Goal: Task Accomplishment & Management: Use online tool/utility

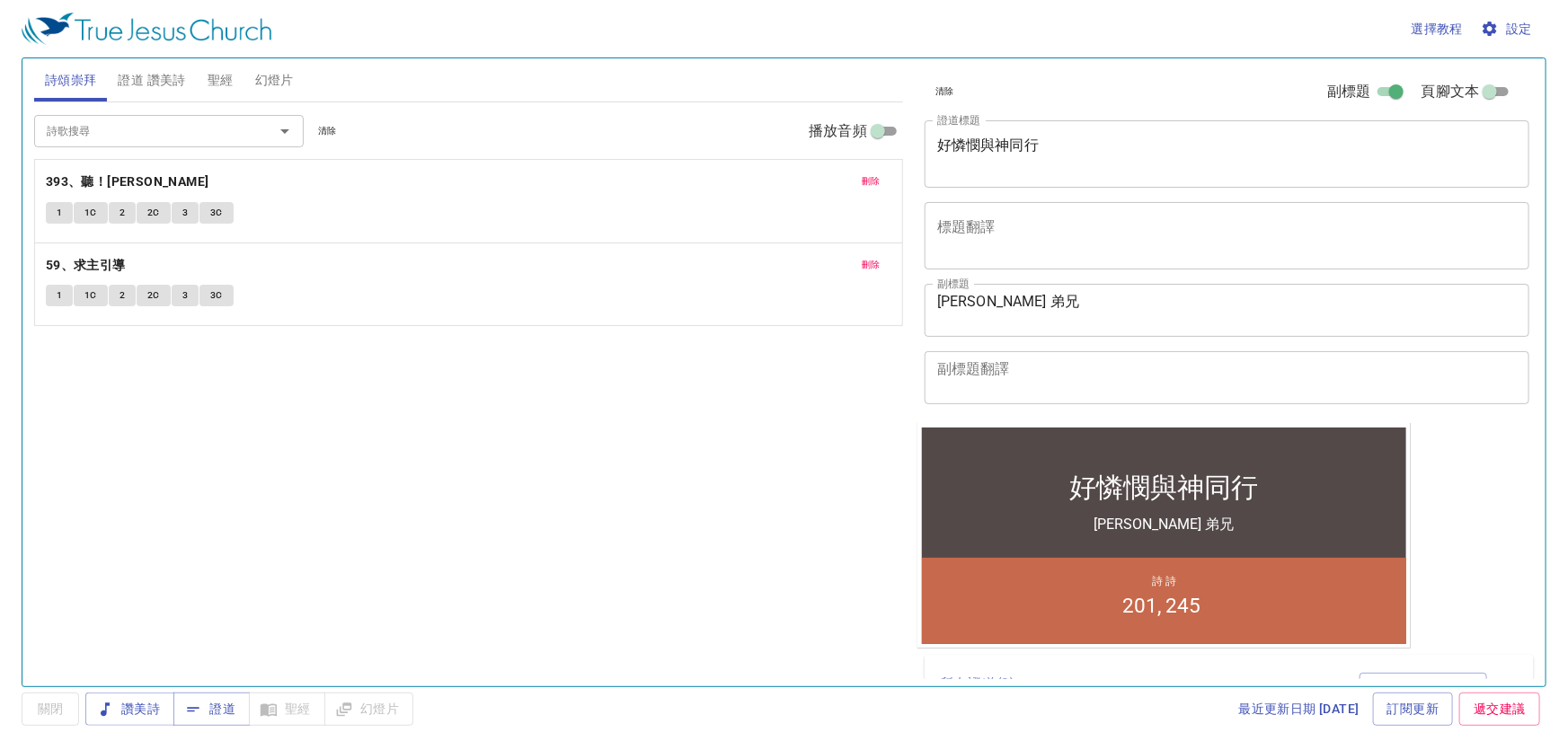
click at [1065, 143] on textarea "好憐憫與神同行" at bounding box center [1227, 153] width 579 height 34
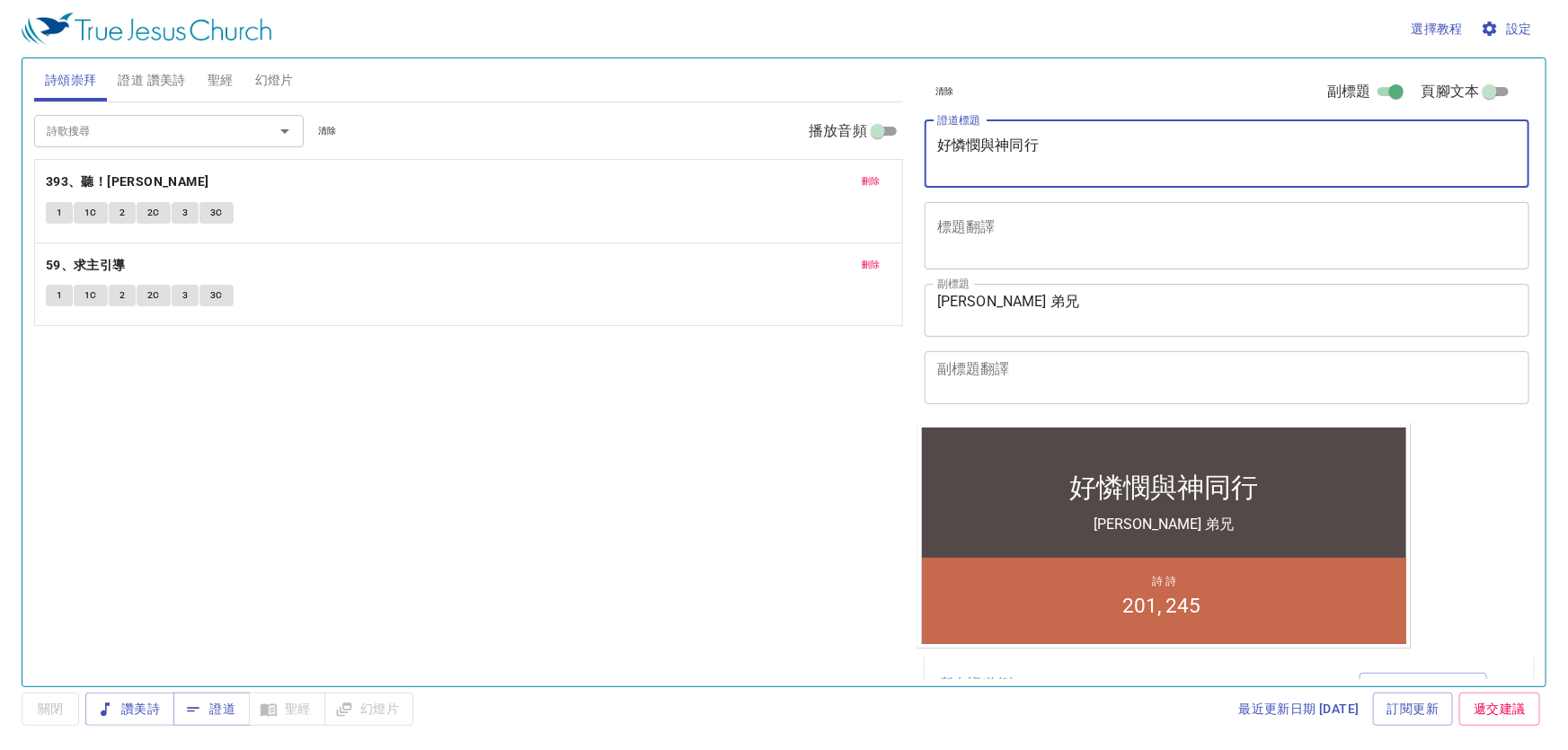
click at [1053, 145] on textarea "好憐憫與神同行" at bounding box center [1227, 153] width 579 height 34
type textarea "好"
type textarea "如同一人"
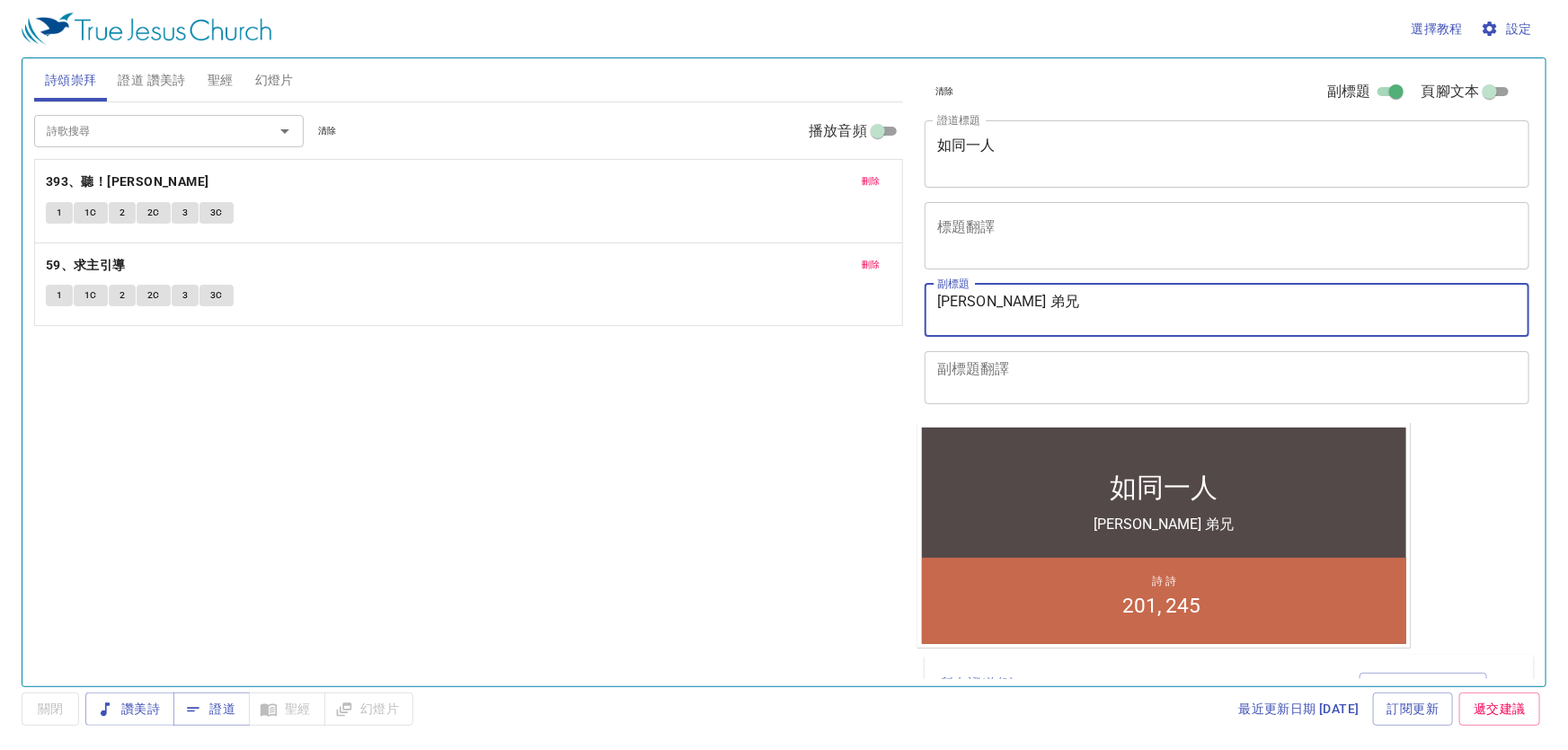
drag, startPoint x: 1015, startPoint y: 302, endPoint x: 911, endPoint y: 305, distance: 104.0
click at [911, 305] on div "清除 副標題 頁腳文本 證道標題 如同一人 x 證道標題 標題翻譯 x 標題翻譯 副標題 劉啟傳 弟兄 x 副標題 副標題翻譯 x 副標題翻譯 頁腳文本 頁腳…" at bounding box center [1226, 366] width 631 height 628
type textarea "[PERSON_NAME][DEMOGRAPHIC_DATA]學生"
click at [168, 79] on span "證道 讚美詩" at bounding box center [151, 80] width 67 height 22
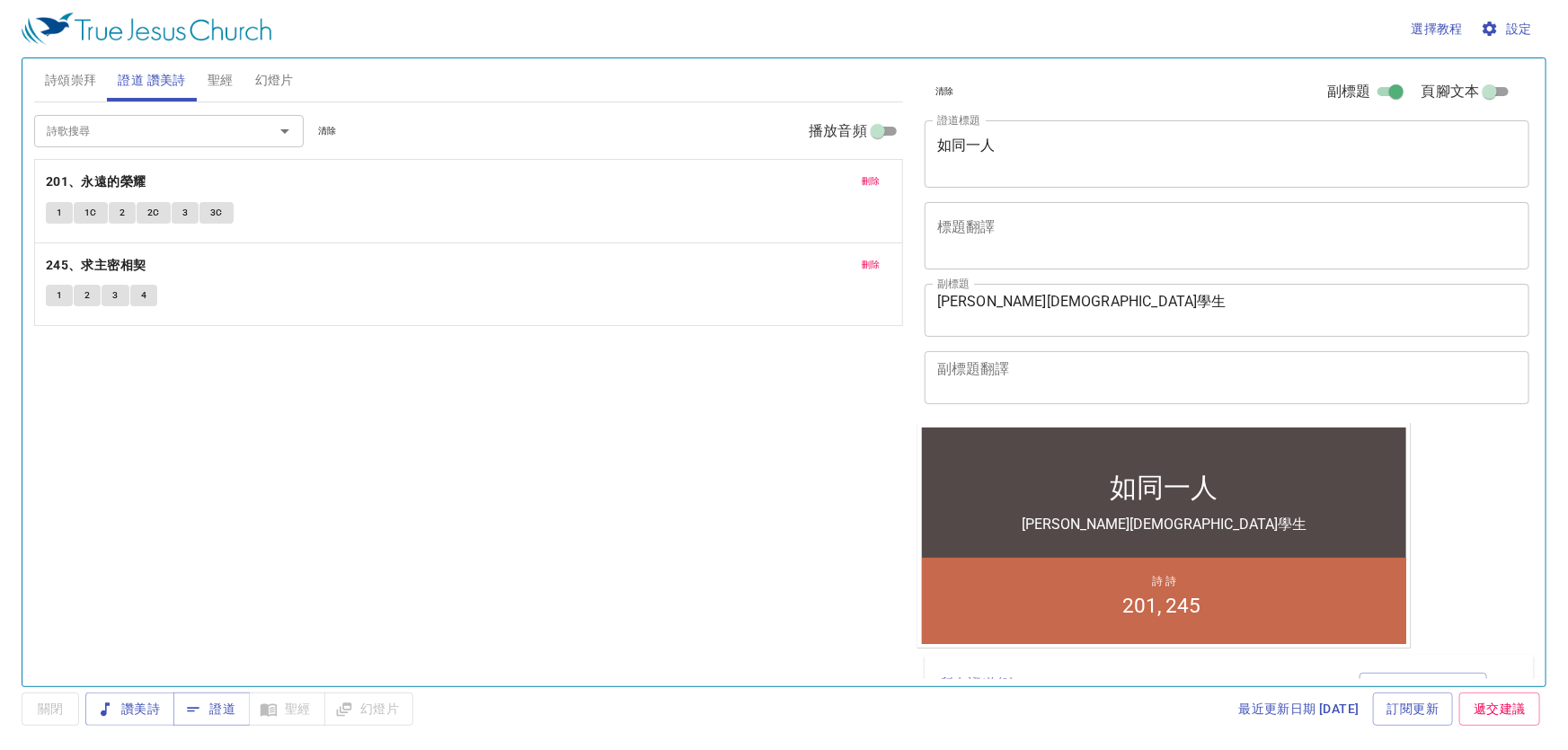
click at [880, 177] on span "刪除" at bounding box center [871, 181] width 19 height 17
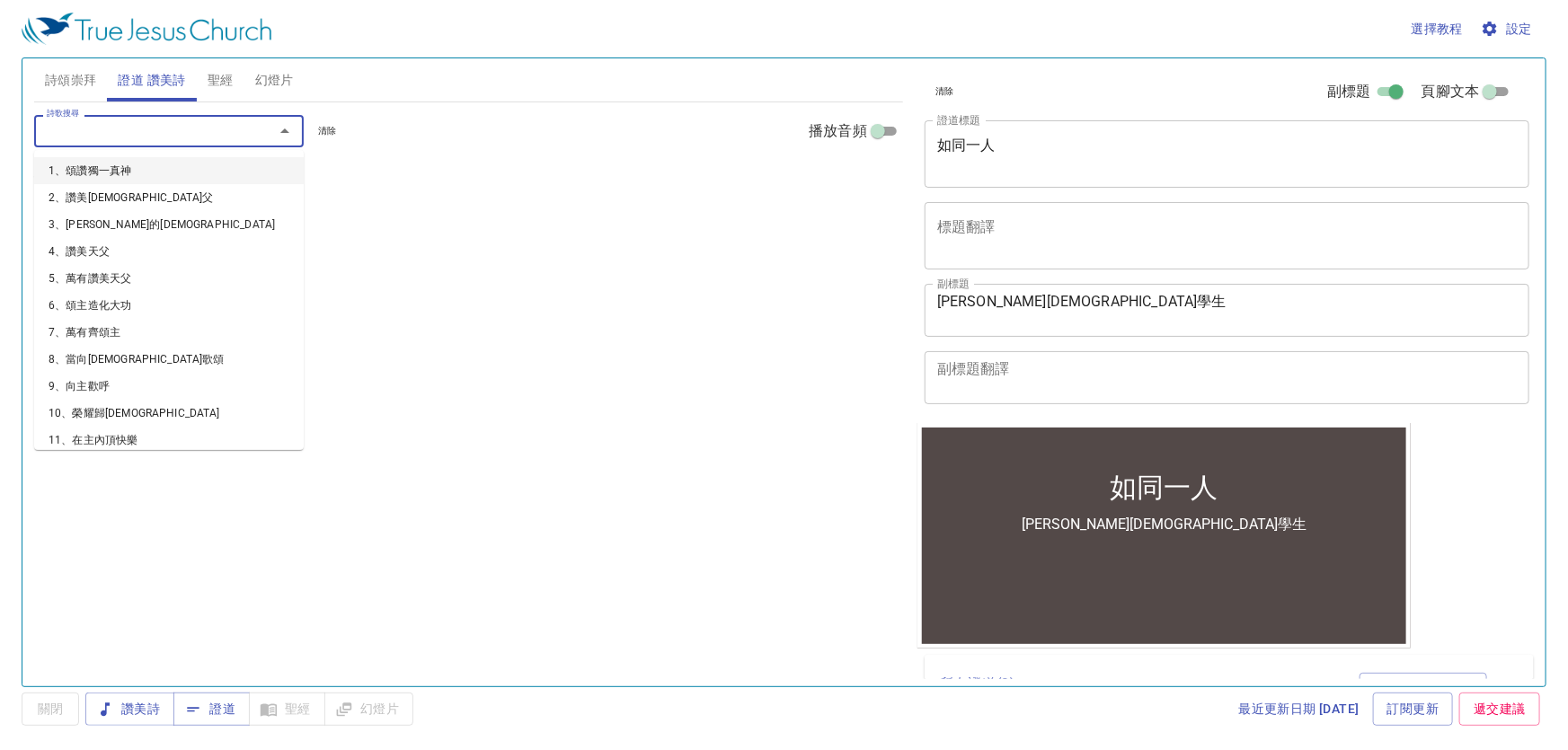
click at [205, 138] on input "詩歌搜尋" at bounding box center [142, 130] width 206 height 20
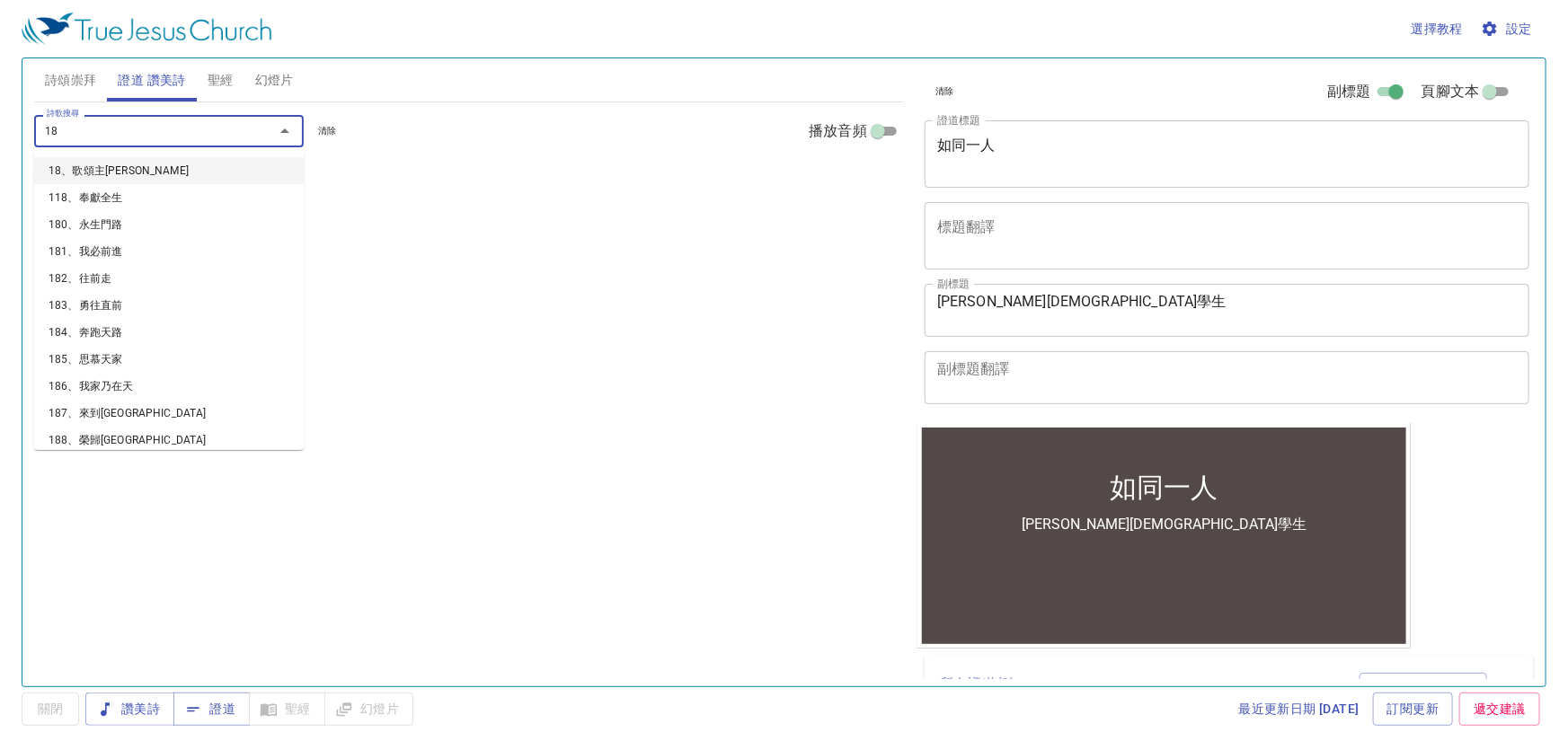
type input "182"
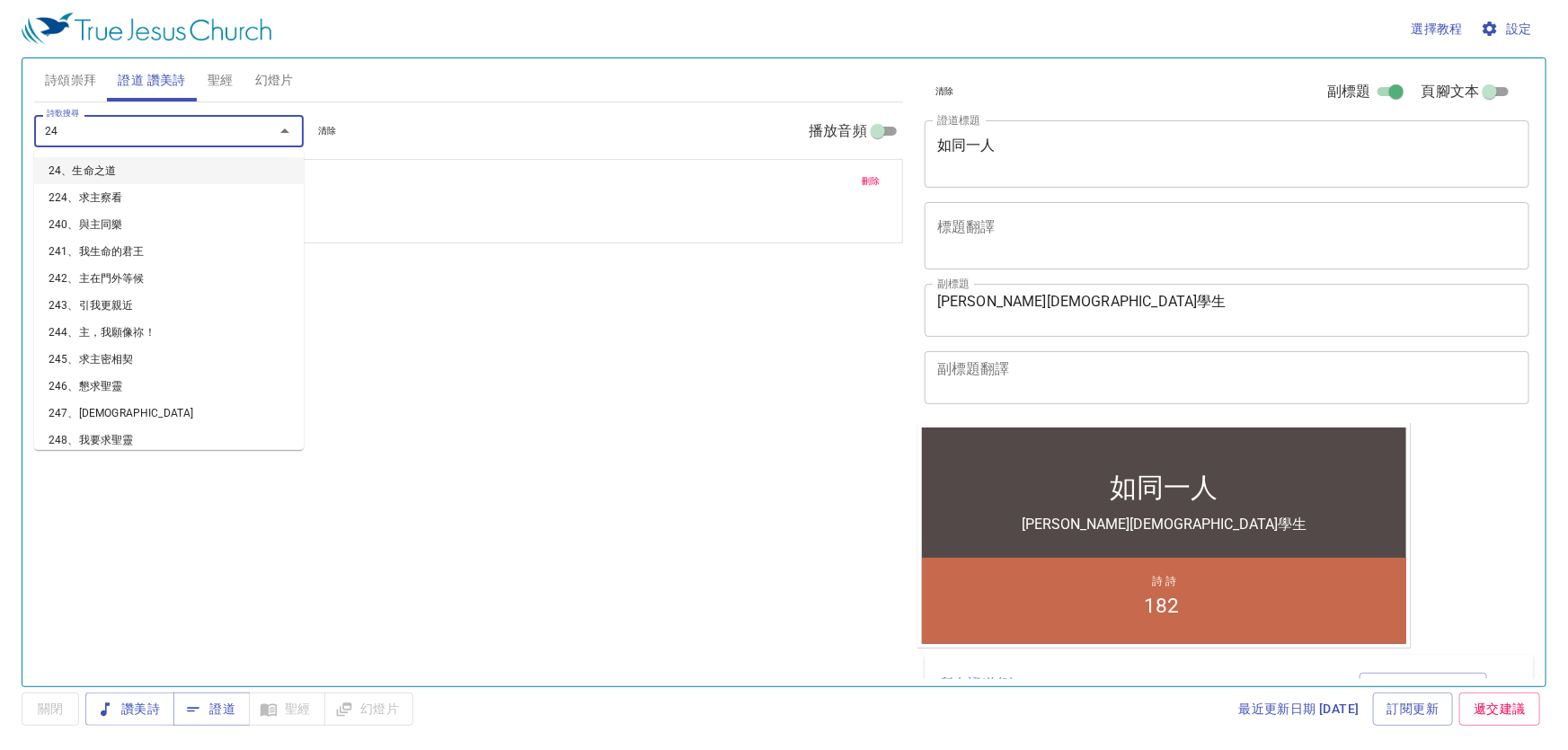
type input "244"
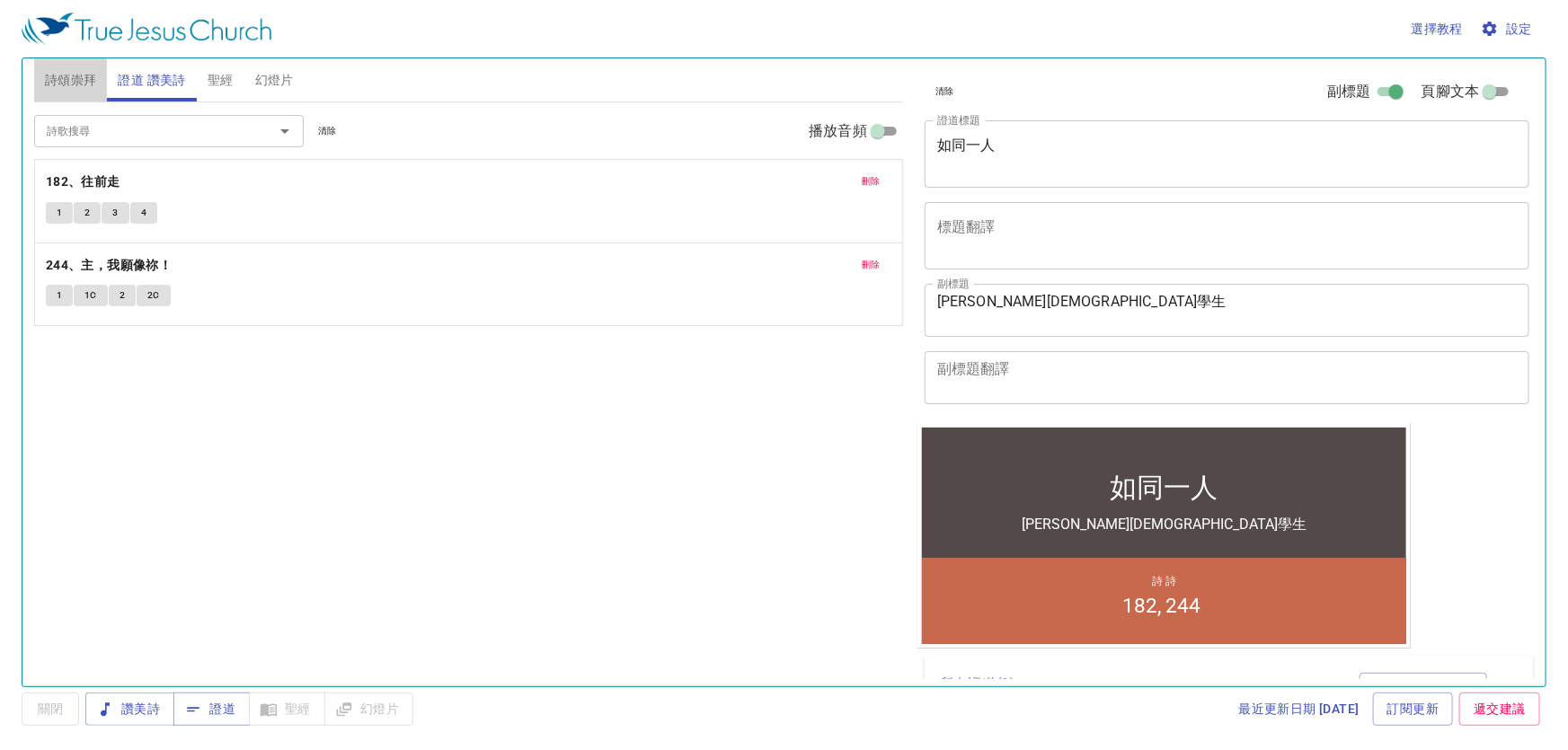
click at [72, 72] on span "詩頌崇拜" at bounding box center [70, 80] width 52 height 22
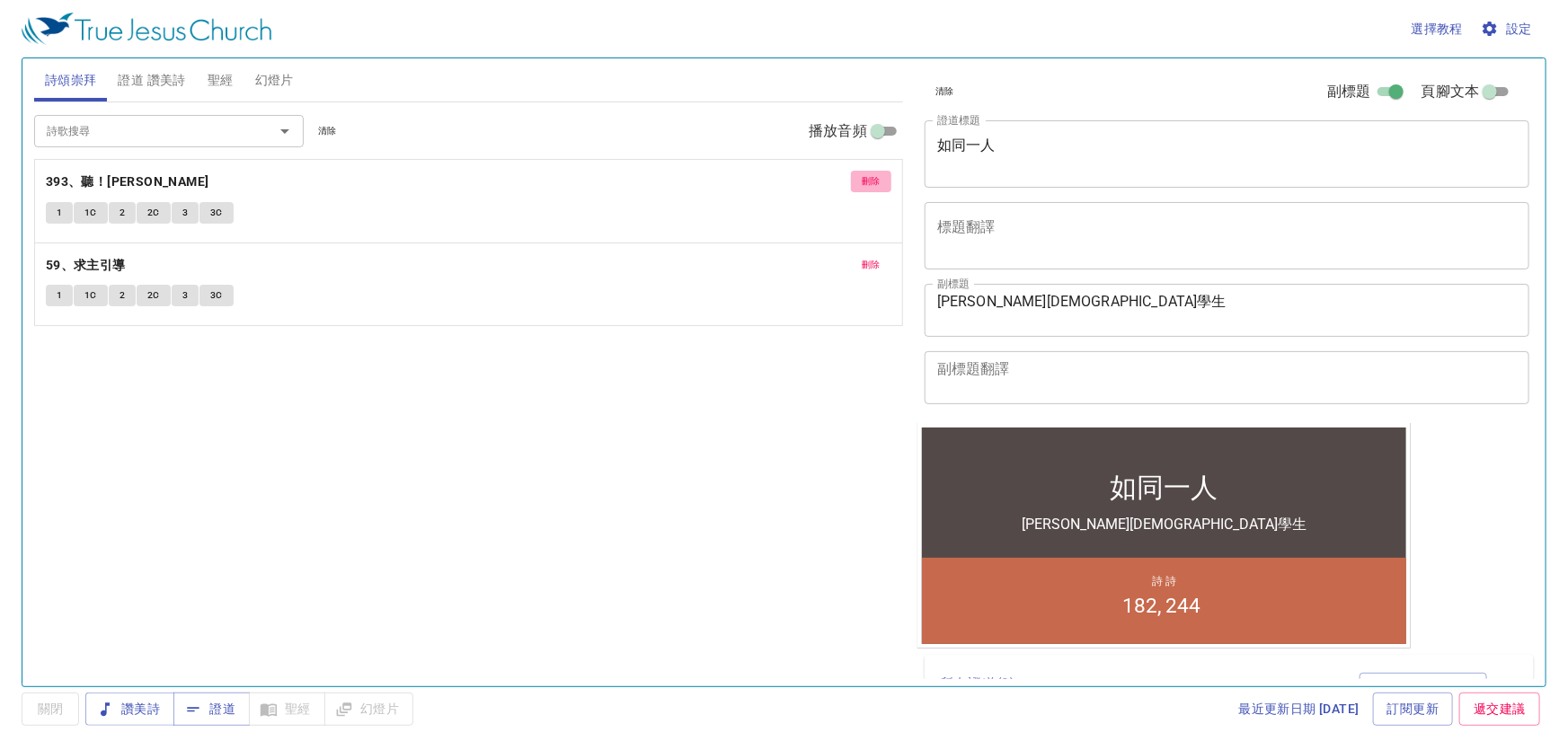
click at [869, 175] on span "刪除" at bounding box center [871, 181] width 19 height 17
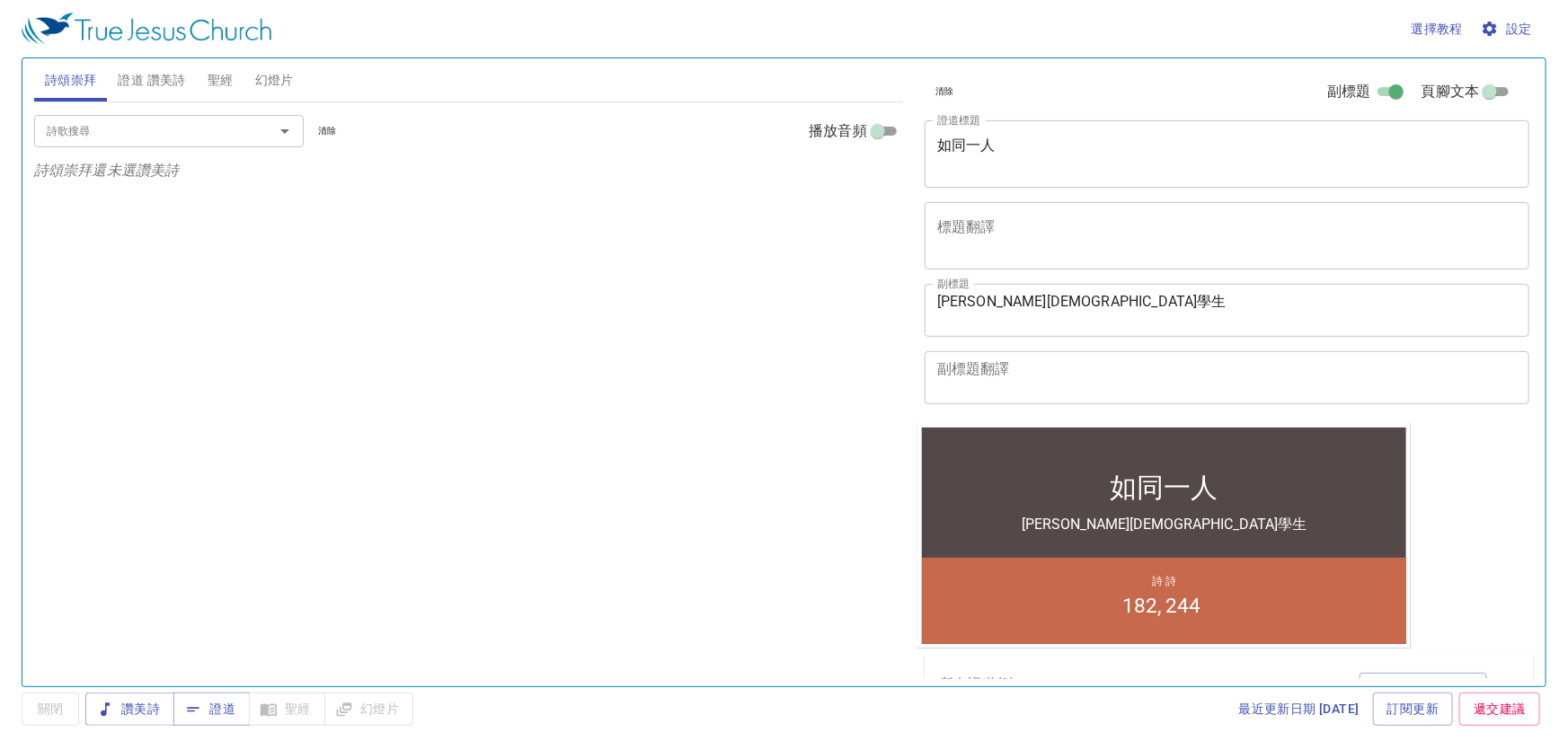
click at [198, 127] on input "詩歌搜尋" at bounding box center [142, 130] width 206 height 20
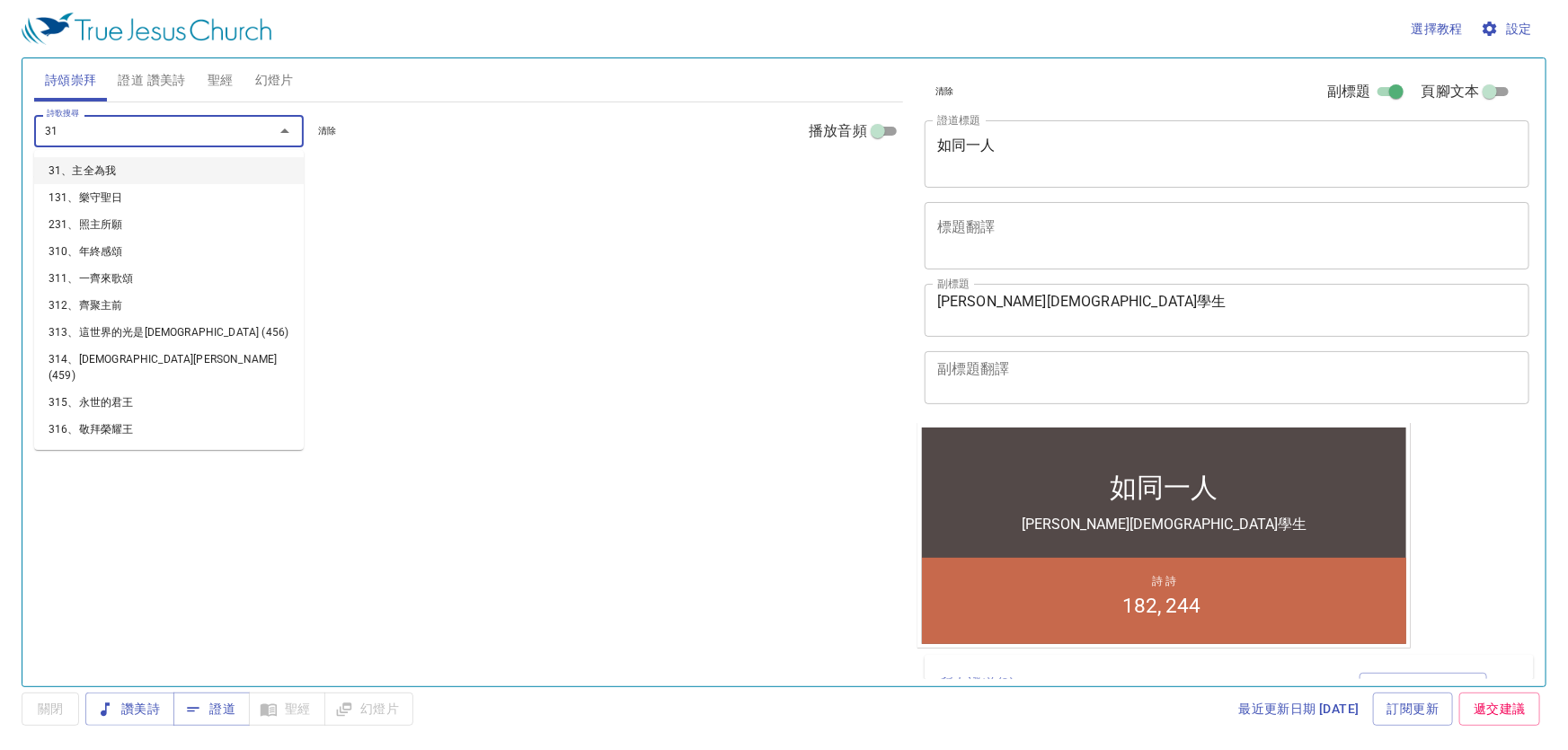
type input "312"
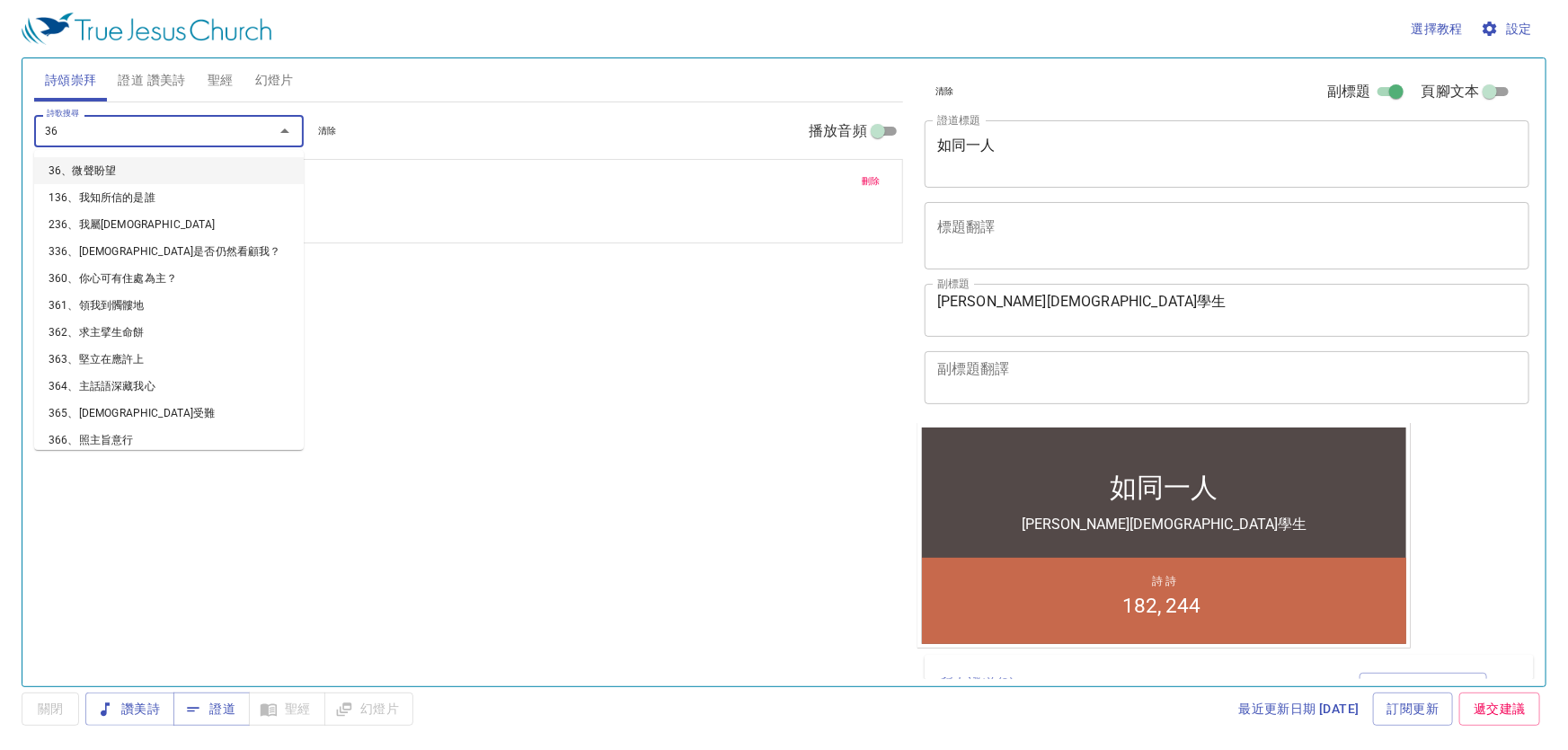
type input "360"
type input "361"
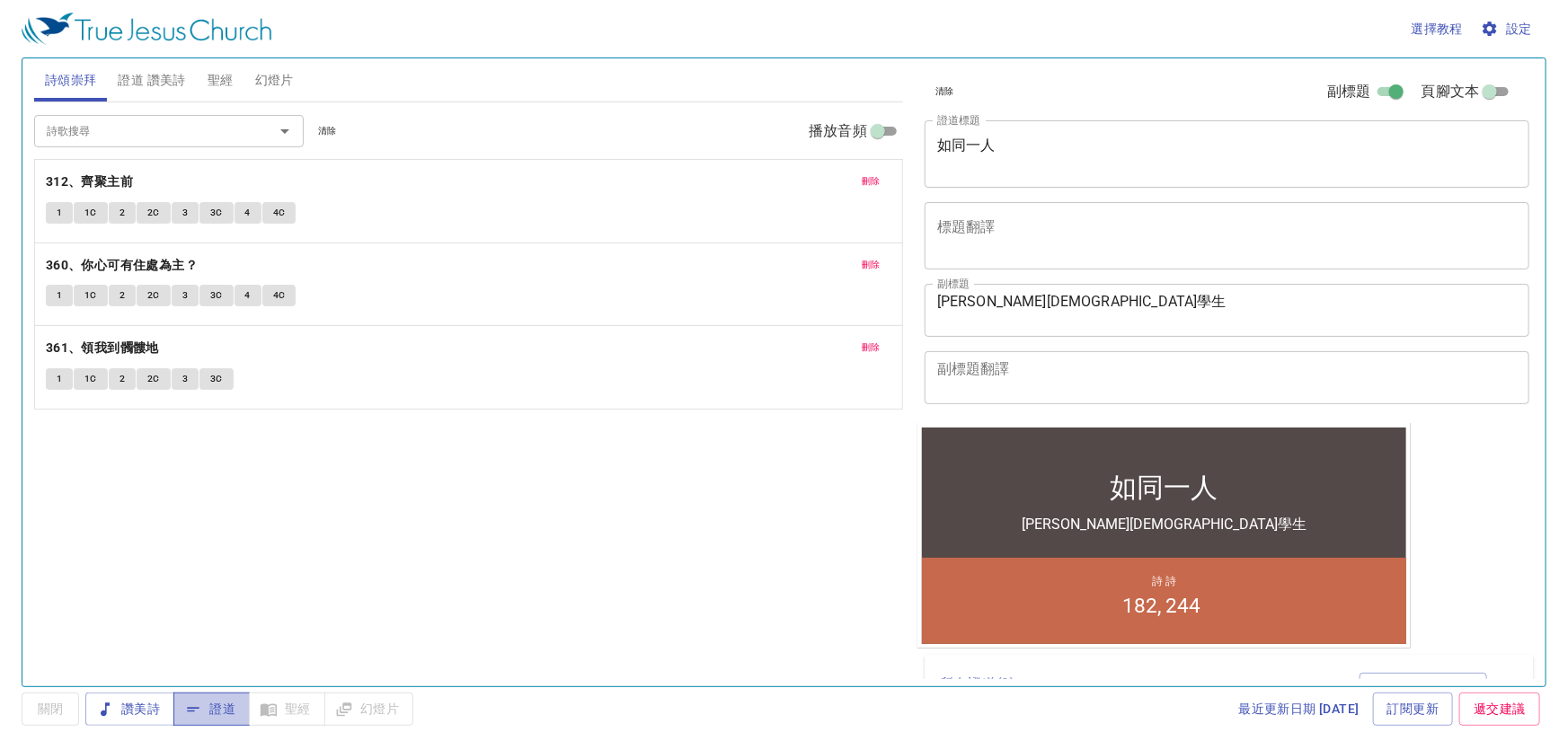
click at [212, 704] on span "證道" at bounding box center [212, 709] width 48 height 22
click at [1509, 25] on span "設定" at bounding box center [1508, 28] width 48 height 22
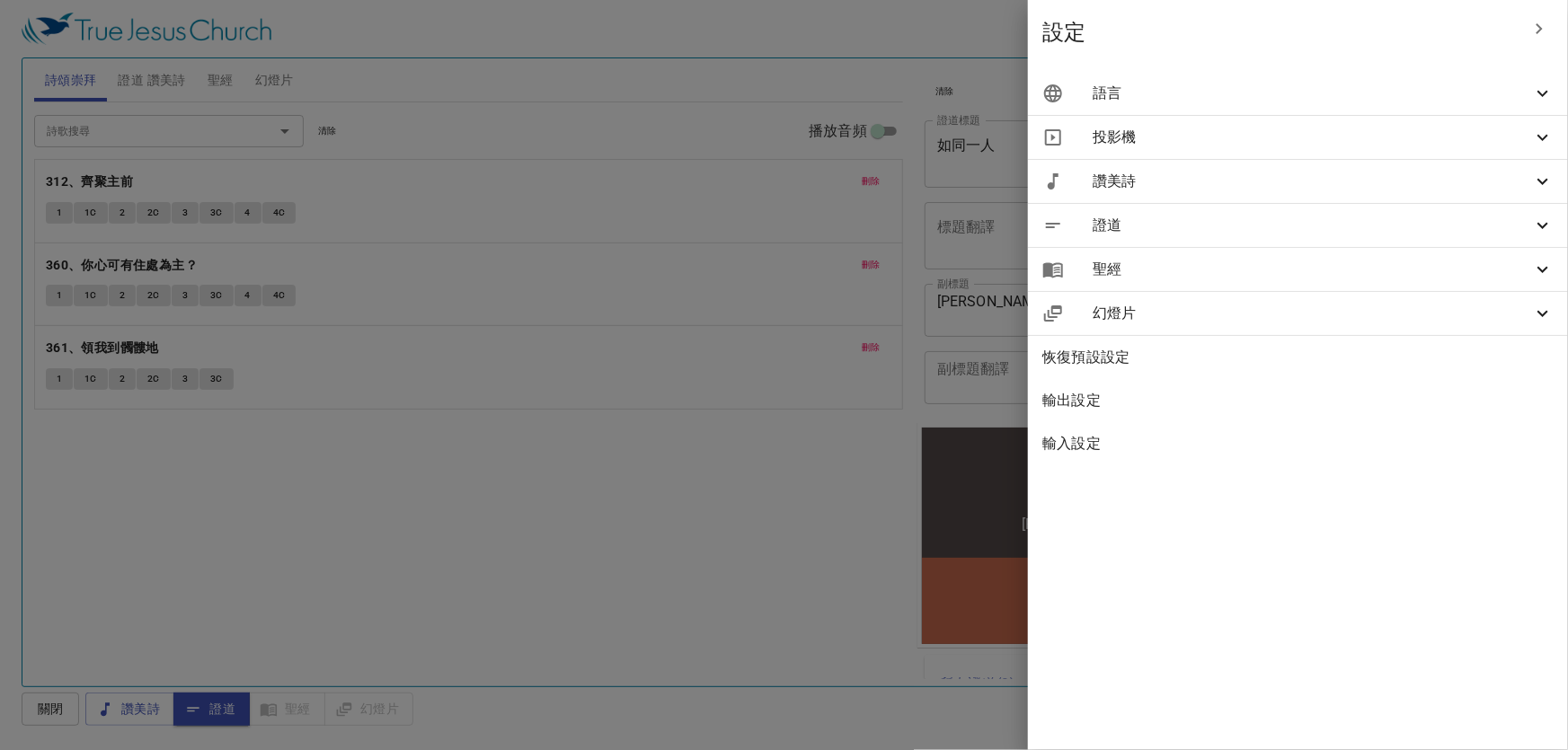
click at [1375, 95] on span "語言" at bounding box center [1313, 94] width 440 height 21
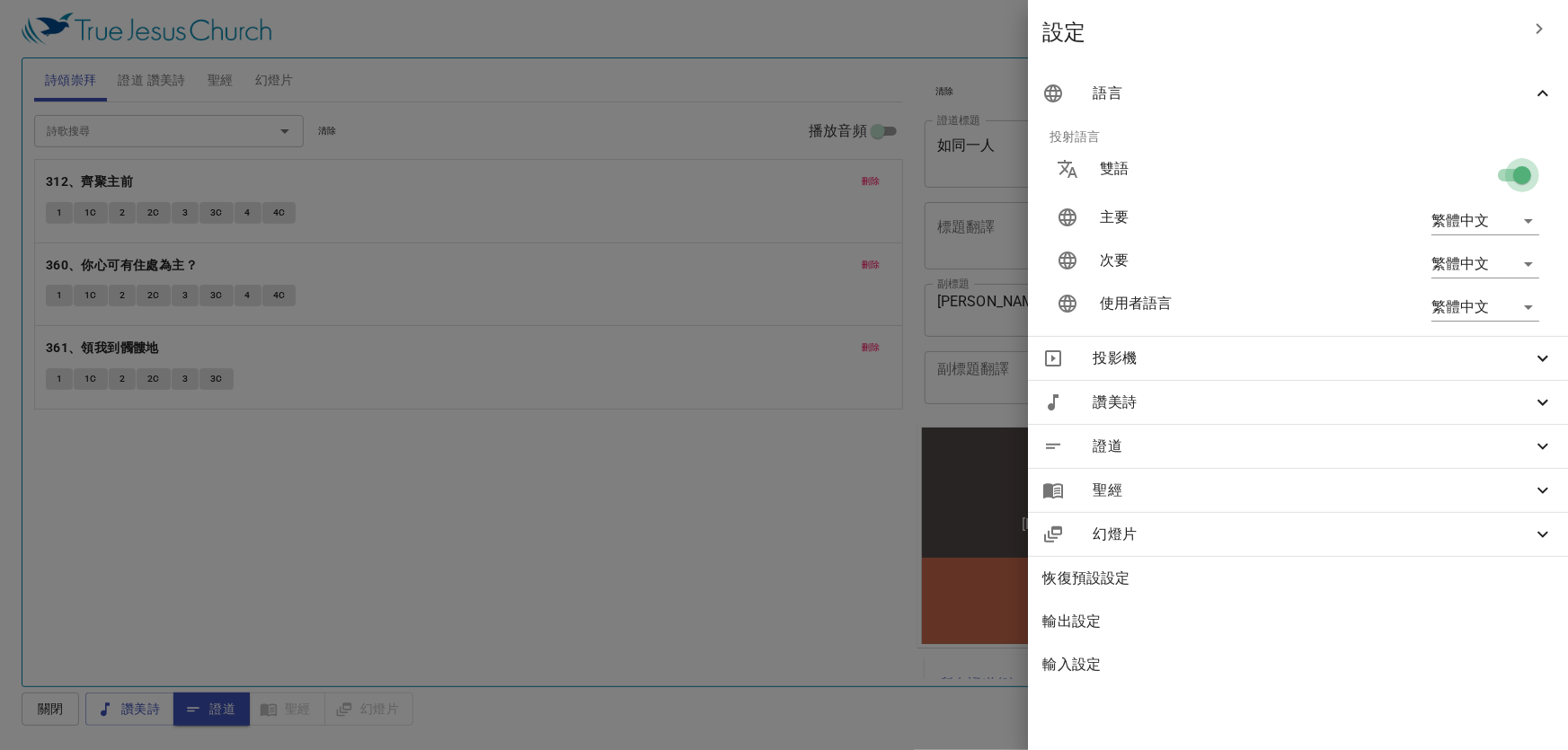
click at [1505, 177] on input "checkbox" at bounding box center [1522, 178] width 102 height 34
checkbox input "false"
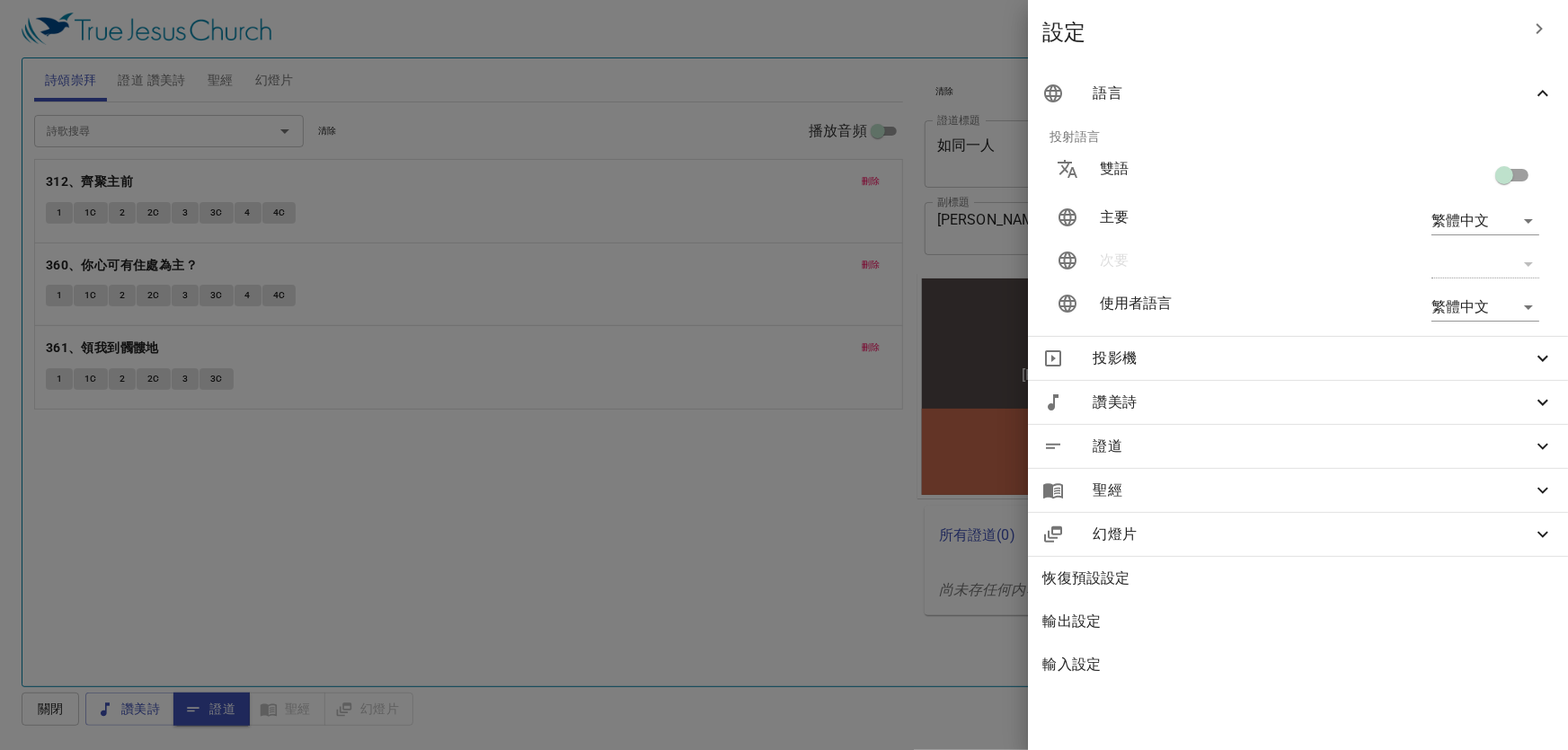
click at [463, 484] on div at bounding box center [784, 375] width 1568 height 750
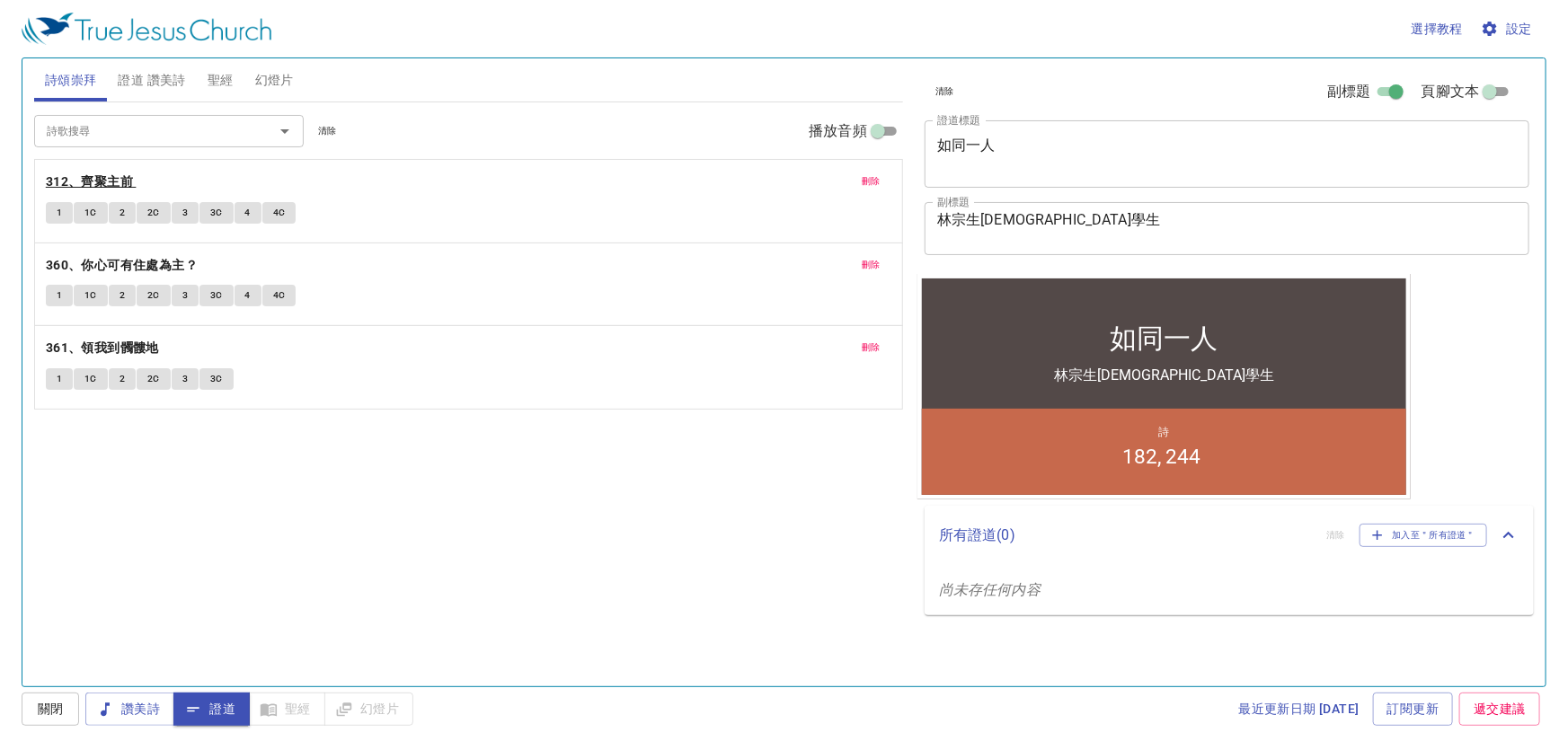
click at [74, 178] on b "312、齊聚主前" at bounding box center [89, 181] width 87 height 22
click at [57, 207] on span "1" at bounding box center [59, 213] width 6 height 17
click at [89, 208] on span "1C" at bounding box center [91, 213] width 13 height 17
click at [154, 83] on span "證道 讚美詩" at bounding box center [151, 80] width 67 height 22
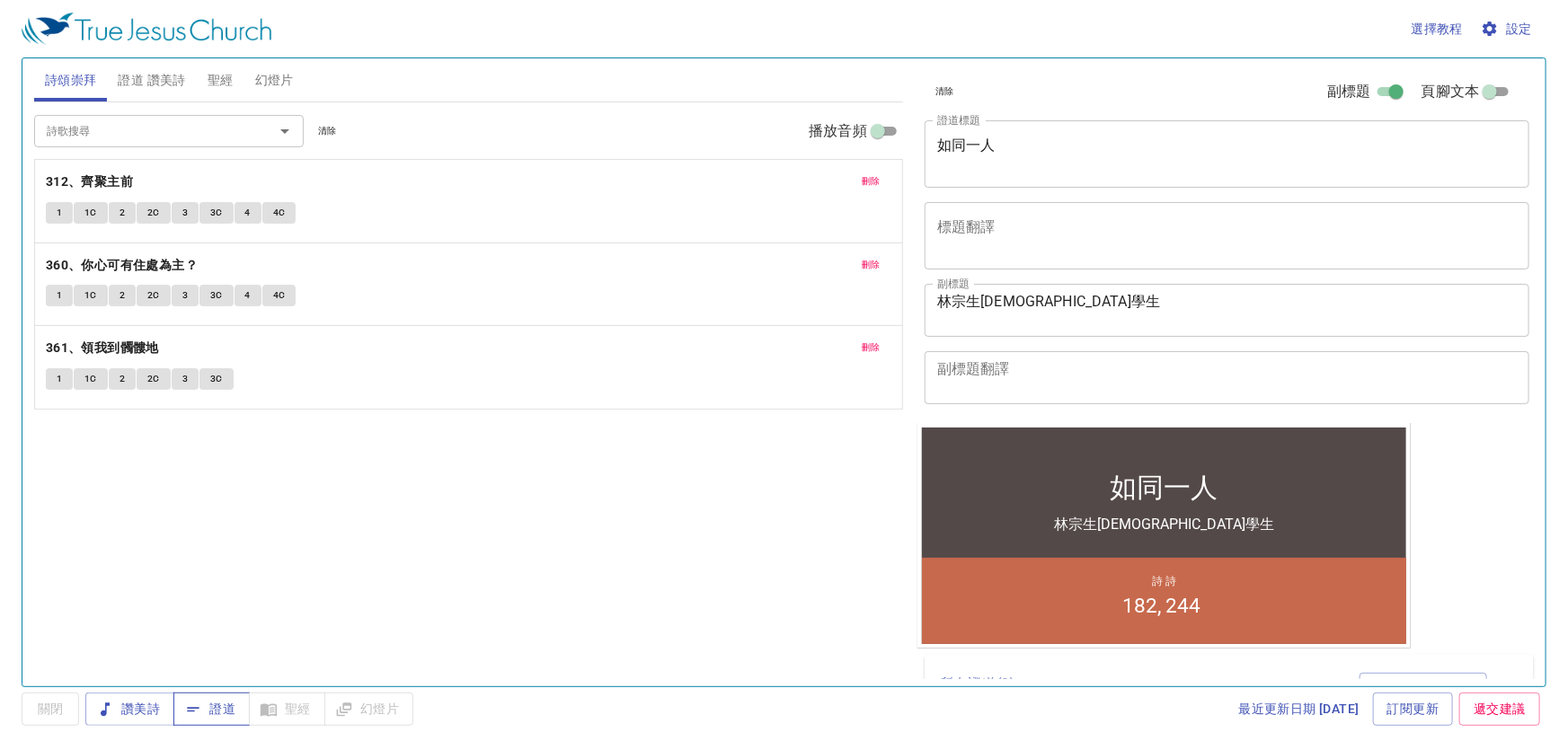
click at [219, 704] on span "證道" at bounding box center [212, 709] width 48 height 22
click at [216, 713] on span "證道" at bounding box center [212, 709] width 48 height 22
click at [1505, 27] on span "設定" at bounding box center [1508, 28] width 48 height 22
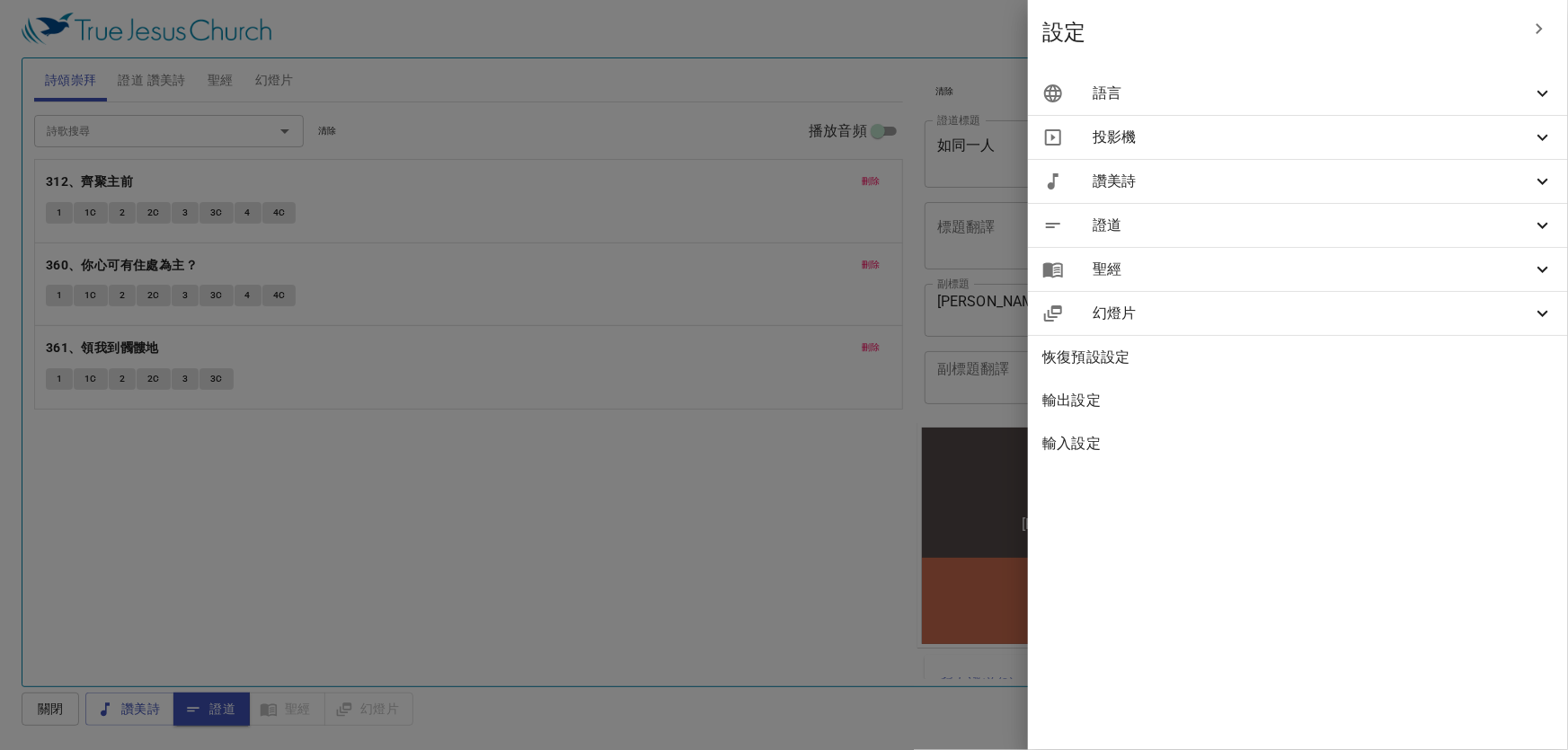
click at [1392, 88] on span "語言" at bounding box center [1313, 94] width 440 height 21
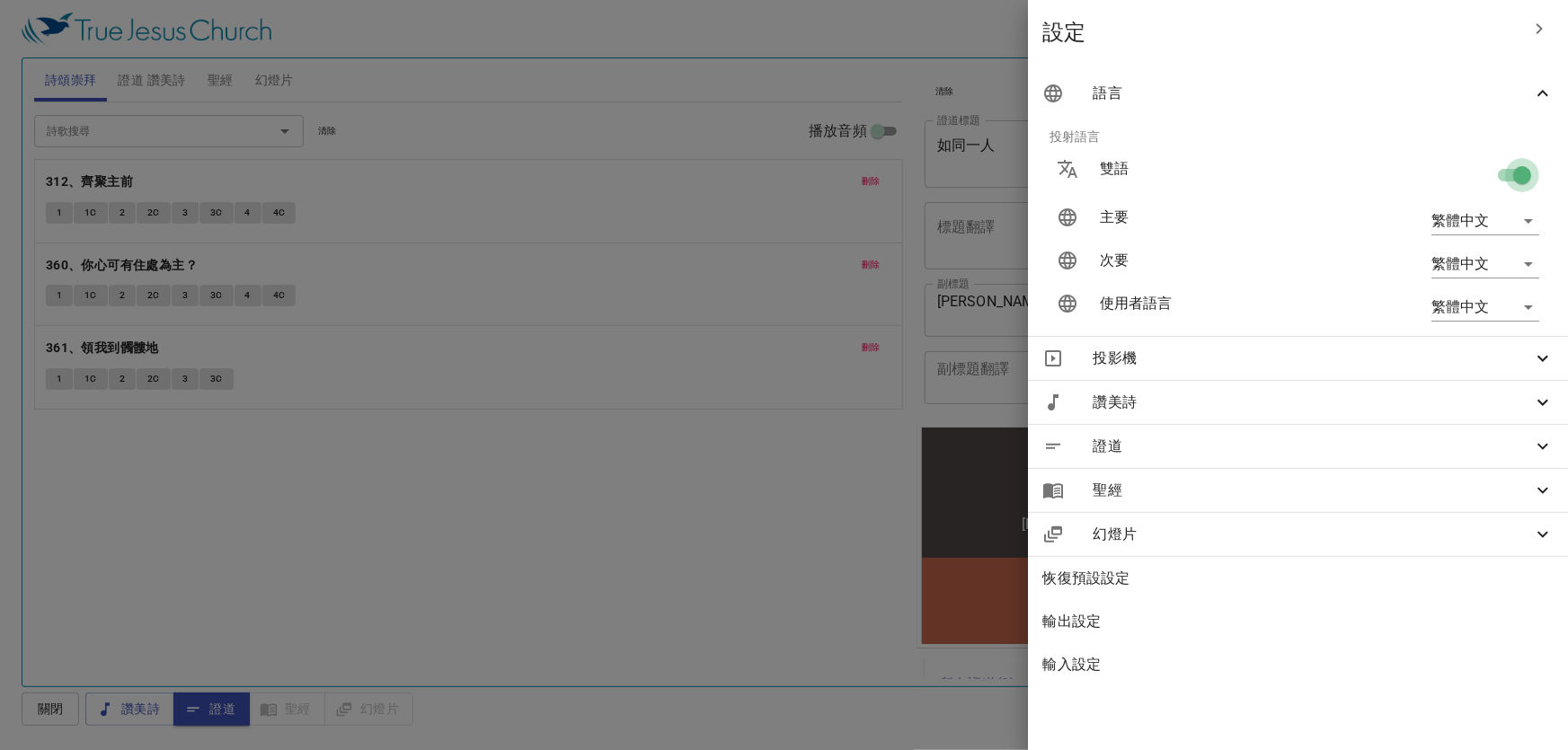
click at [1507, 172] on input "checkbox" at bounding box center [1522, 178] width 102 height 34
checkbox input "false"
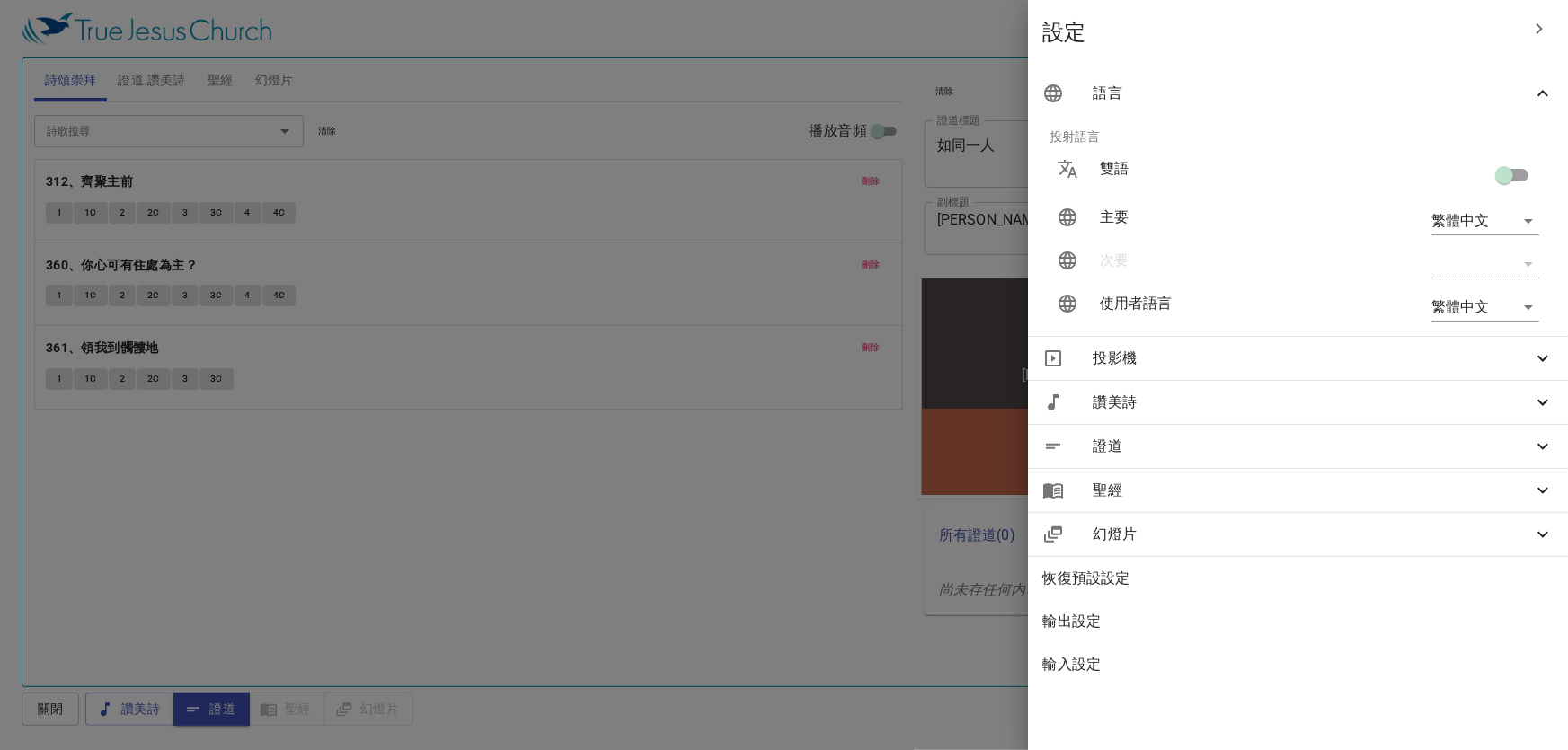
drag, startPoint x: 603, startPoint y: 653, endPoint x: 572, endPoint y: 658, distance: 31.4
click at [602, 653] on div at bounding box center [784, 375] width 1568 height 750
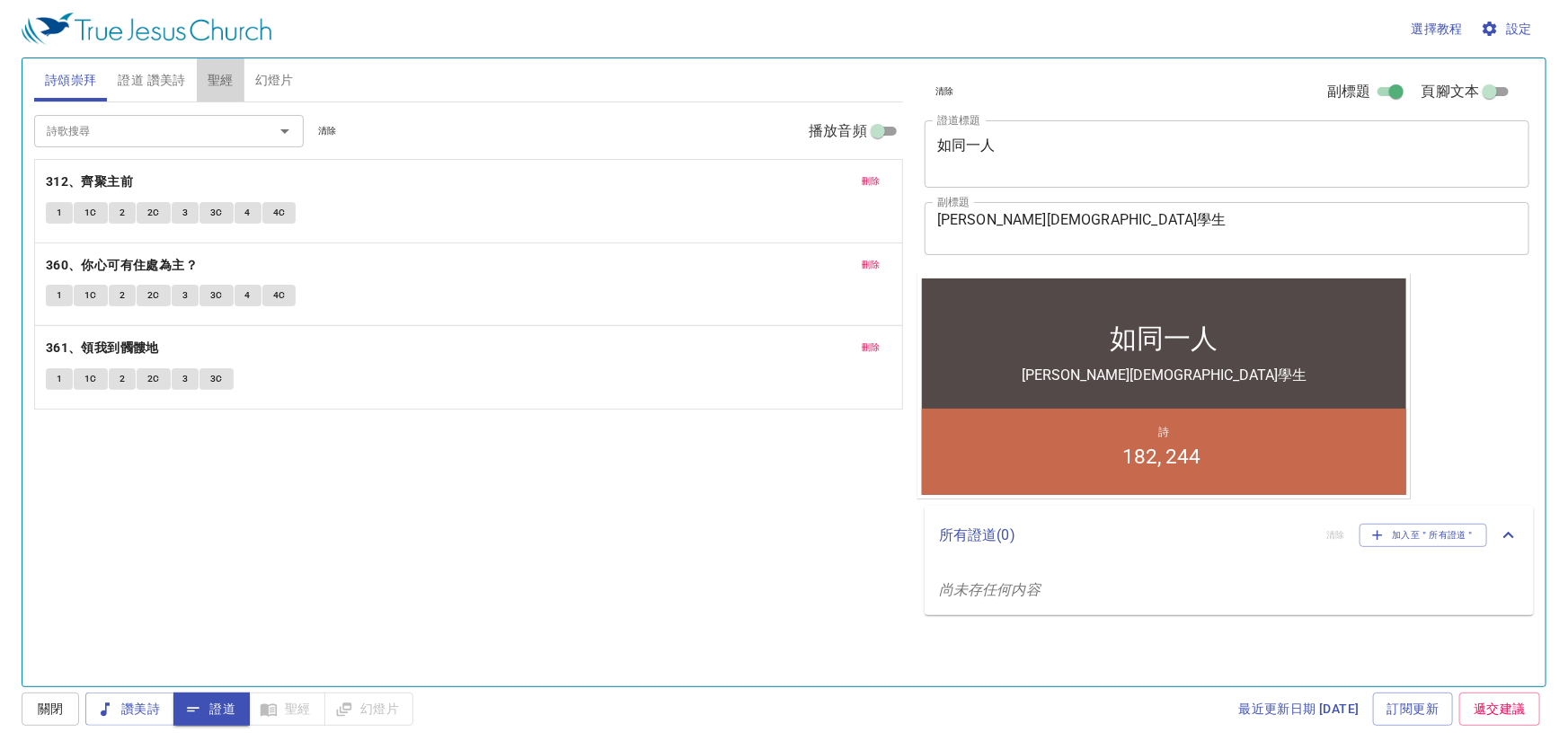
click at [212, 71] on span "聖經" at bounding box center [220, 80] width 26 height 22
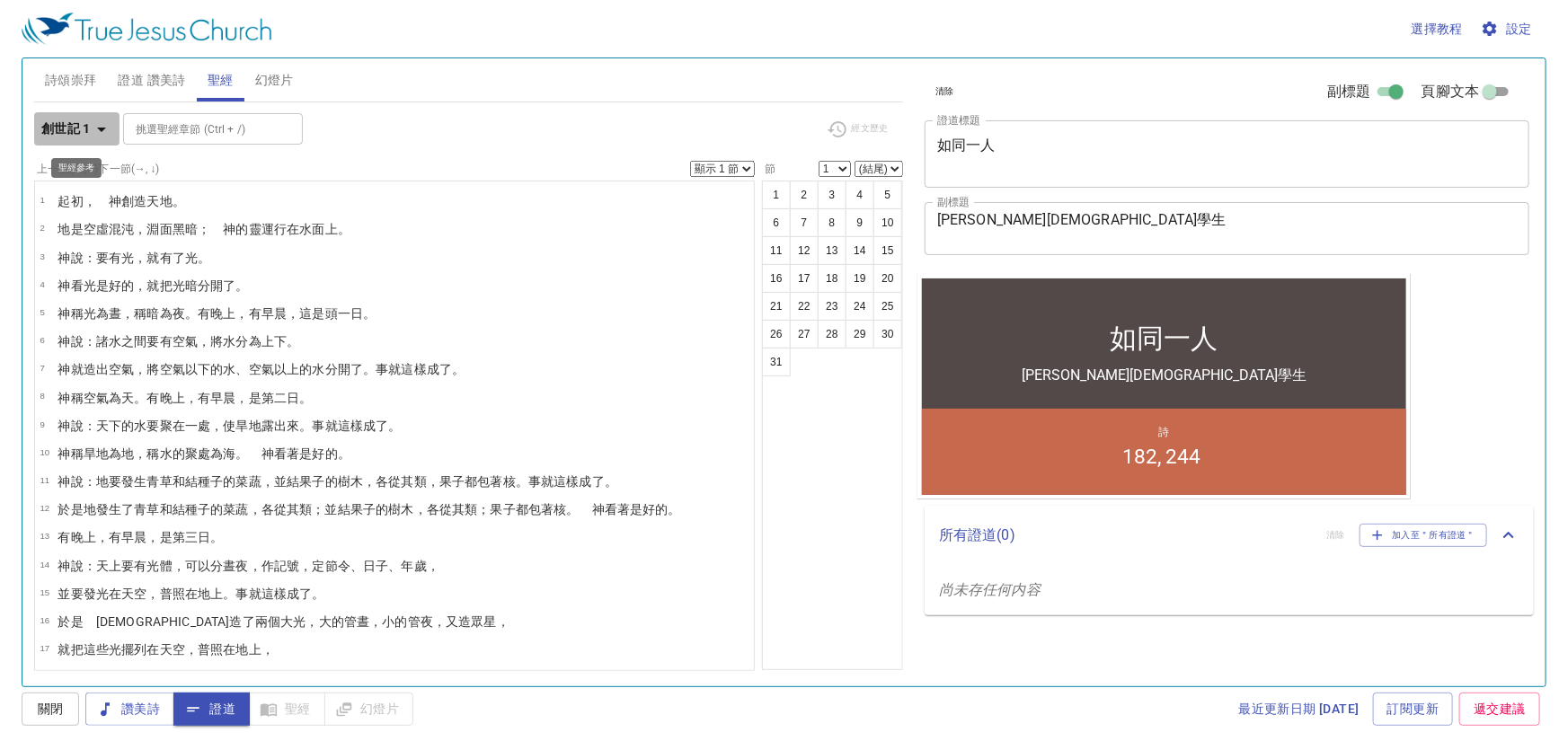
click at [102, 121] on icon "button" at bounding box center [101, 130] width 21 height 21
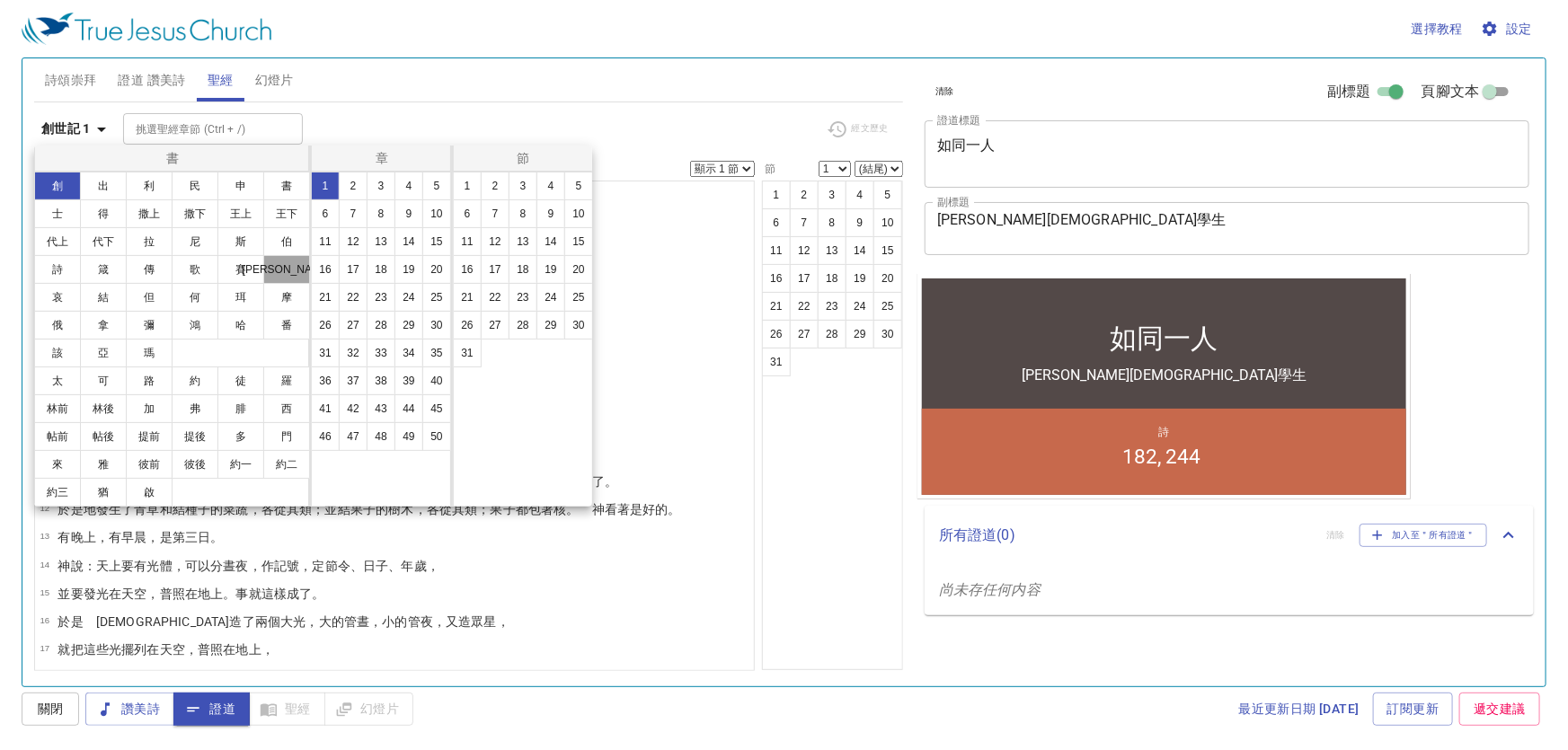
click at [285, 260] on button "耶" at bounding box center [287, 269] width 47 height 28
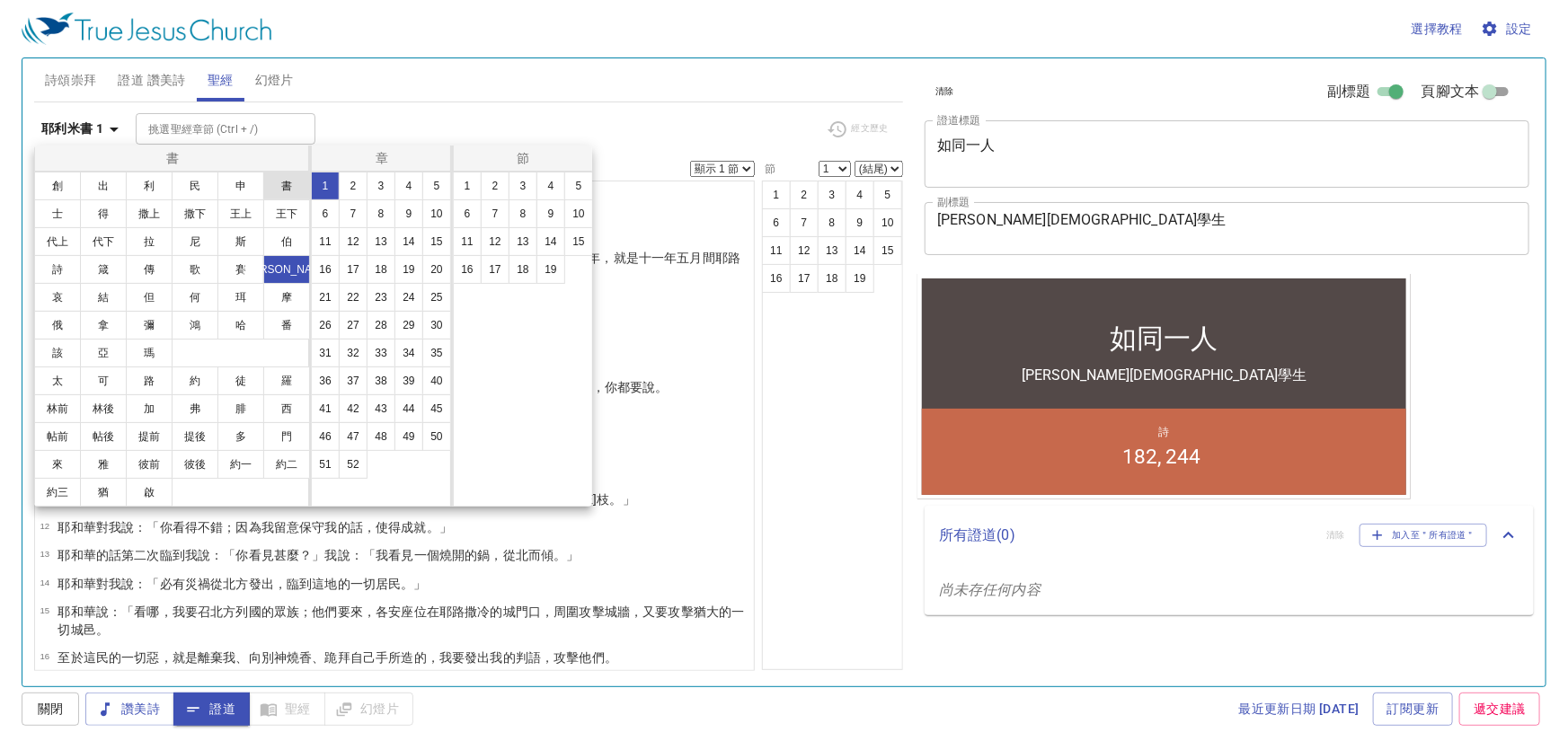
click at [291, 186] on button "書" at bounding box center [287, 185] width 47 height 28
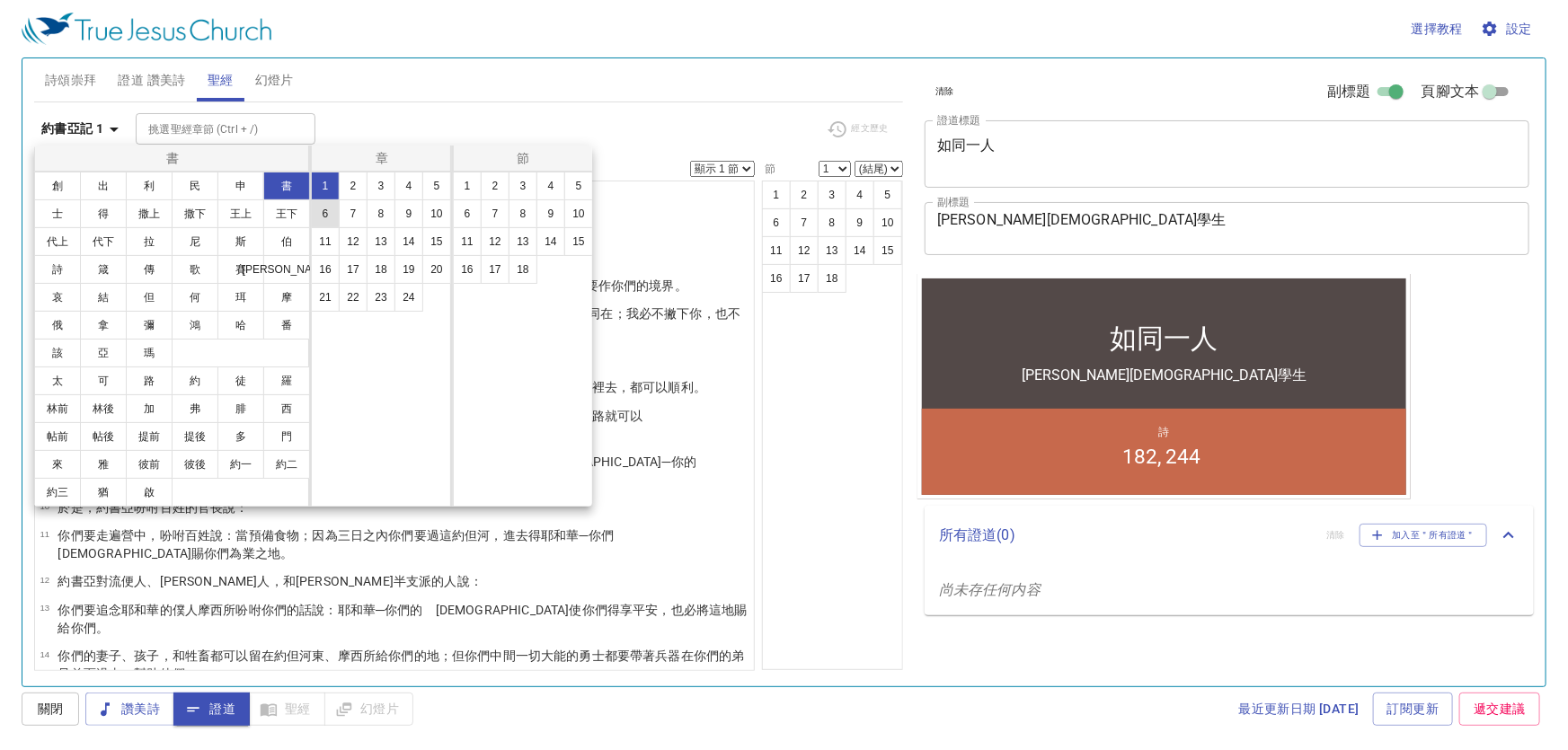
click at [322, 210] on button "6" at bounding box center [325, 214] width 28 height 28
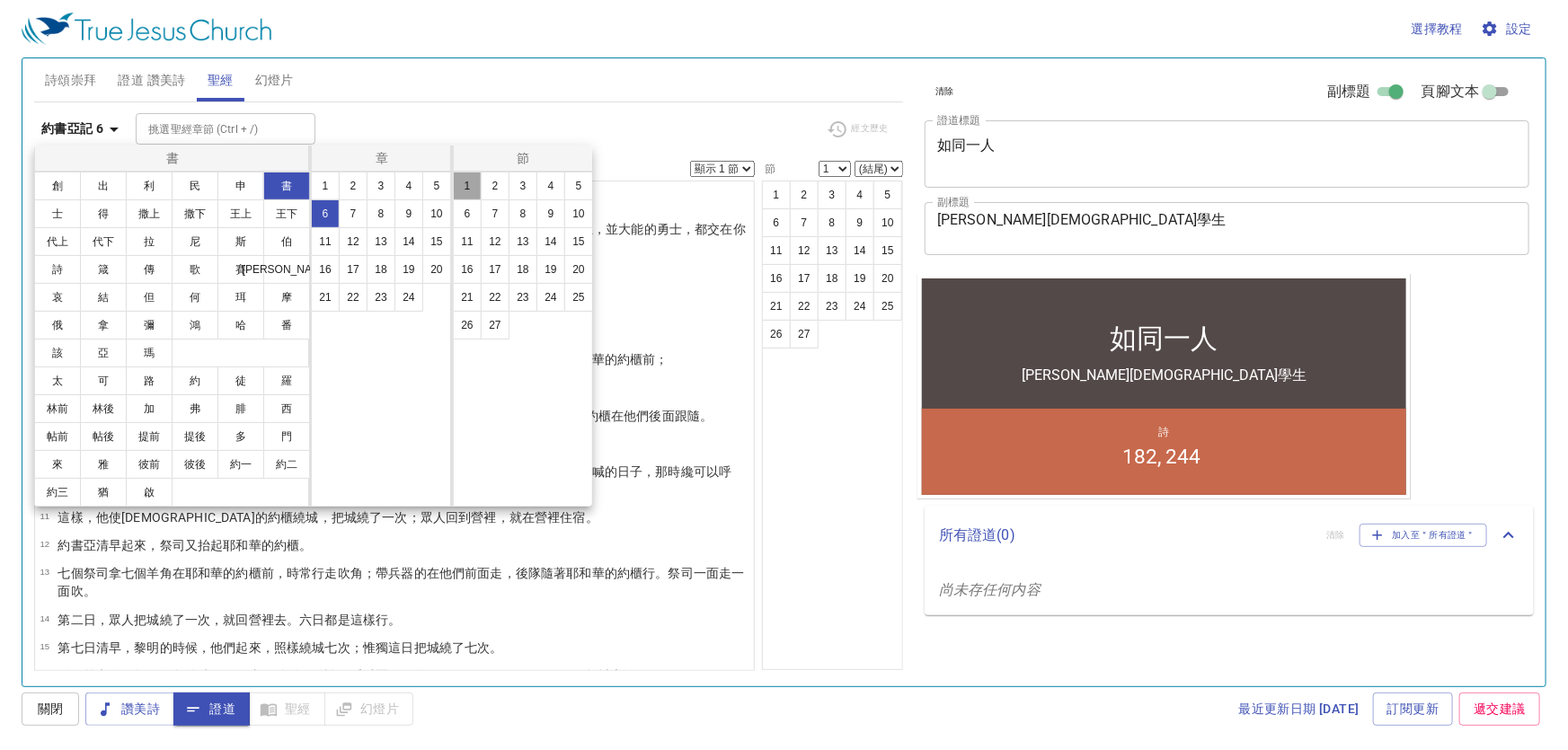
click at [468, 185] on button "1" at bounding box center [466, 185] width 28 height 28
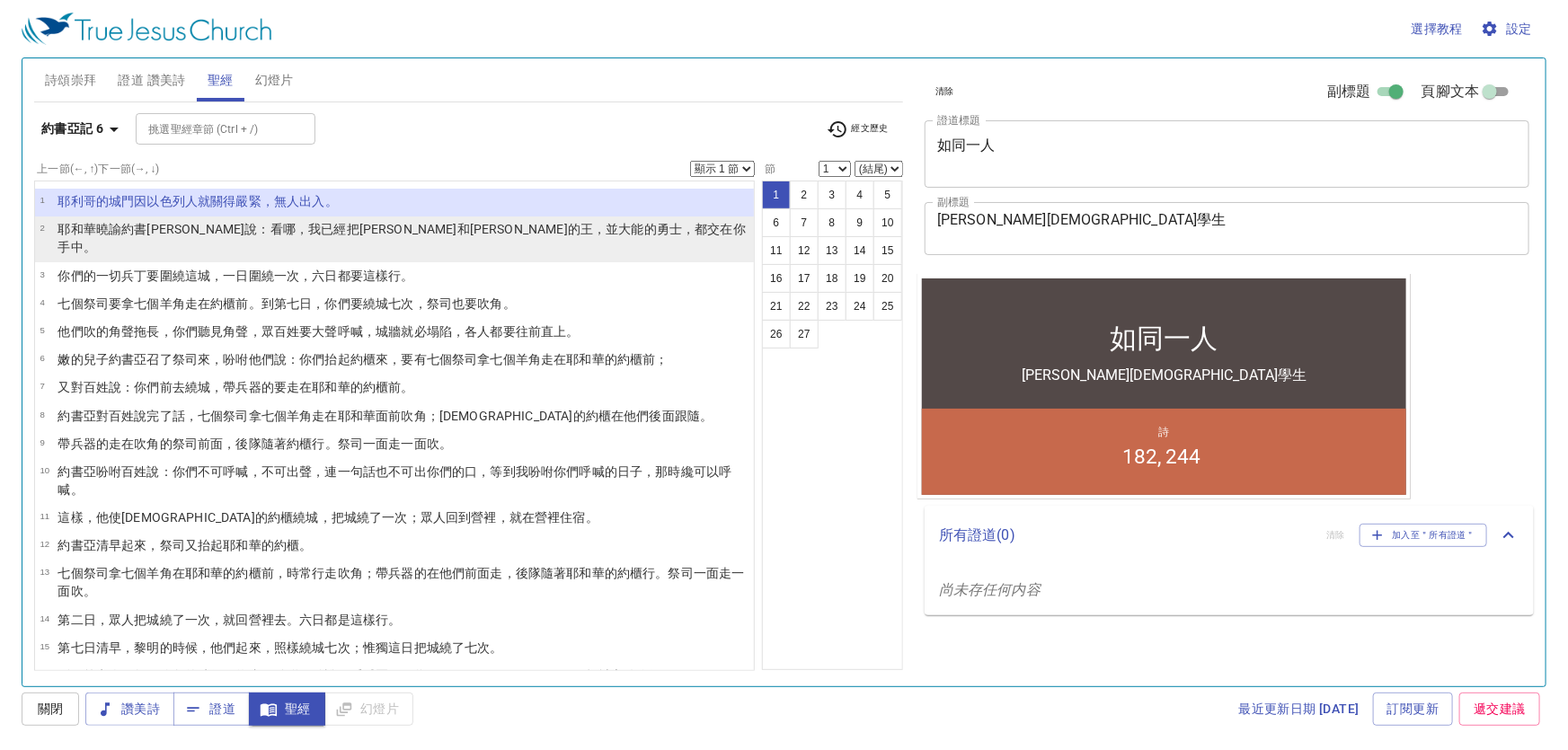
click at [400, 229] on wh4428 "，並大能 的勇士 ，都交 在你手 中。" at bounding box center [402, 238] width 688 height 32
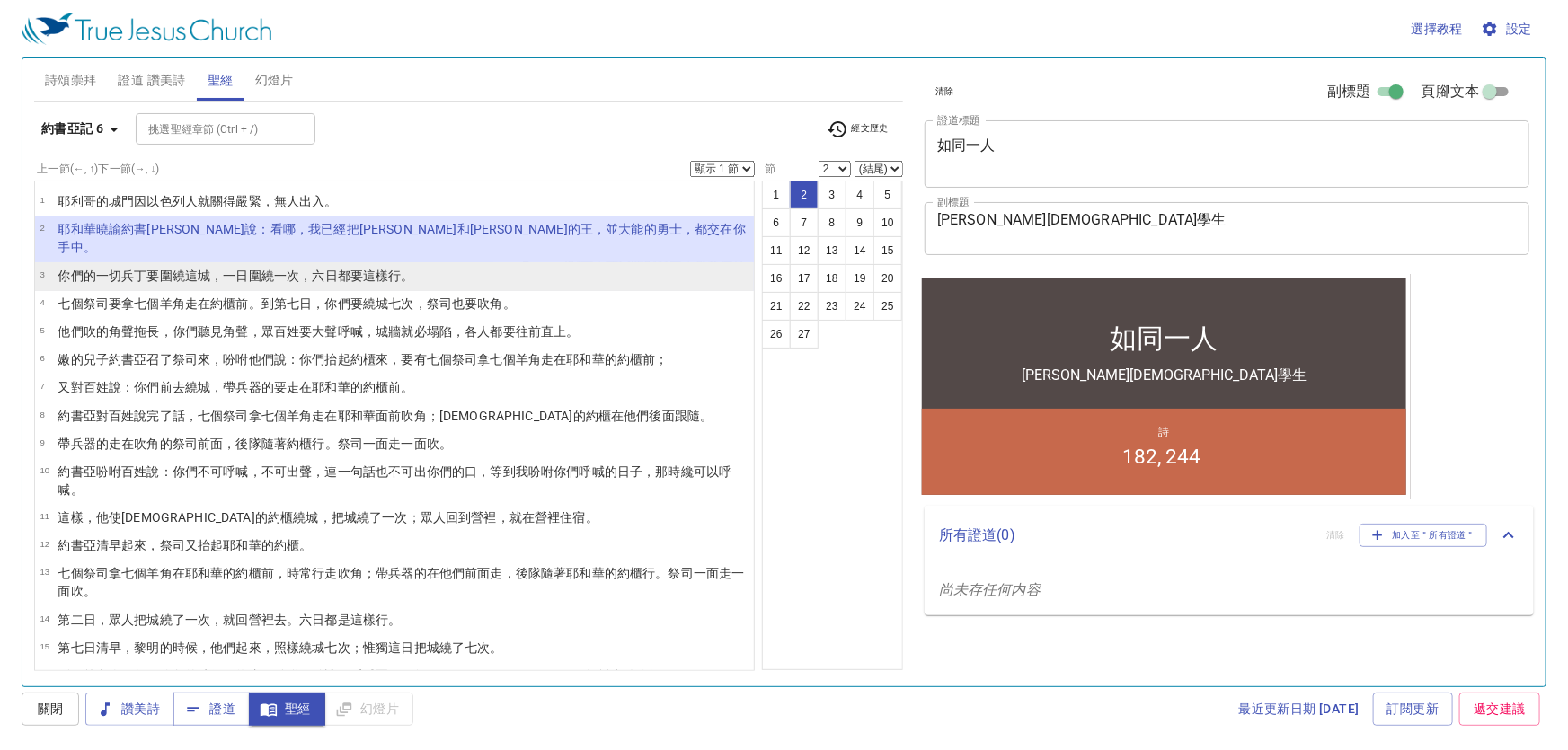
click at [392, 269] on wh3117 "都要這樣行 。" at bounding box center [376, 276] width 76 height 15
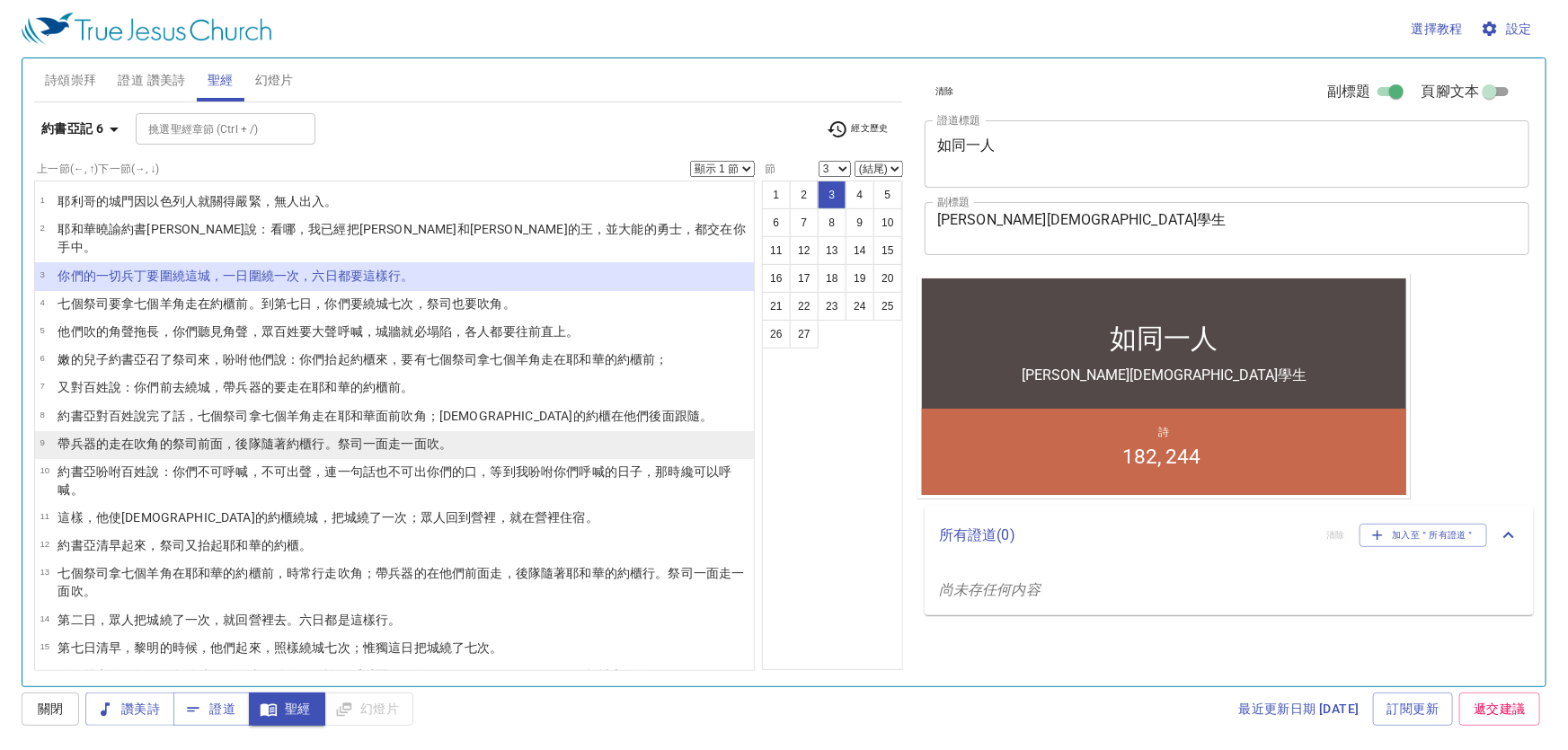
click at [389, 435] on p "帶兵器 的走 在吹 角 的祭司 前面 ，後隊 隨著 約櫃 行 。祭司一面走 一面吹 。" at bounding box center [255, 444] width 395 height 18
select select "9"
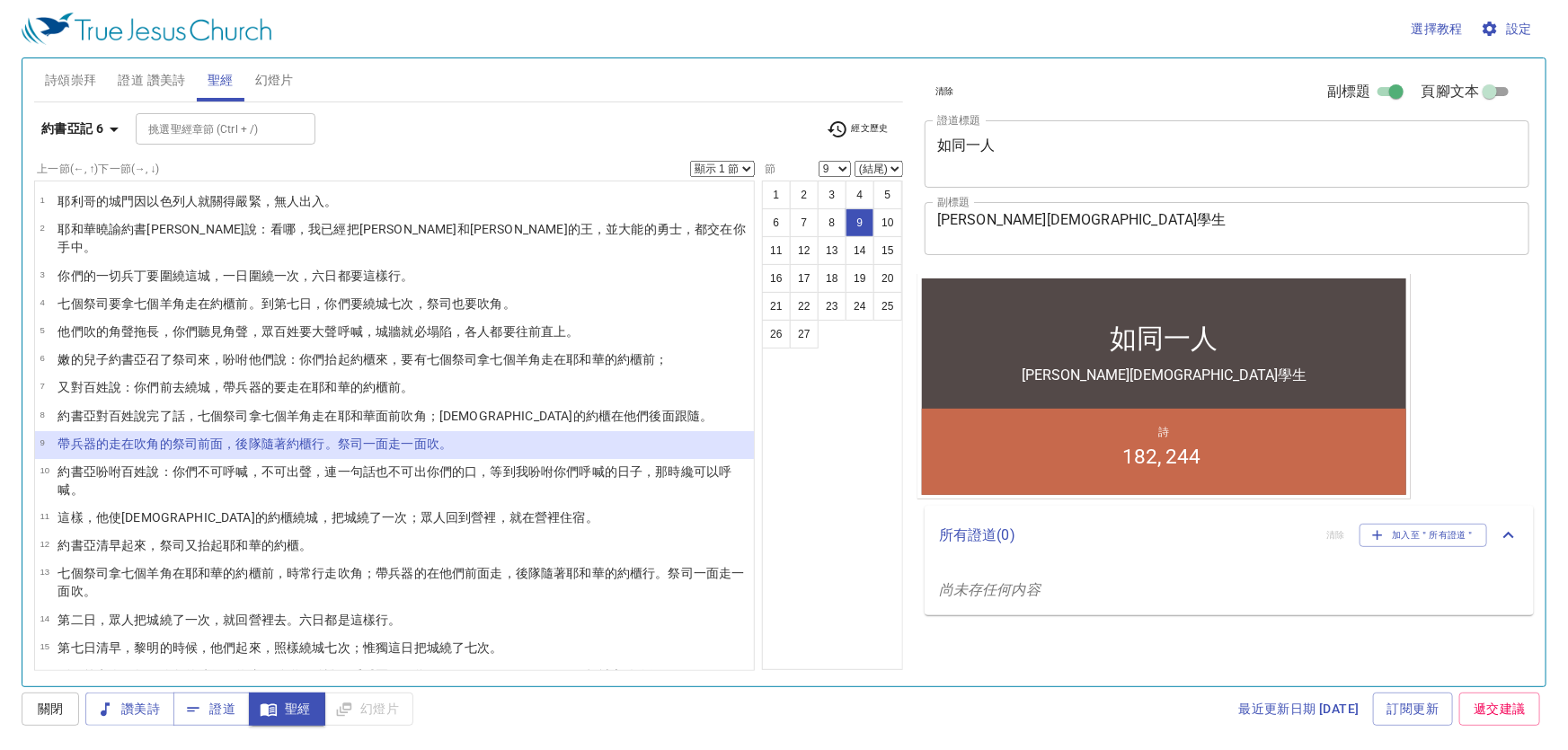
click at [746, 168] on select "顯示 1 節 顯示 2 節 顯示 3 節 顯示 4 節 顯示 5 節" at bounding box center [723, 169] width 64 height 17
select select "5"
click at [691, 161] on select "顯示 1 節 顯示 2 節 顯示 3 節 顯示 4 節 顯示 5 節" at bounding box center [723, 169] width 64 height 17
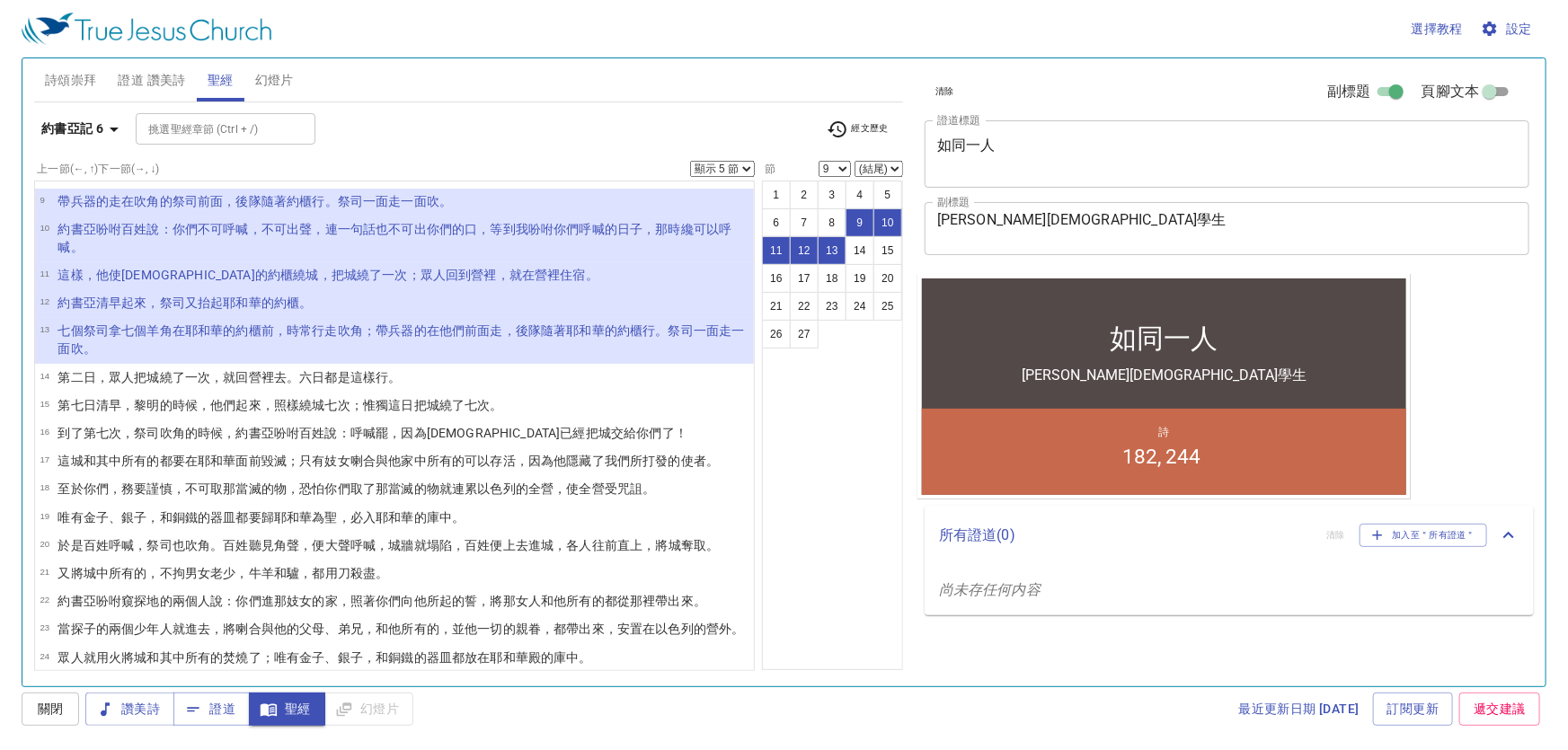
scroll to position [245, 0]
click at [439, 536] on wh2346 "就塌陷 ，百姓 便上去 進城 ，各人 往前直上，將城 奪取 。" at bounding box center [567, 543] width 305 height 15
select select "20"
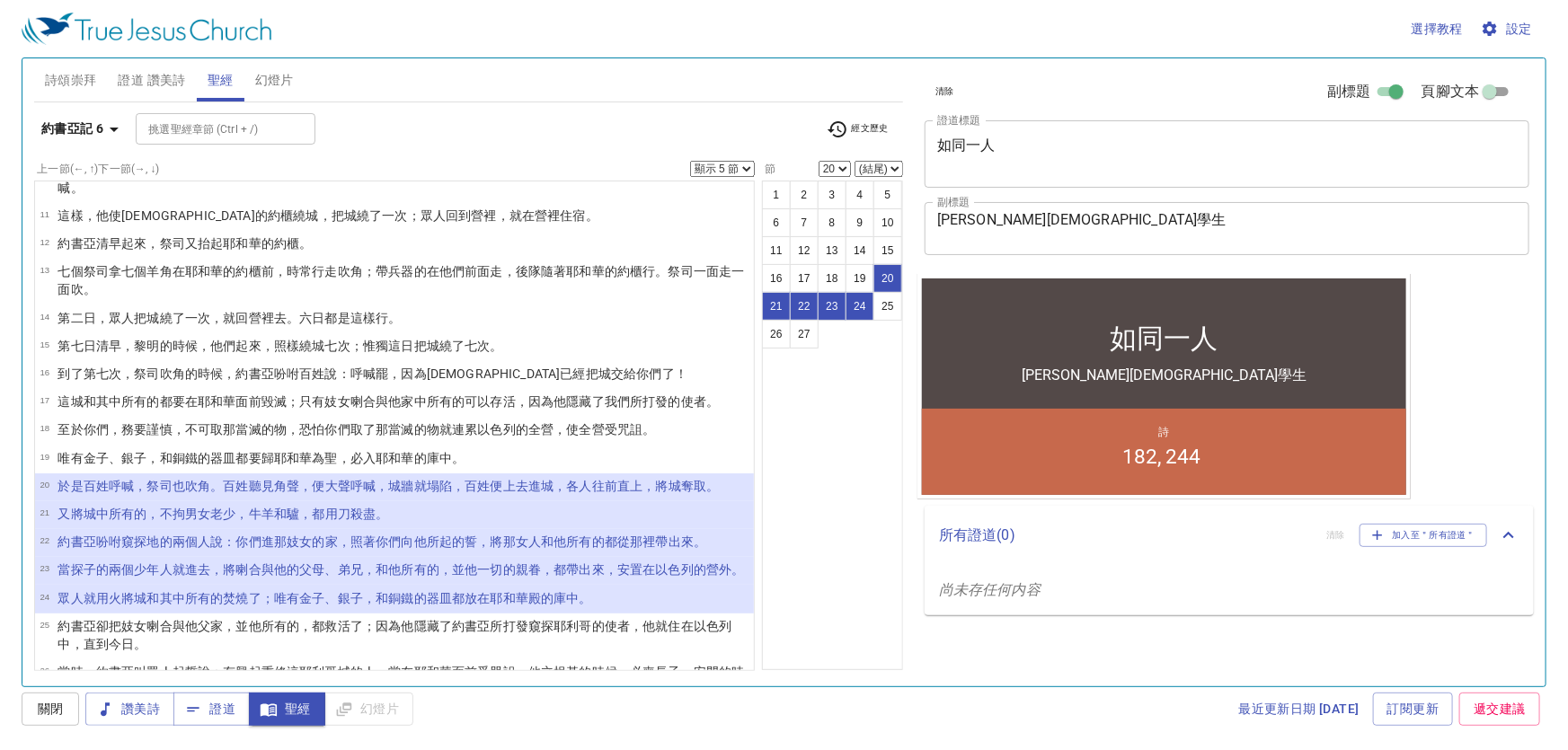
scroll to position [327, 0]
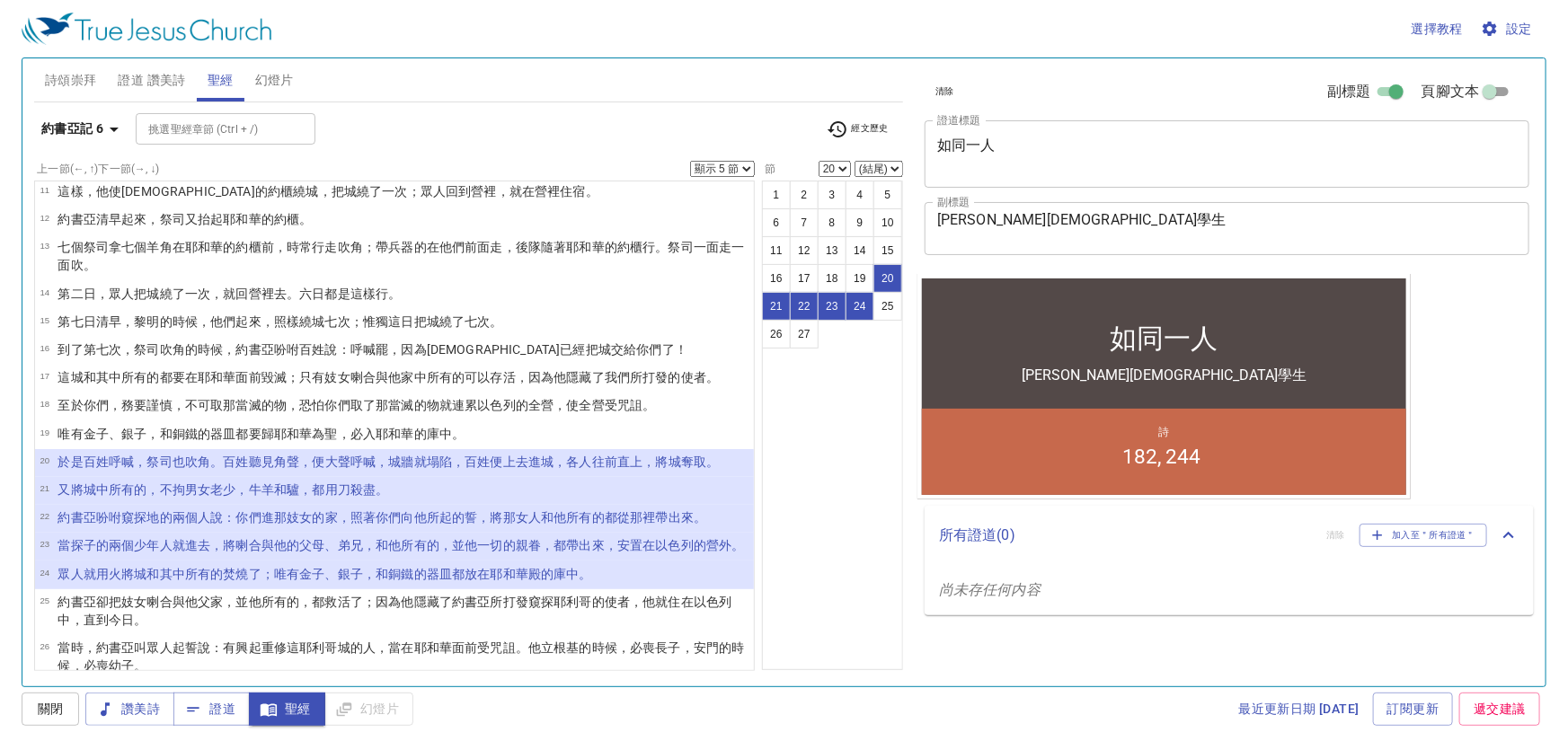
click at [745, 170] on select "顯示 1 節 顯示 2 節 顯示 3 節 顯示 4 節 顯示 5 節" at bounding box center [723, 169] width 64 height 17
select select "1"
click at [691, 161] on select "顯示 1 節 顯示 2 節 顯示 3 節 顯示 4 節 顯示 5 節" at bounding box center [723, 169] width 64 height 17
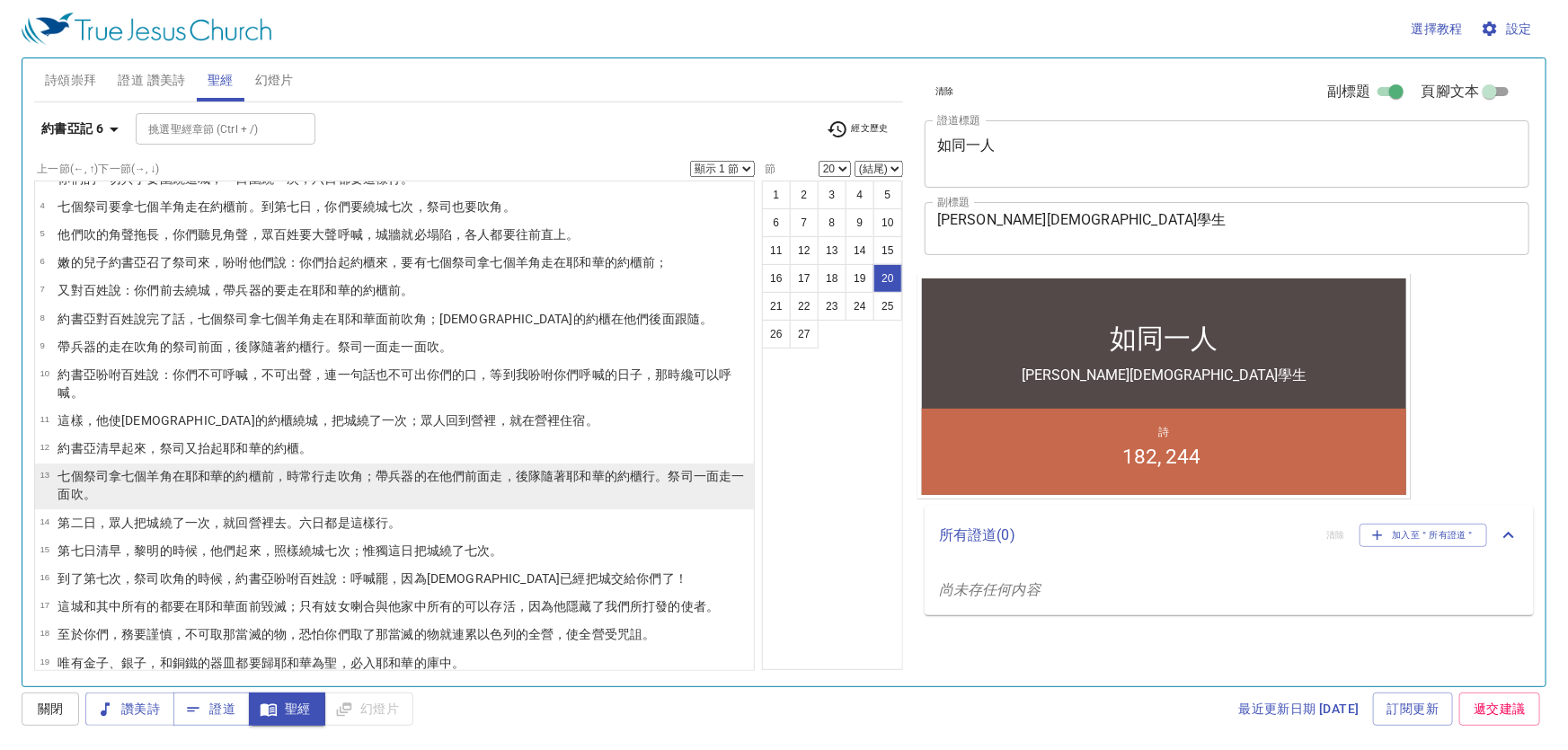
scroll to position [81, 0]
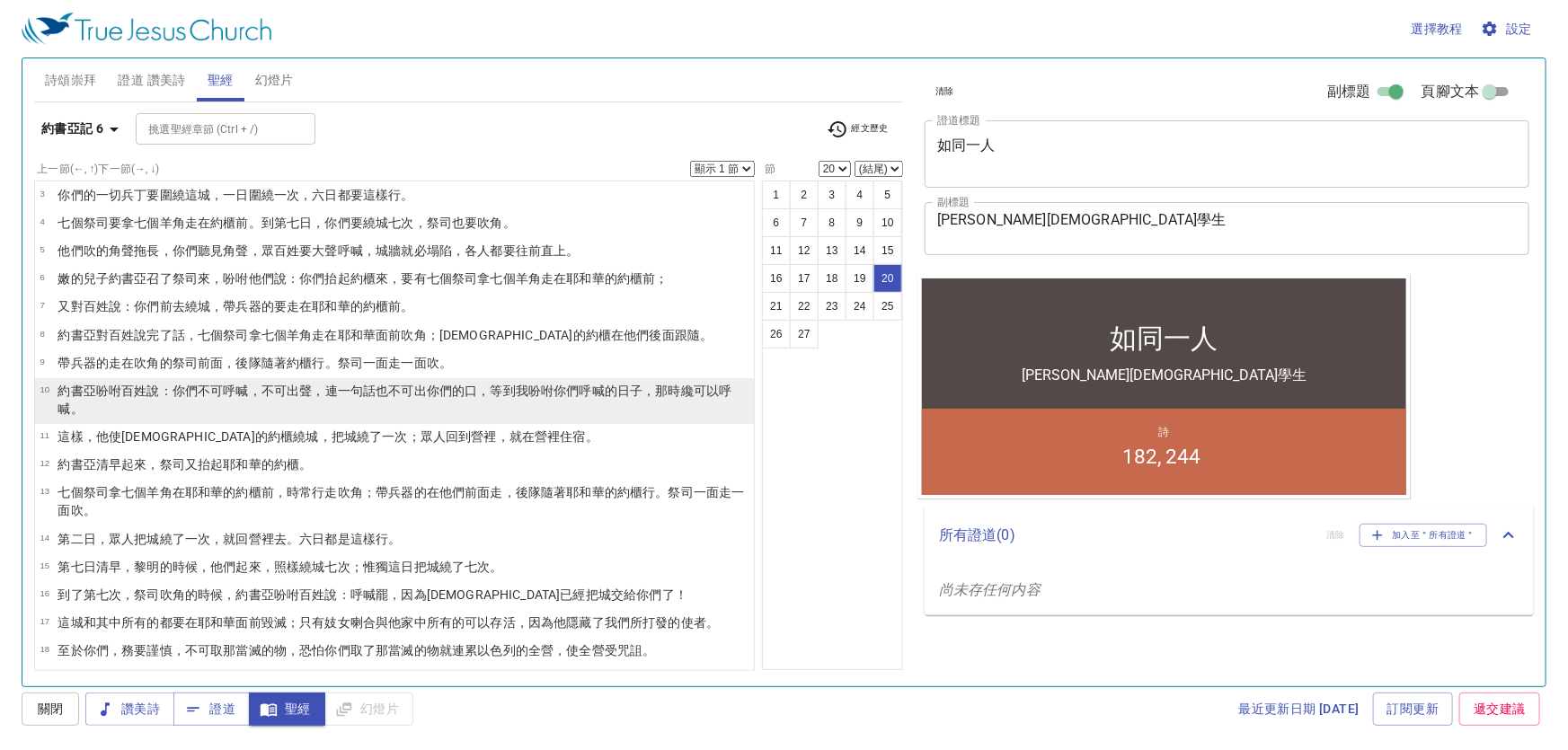
click at [63, 382] on p "約書亞 吩咐 百姓 說 ：你們不可呼喊 ，不可出聲 ，連一句話 也不可出 你們的口 ，等到我吩咐 你們呼喊 的日子 ，那時纔可以呼喊 。" at bounding box center [403, 400] width 691 height 36
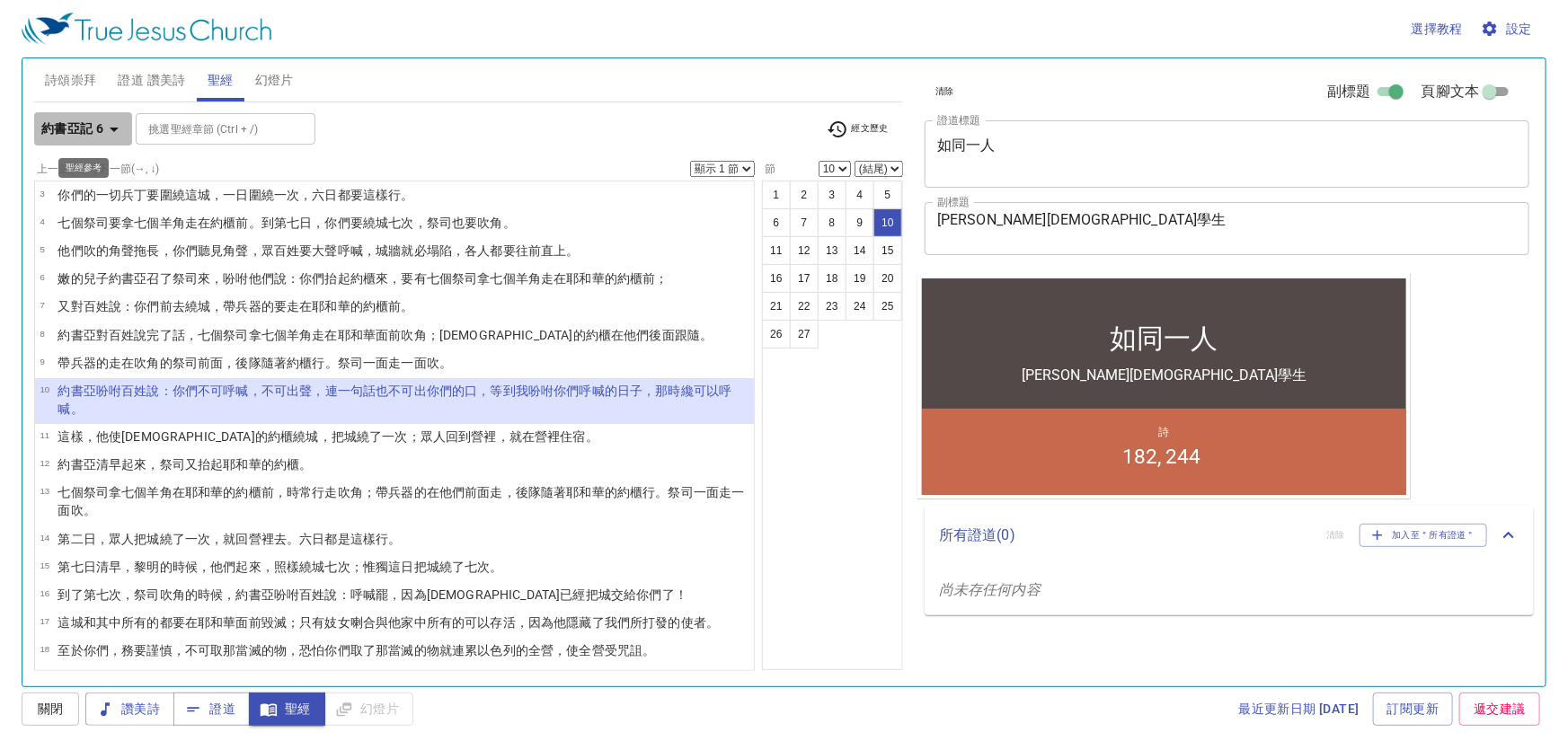
click at [116, 126] on icon "button" at bounding box center [114, 130] width 21 height 21
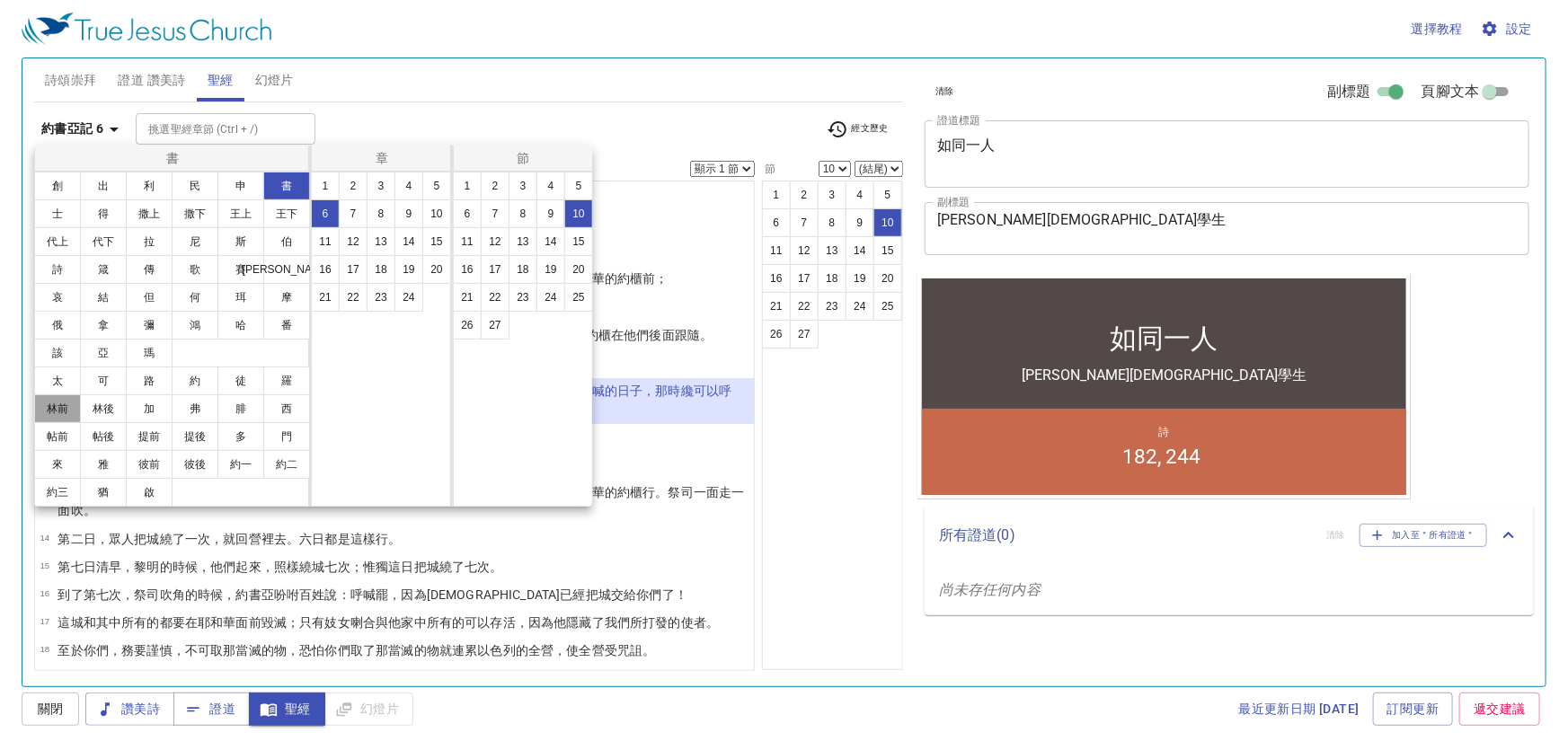
click at [63, 413] on button "林前" at bounding box center [58, 409] width 47 height 28
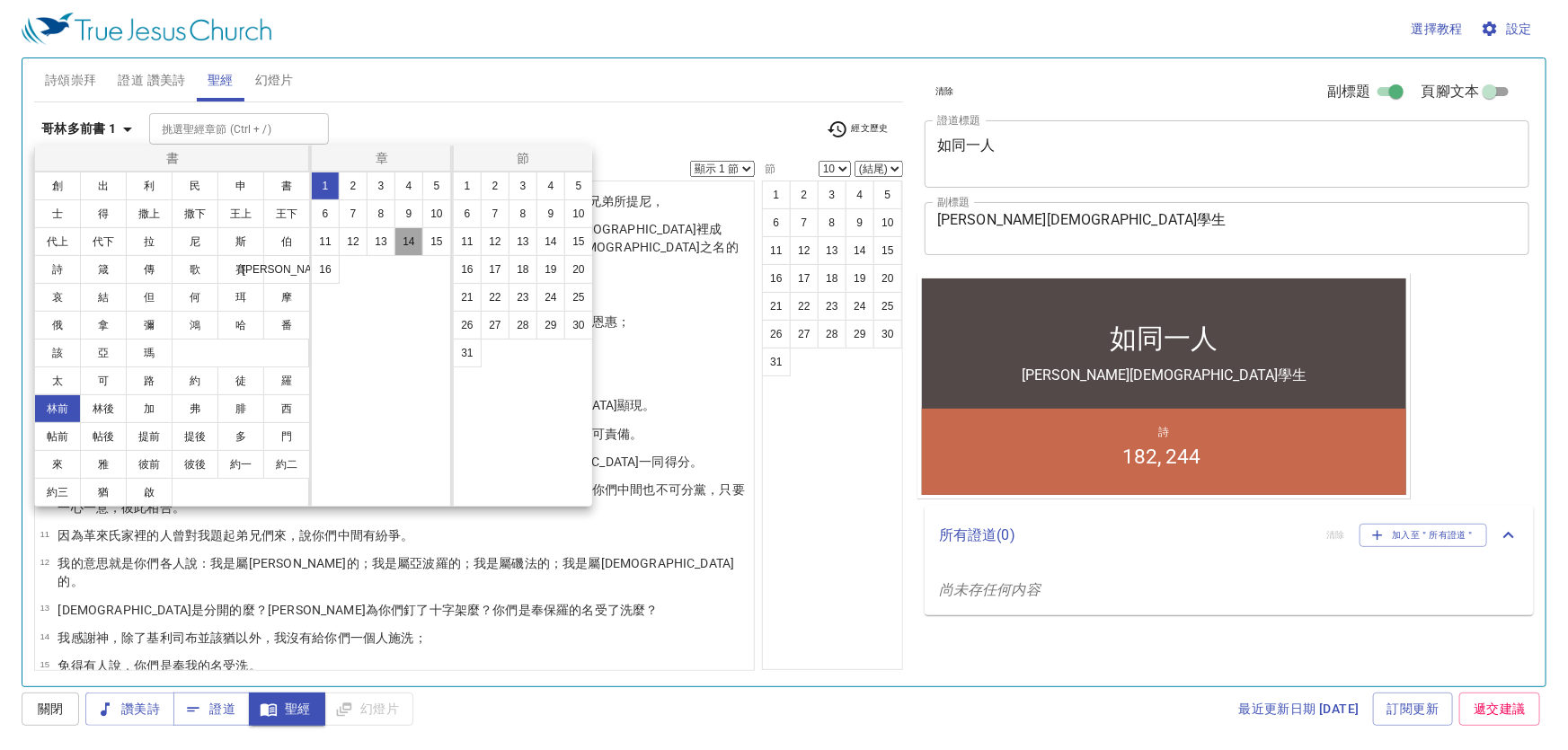
click at [405, 235] on button "14" at bounding box center [409, 241] width 28 height 28
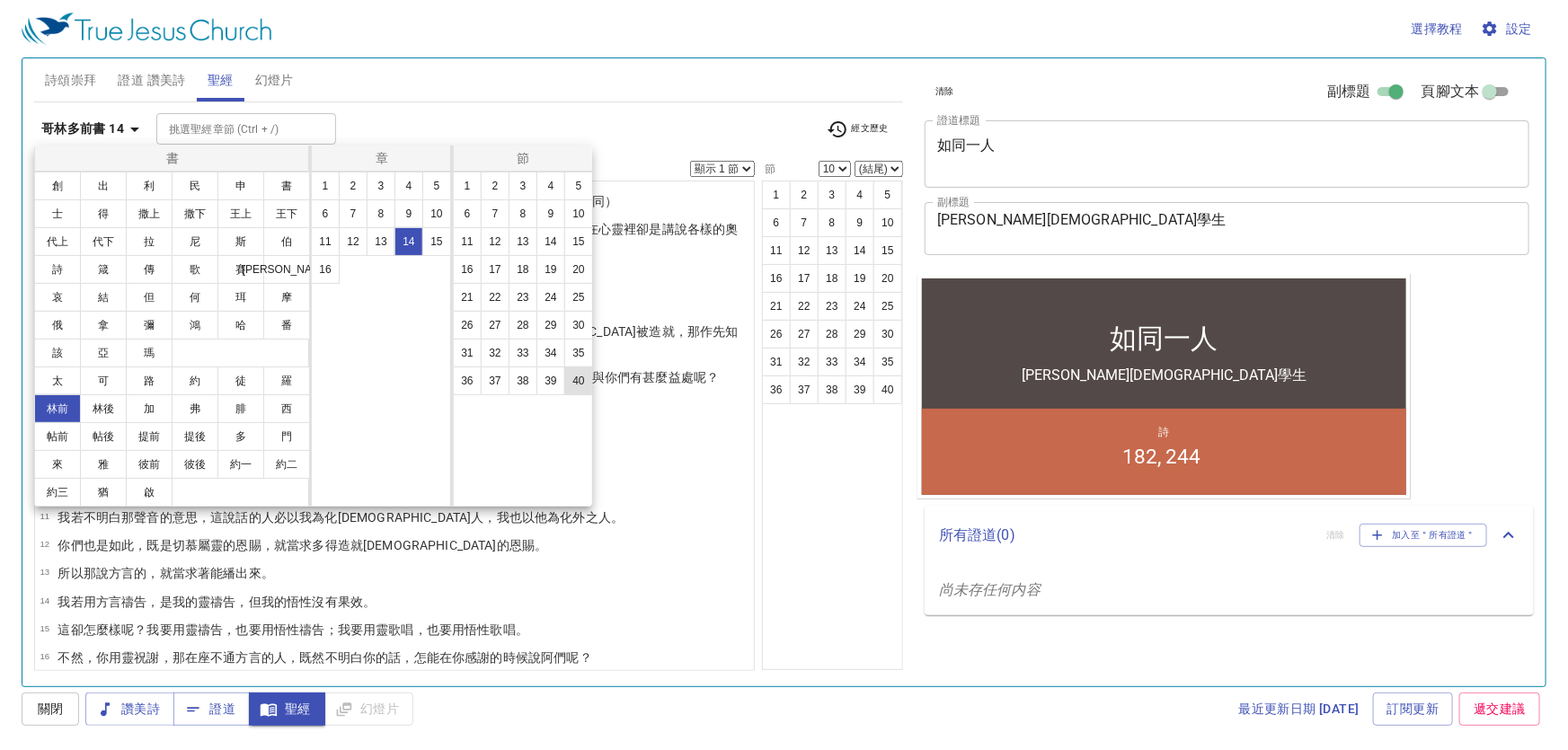
click at [584, 379] on button "40" at bounding box center [578, 380] width 28 height 28
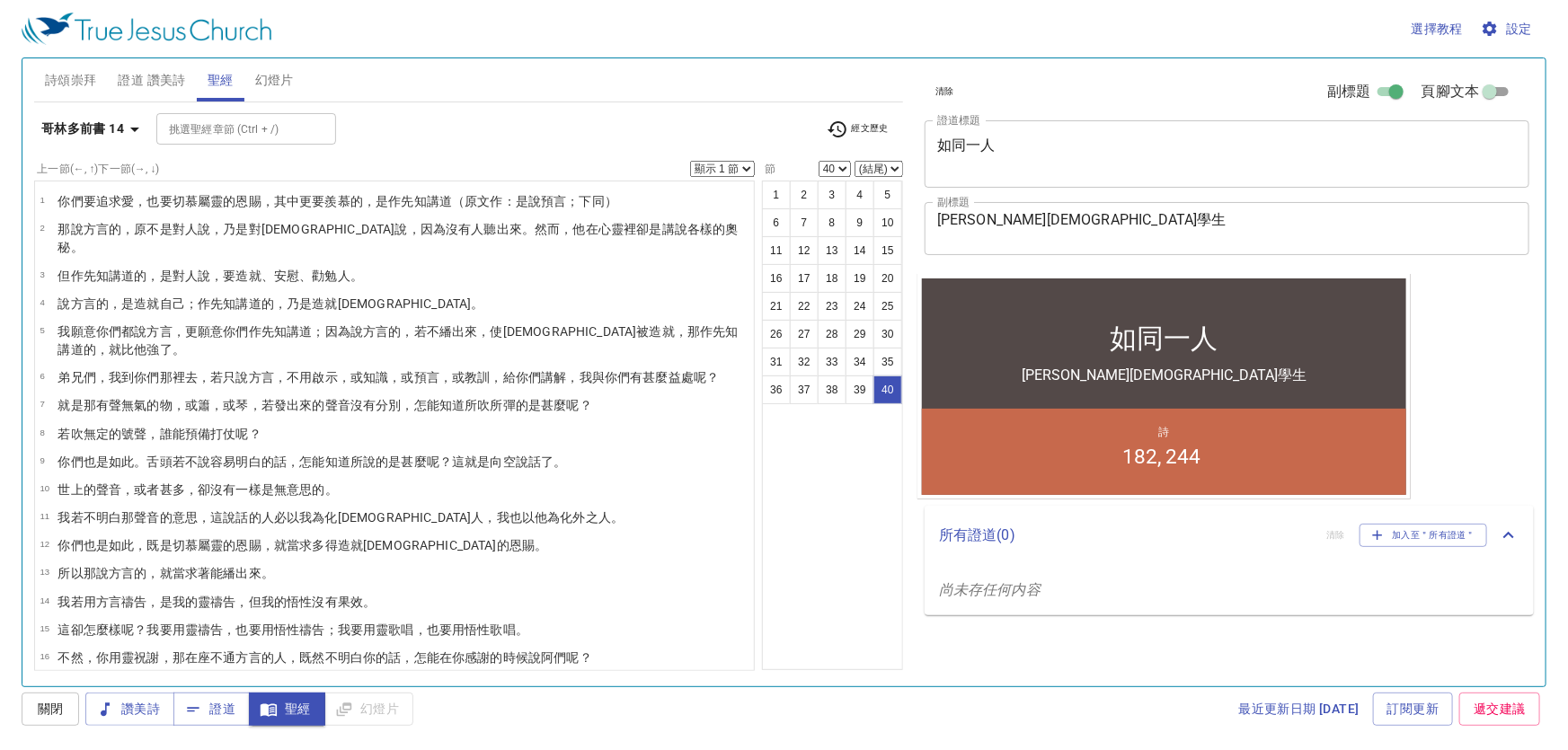
scroll to position [682, 0]
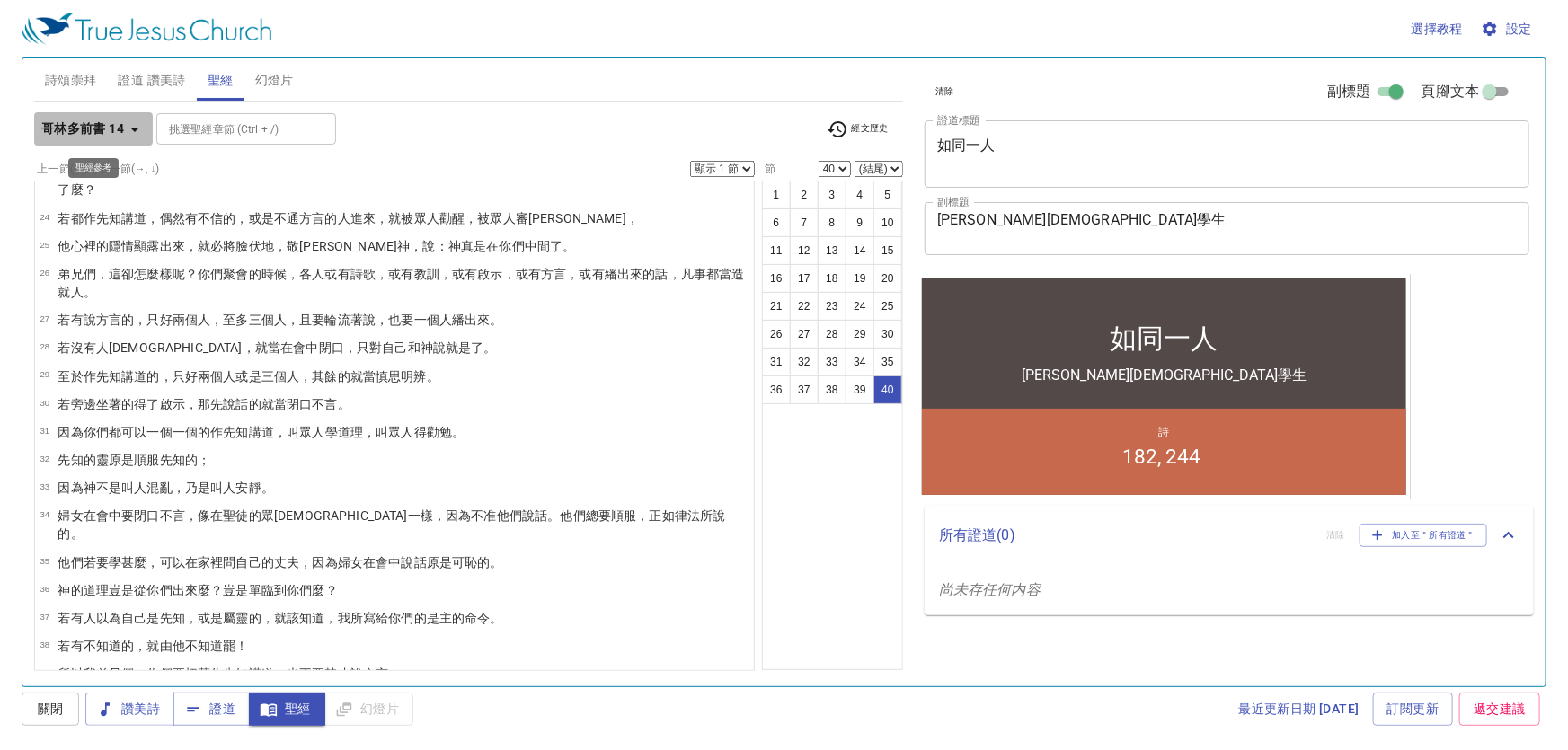
click at [137, 130] on icon "button" at bounding box center [135, 130] width 21 height 21
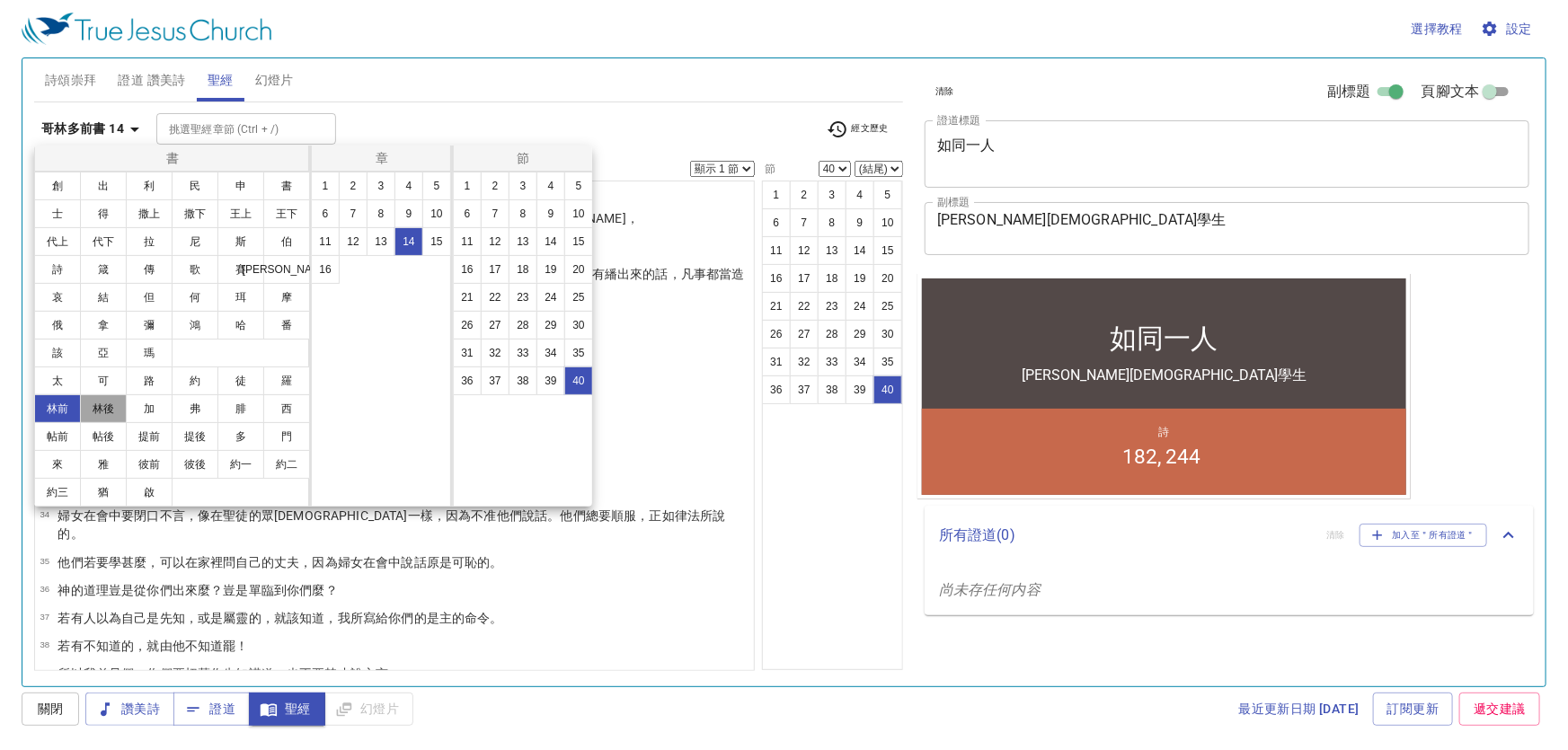
click at [109, 404] on button "林後" at bounding box center [103, 409] width 47 height 28
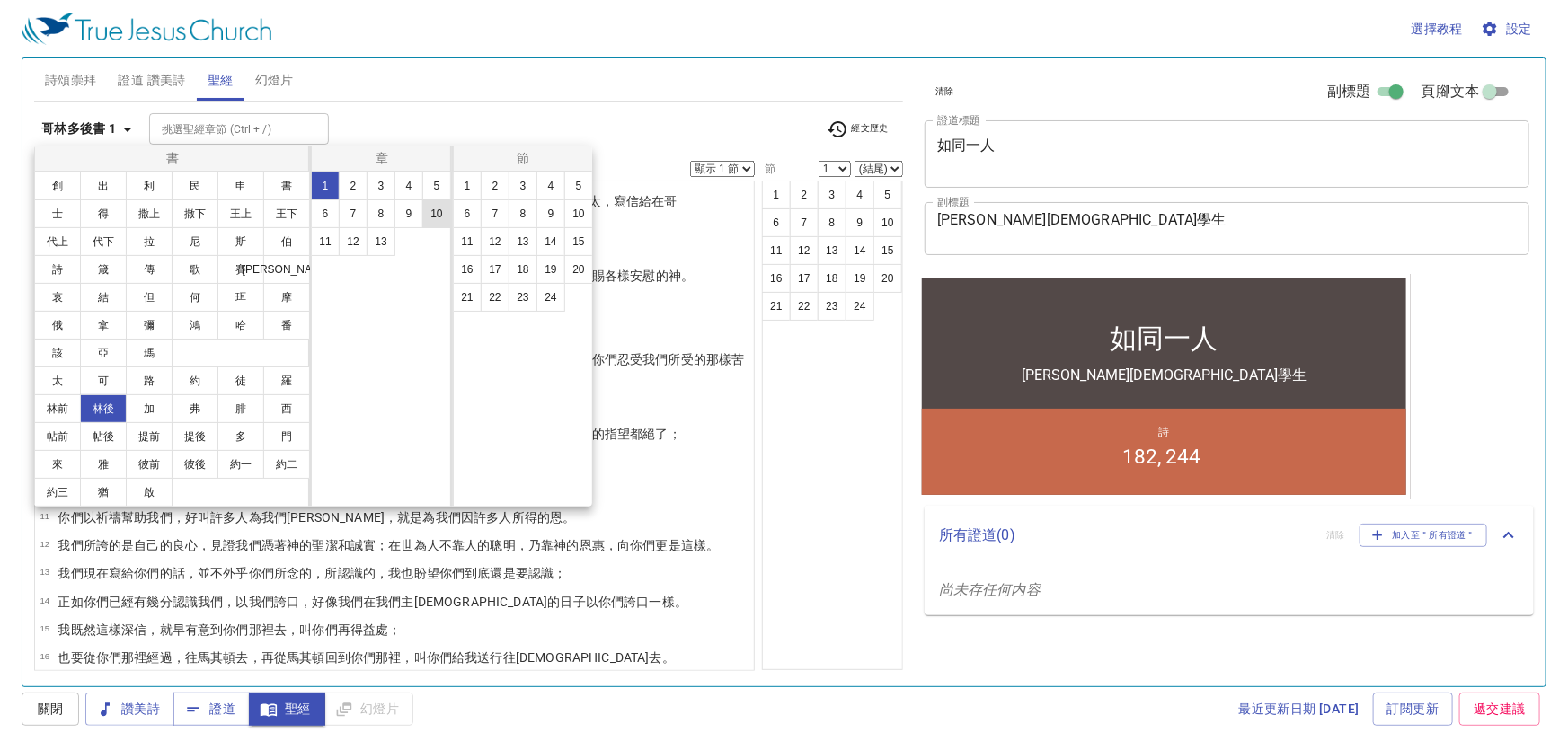
click at [430, 209] on button "10" at bounding box center [436, 214] width 28 height 28
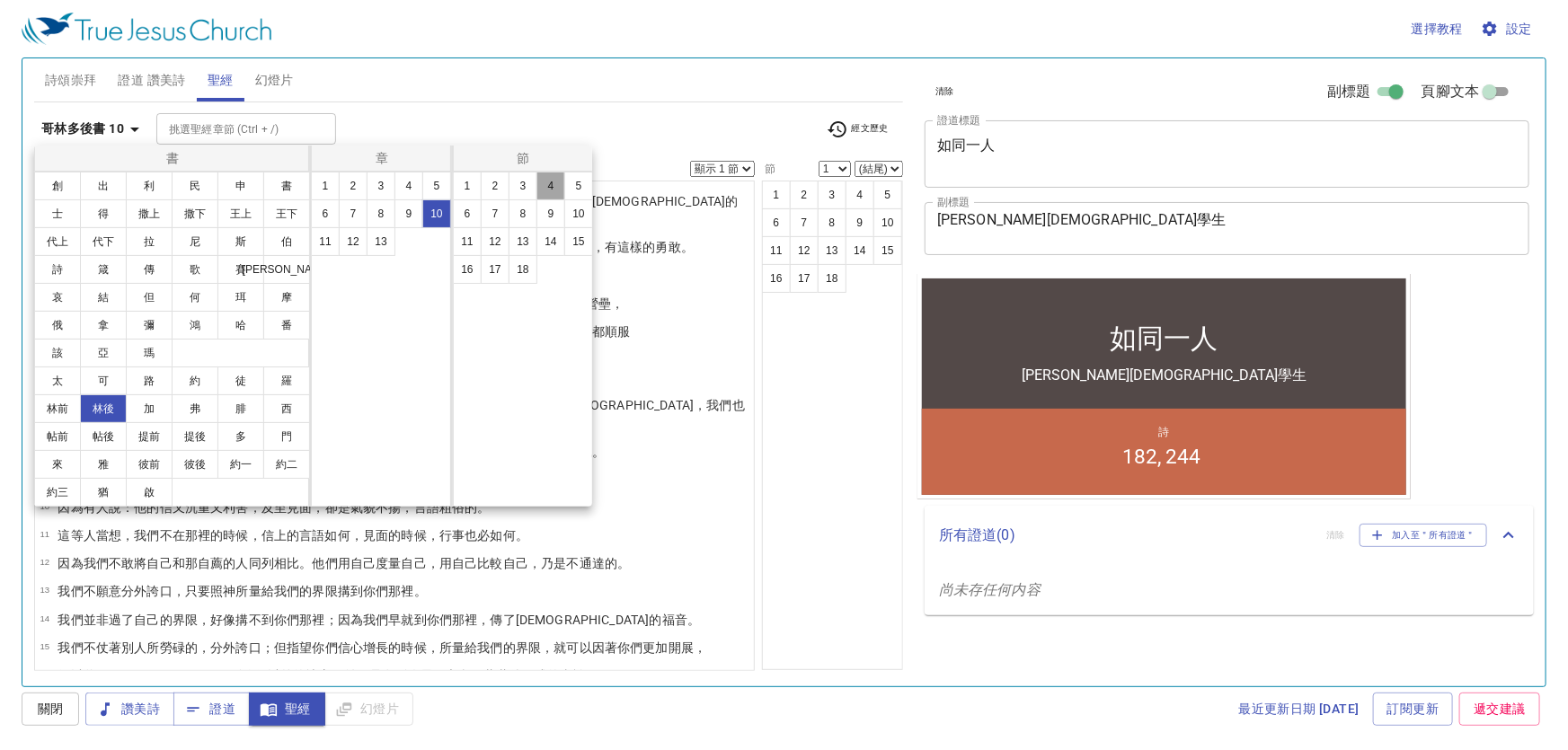
click at [553, 180] on button "4" at bounding box center [550, 185] width 28 height 28
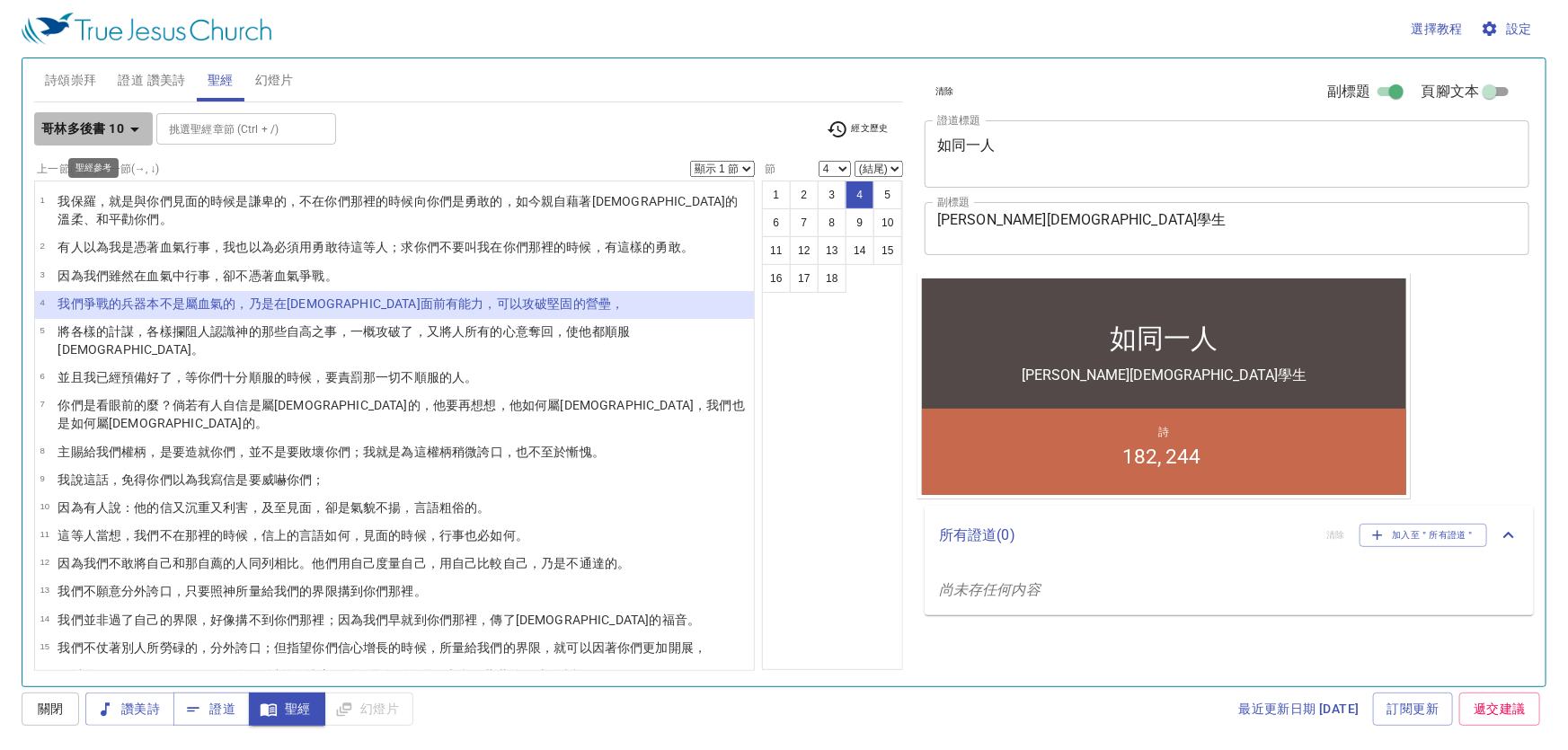
click at [135, 126] on icon "button" at bounding box center [135, 130] width 21 height 21
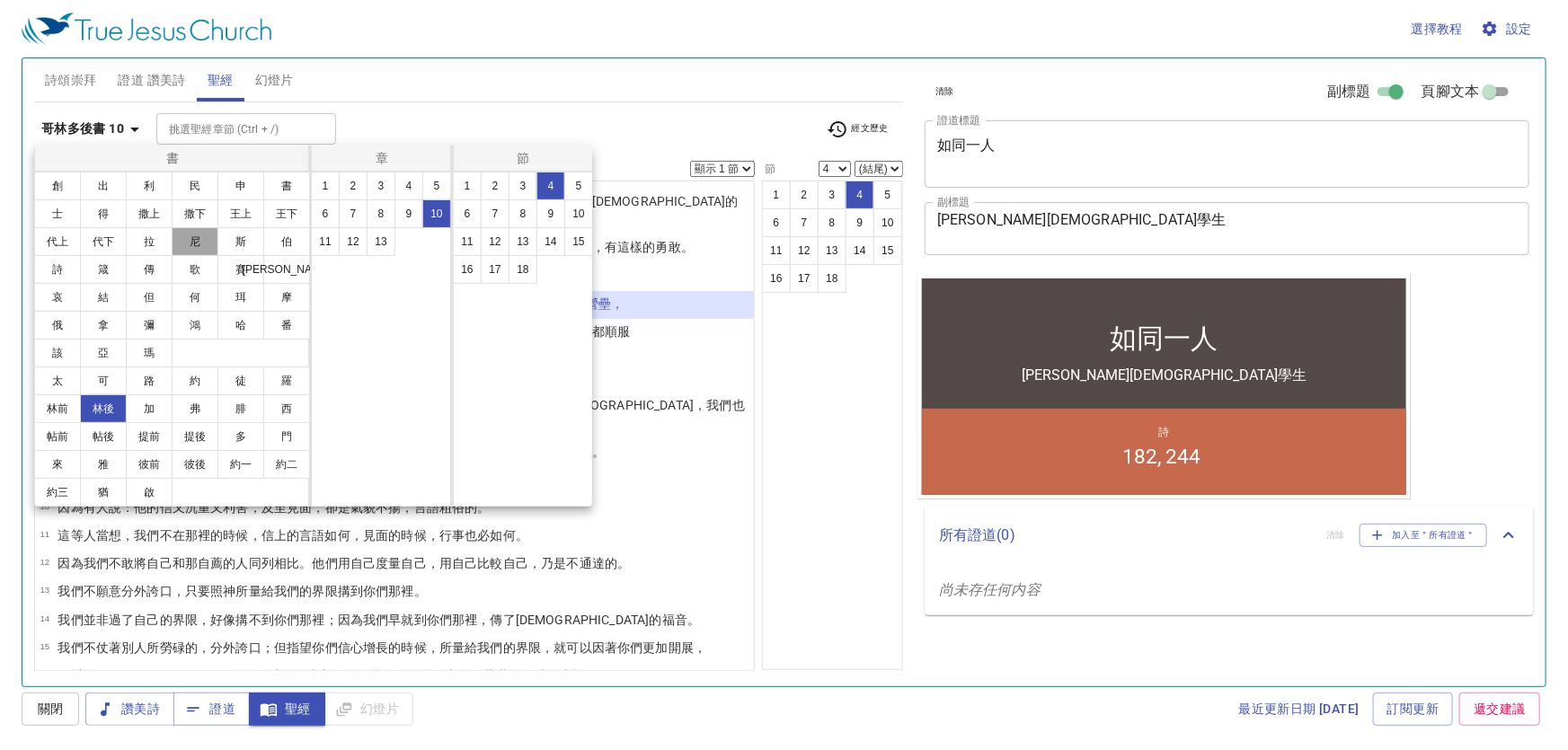
click at [189, 231] on button "尼" at bounding box center [195, 241] width 47 height 28
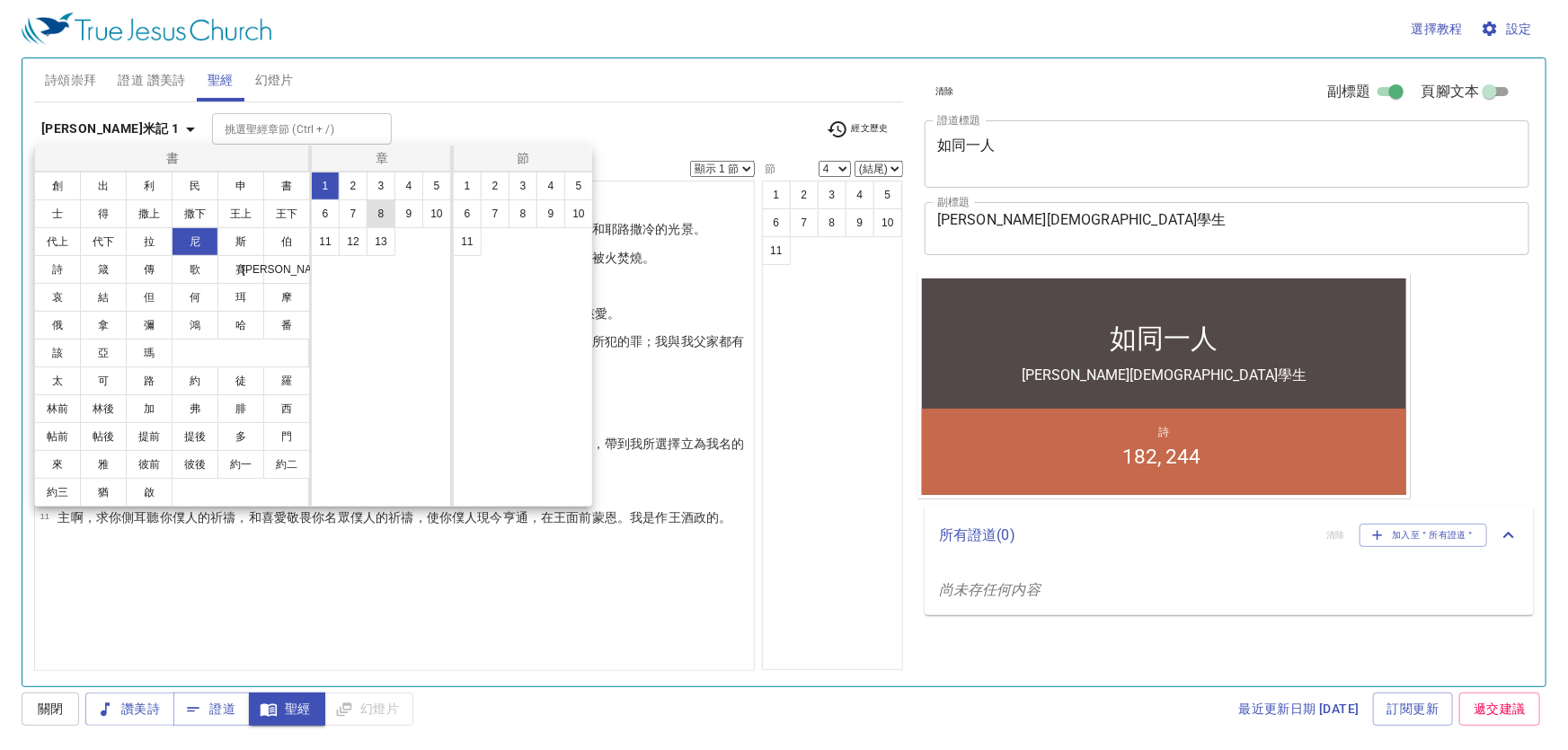
click at [380, 211] on button "8" at bounding box center [380, 214] width 28 height 28
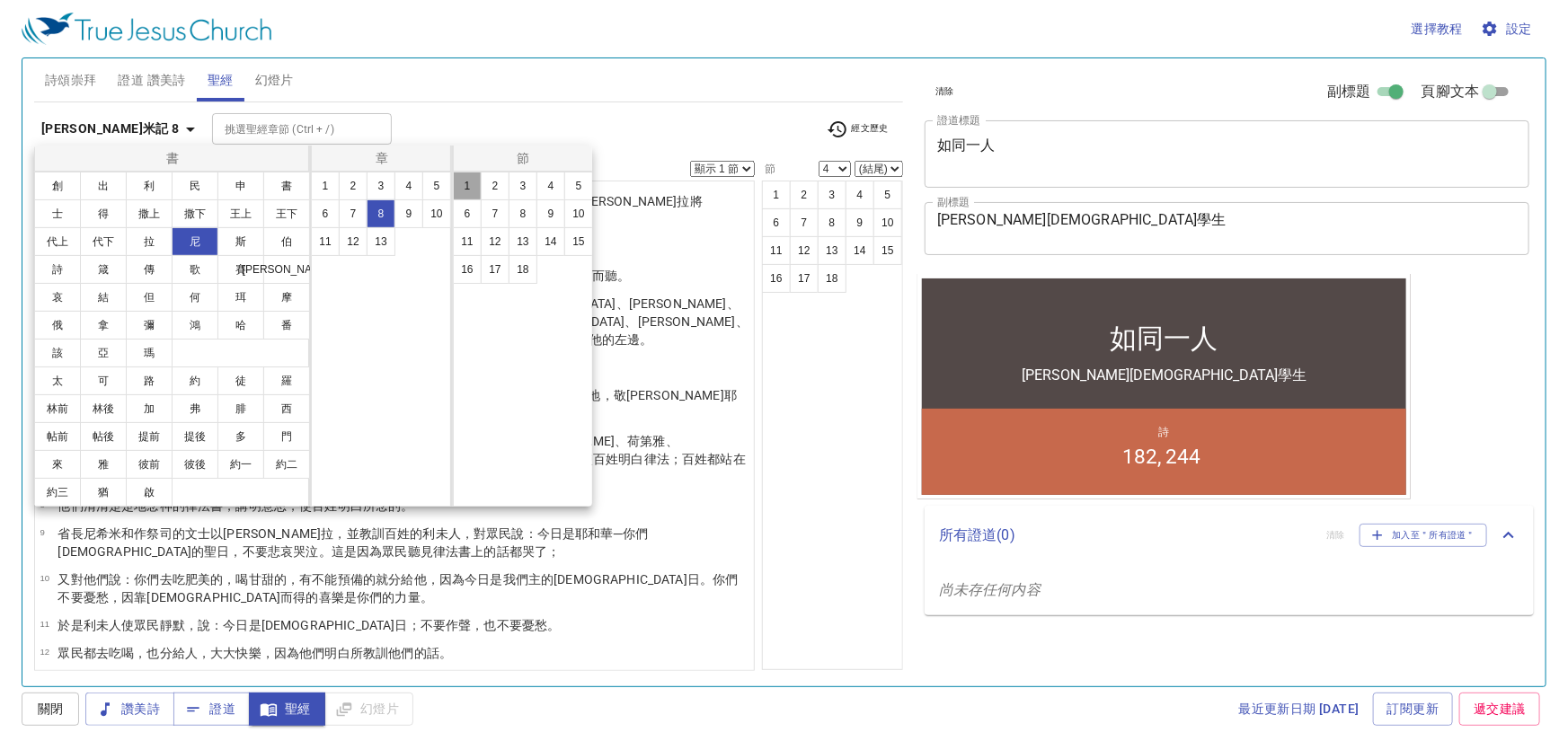
click at [472, 185] on button "1" at bounding box center [466, 185] width 28 height 28
select select "1"
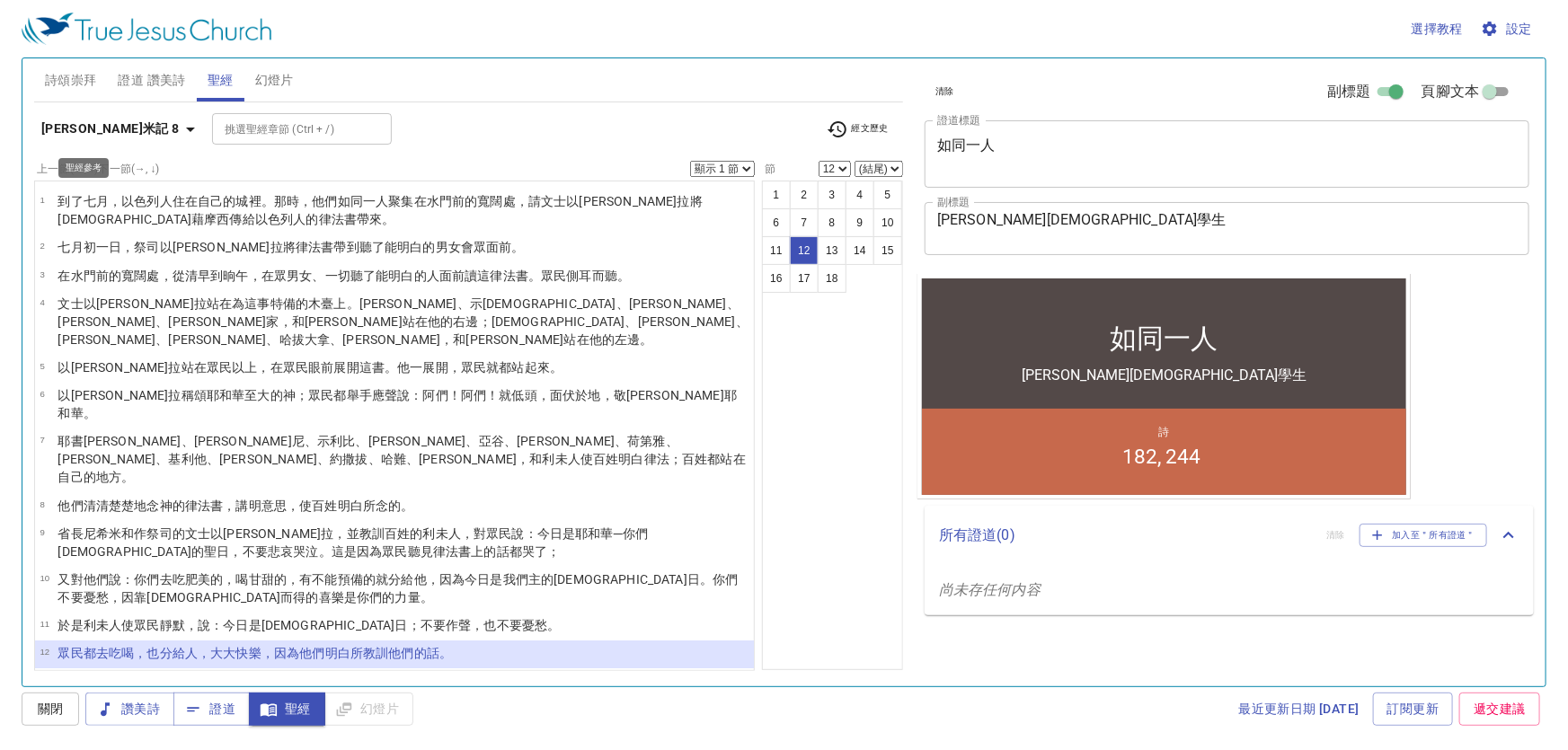
click at [179, 121] on icon "button" at bounding box center [190, 130] width 21 height 21
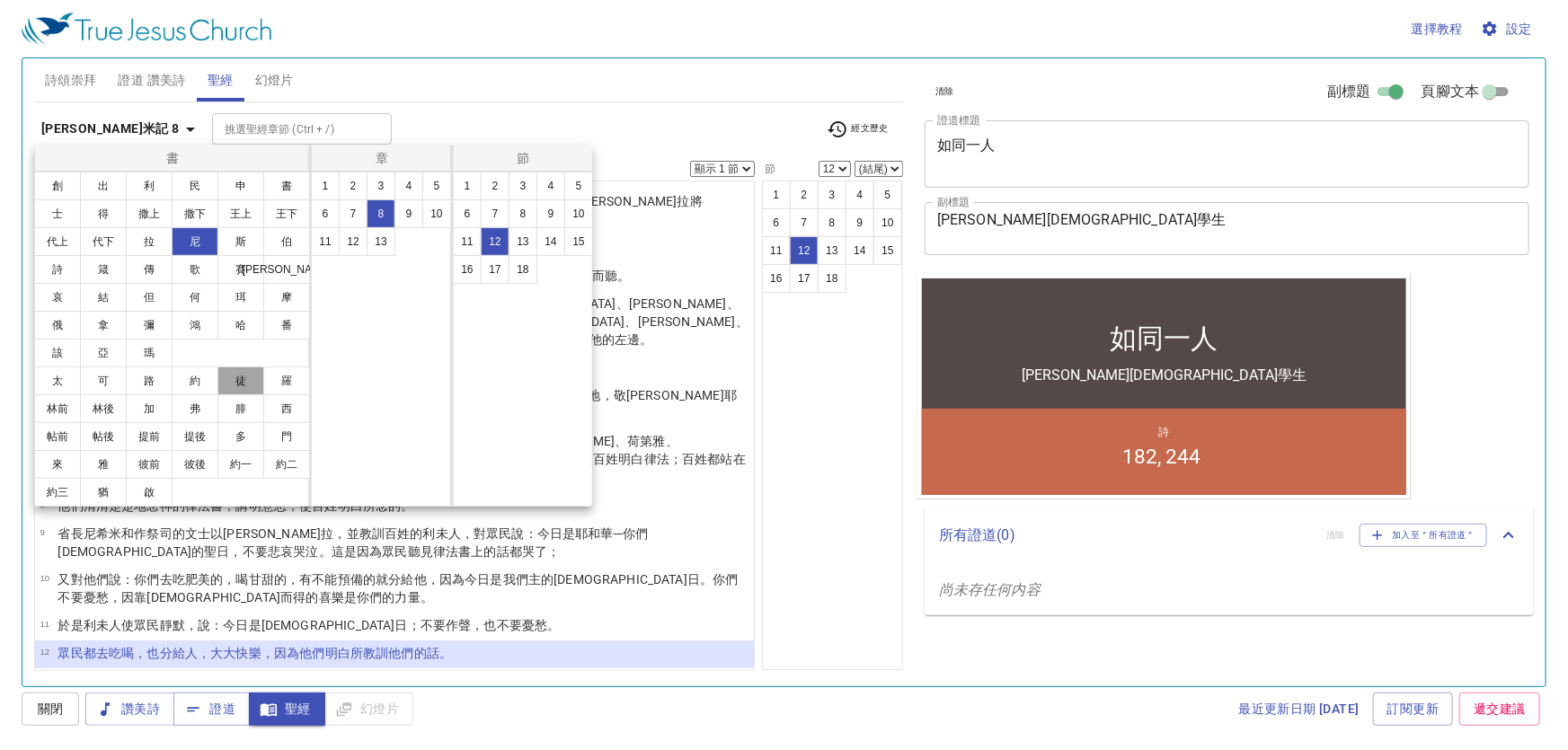
click at [239, 378] on button "徒" at bounding box center [241, 380] width 47 height 28
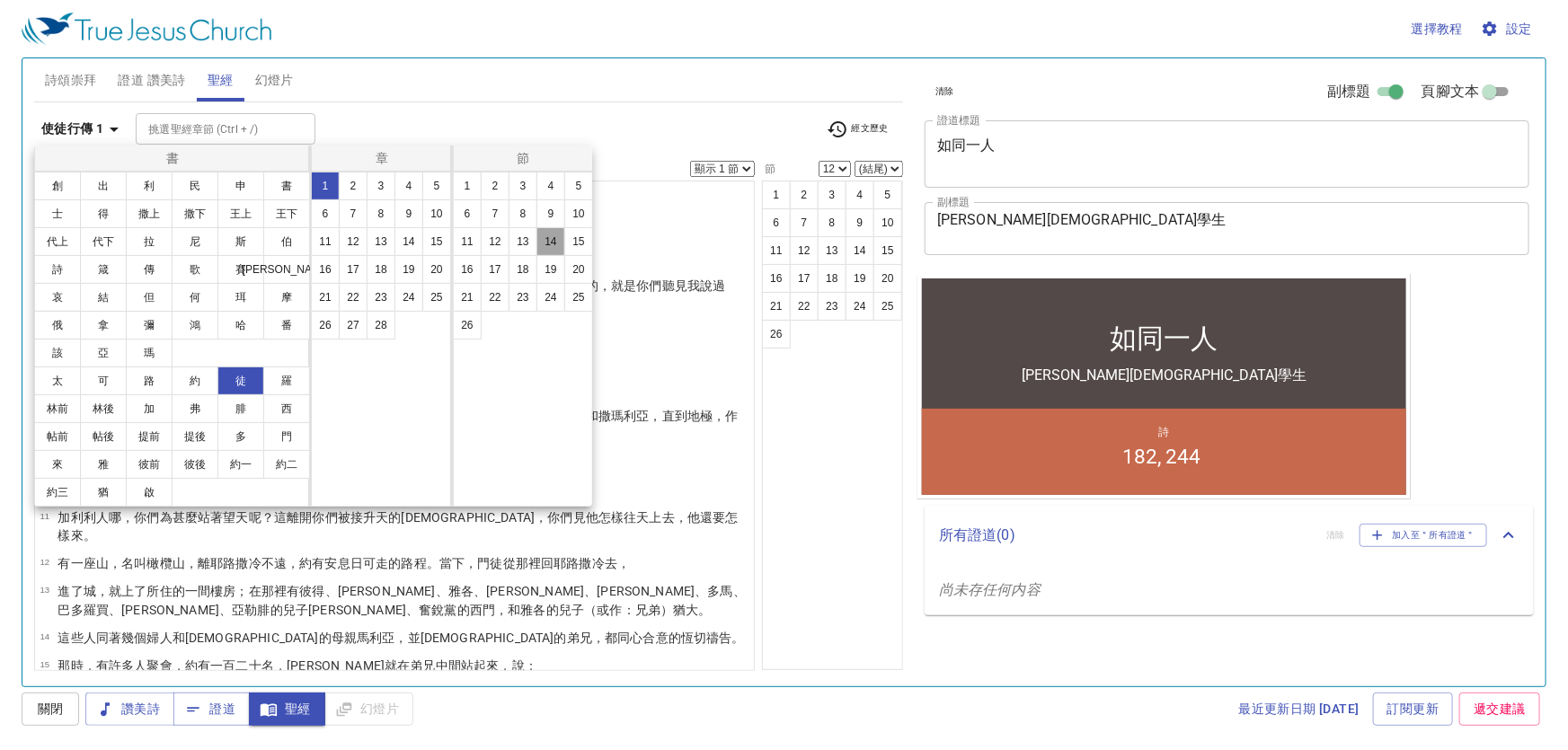
click at [551, 236] on button "14" at bounding box center [550, 241] width 28 height 28
select select "14"
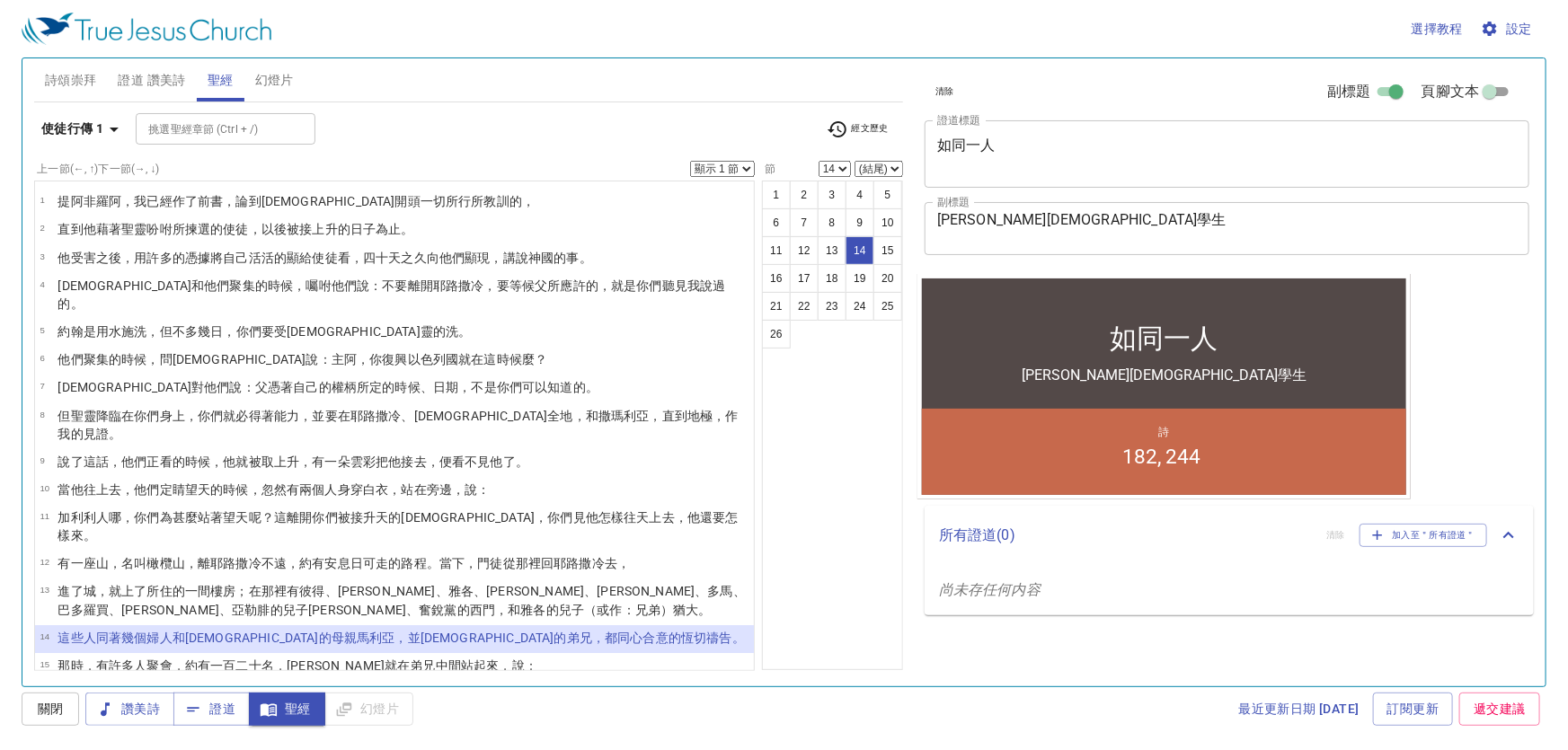
click at [748, 165] on select "顯示 1 節 顯示 2 節 顯示 3 節 顯示 4 節 顯示 5 節" at bounding box center [723, 169] width 64 height 17
click at [691, 161] on select "顯示 1 節 顯示 2 節 顯示 3 節 顯示 4 節 顯示 5 節" at bounding box center [723, 169] width 64 height 17
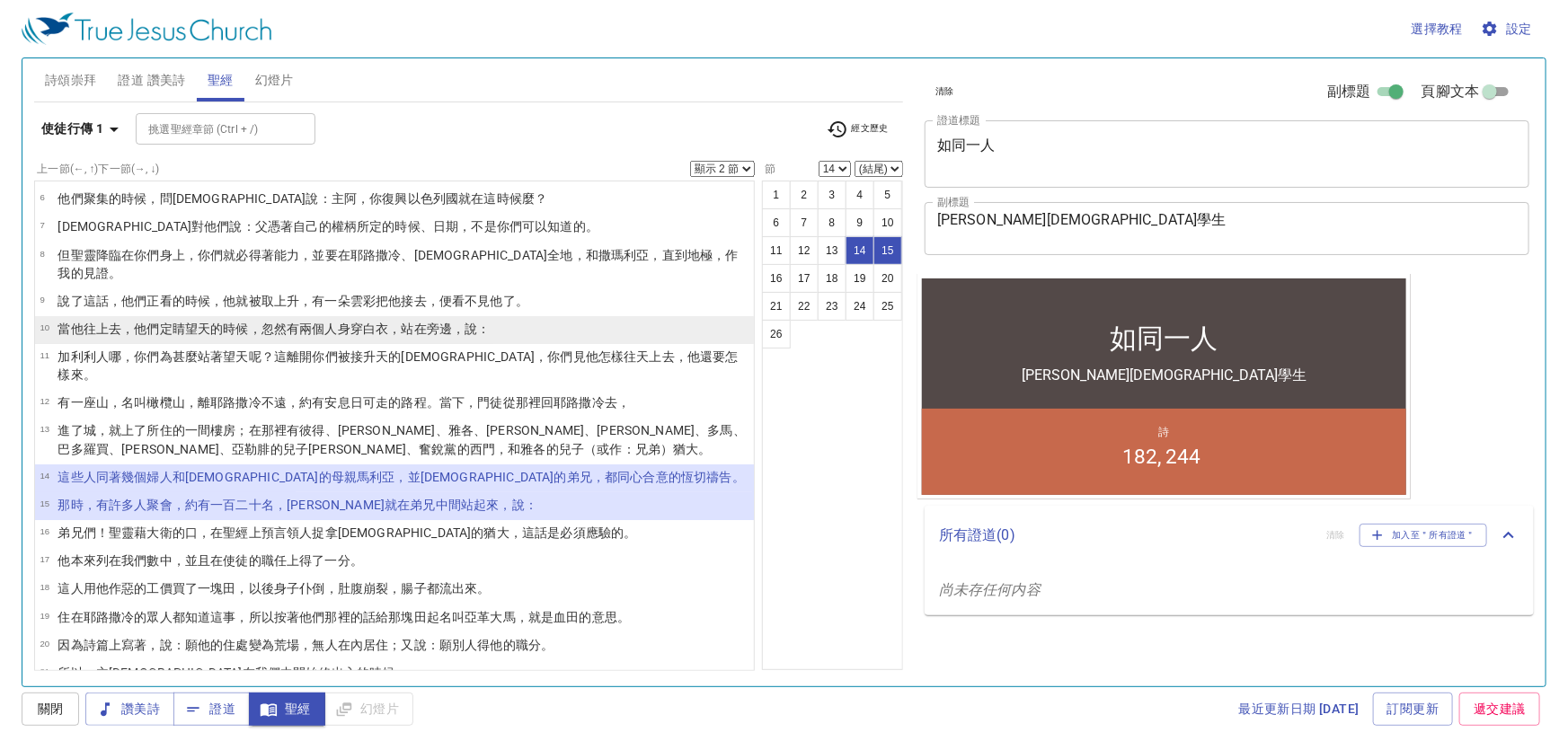
scroll to position [163, 0]
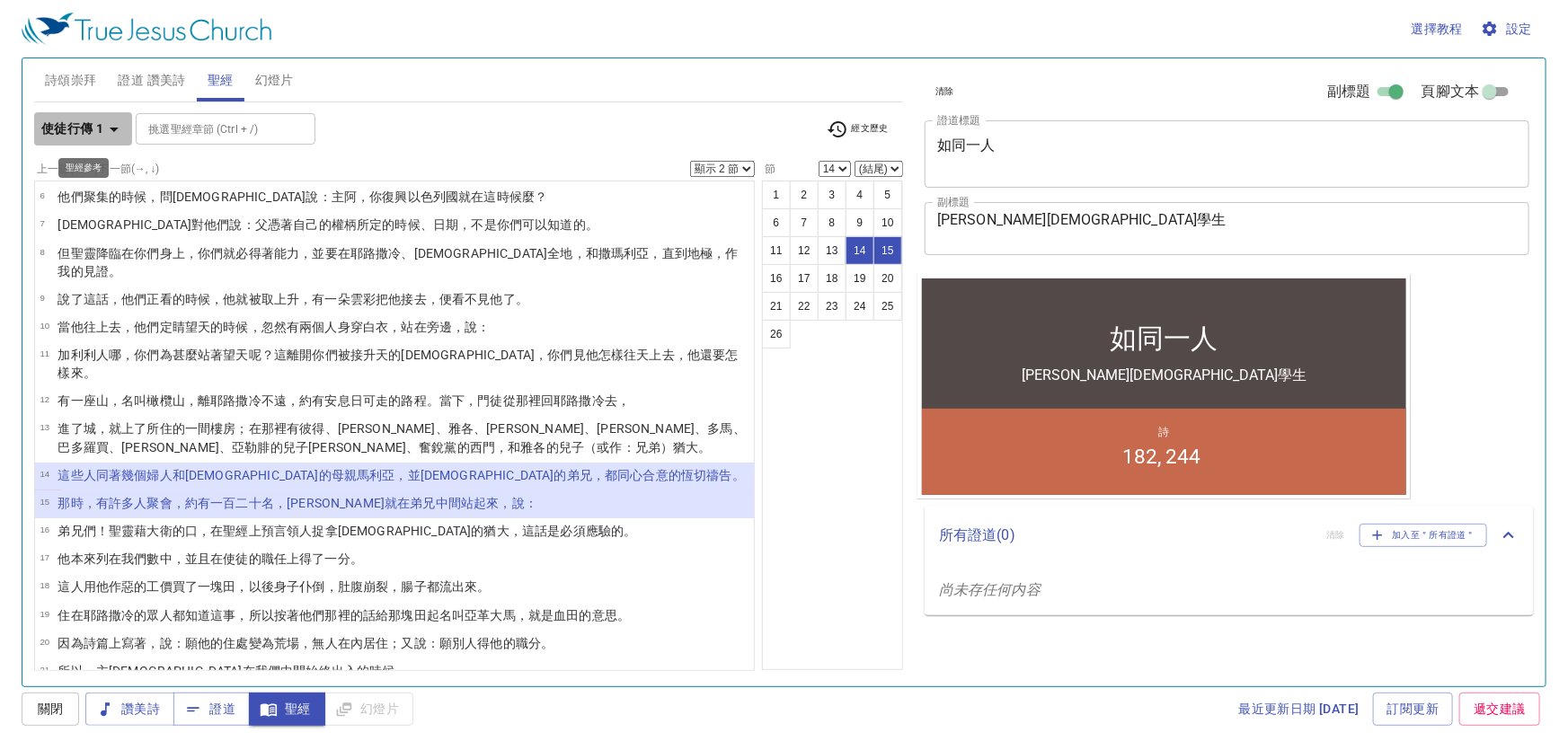
click at [112, 122] on icon "button" at bounding box center [114, 130] width 21 height 21
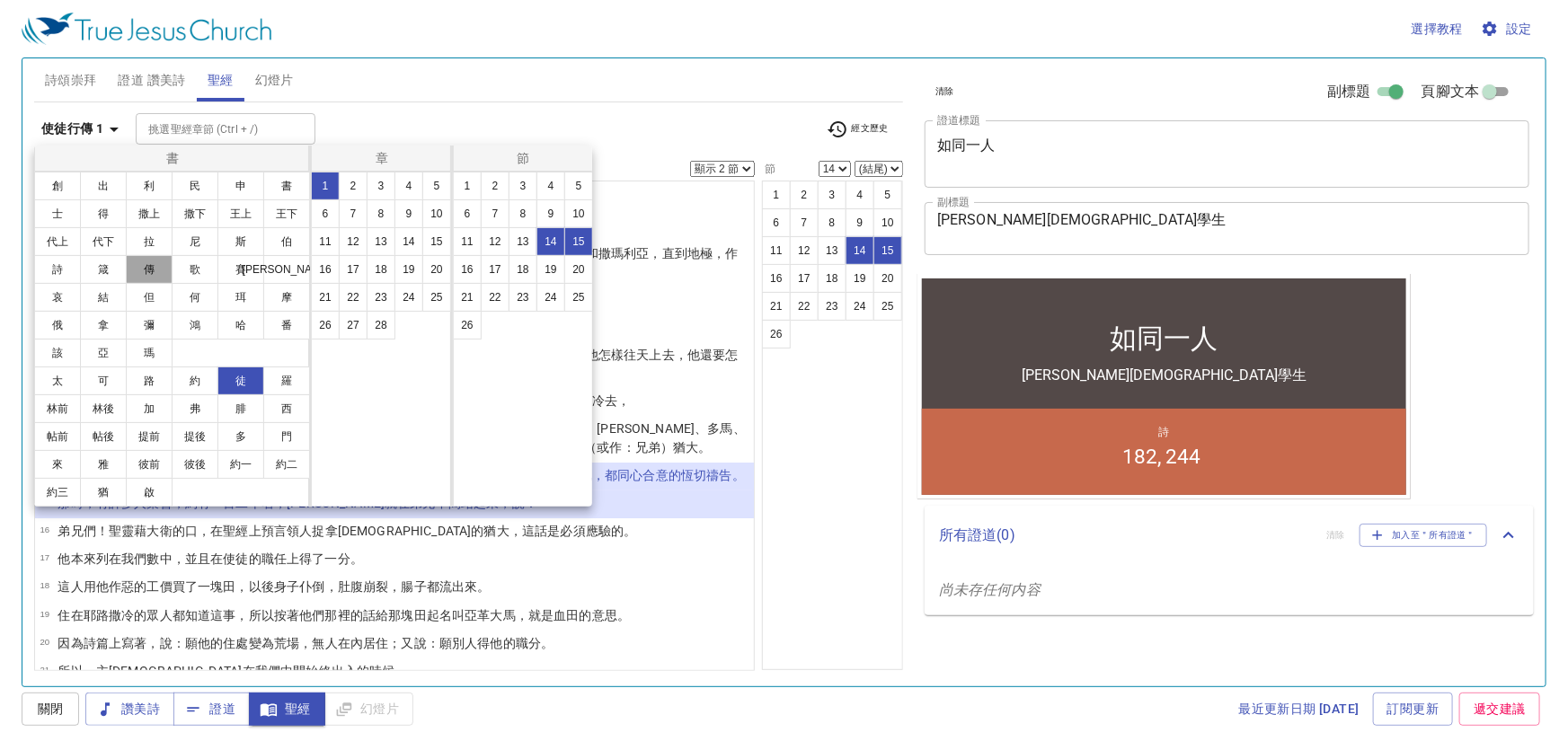
click at [161, 270] on button "傳" at bounding box center [149, 269] width 47 height 28
select select "1"
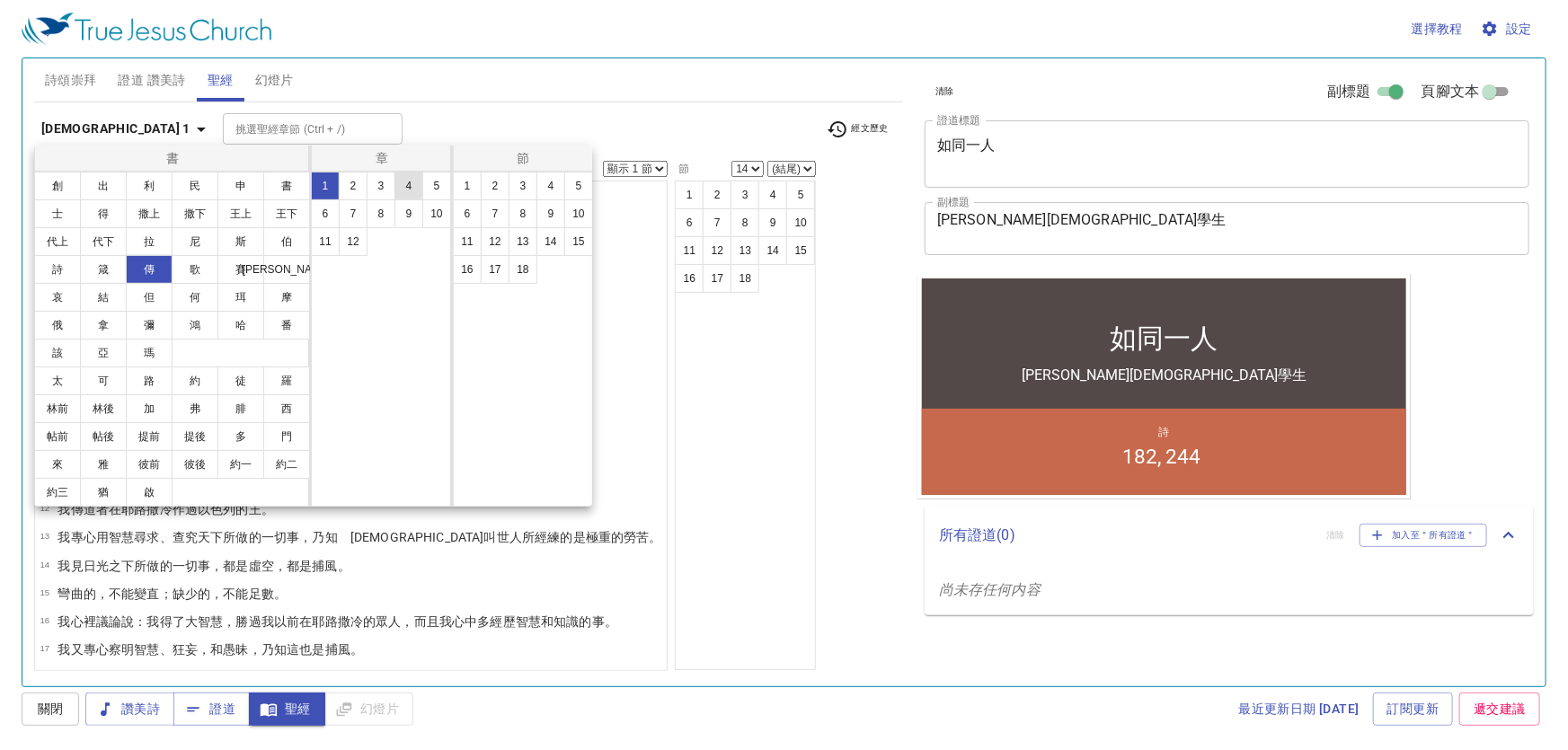
click at [406, 183] on button "4" at bounding box center [409, 185] width 28 height 28
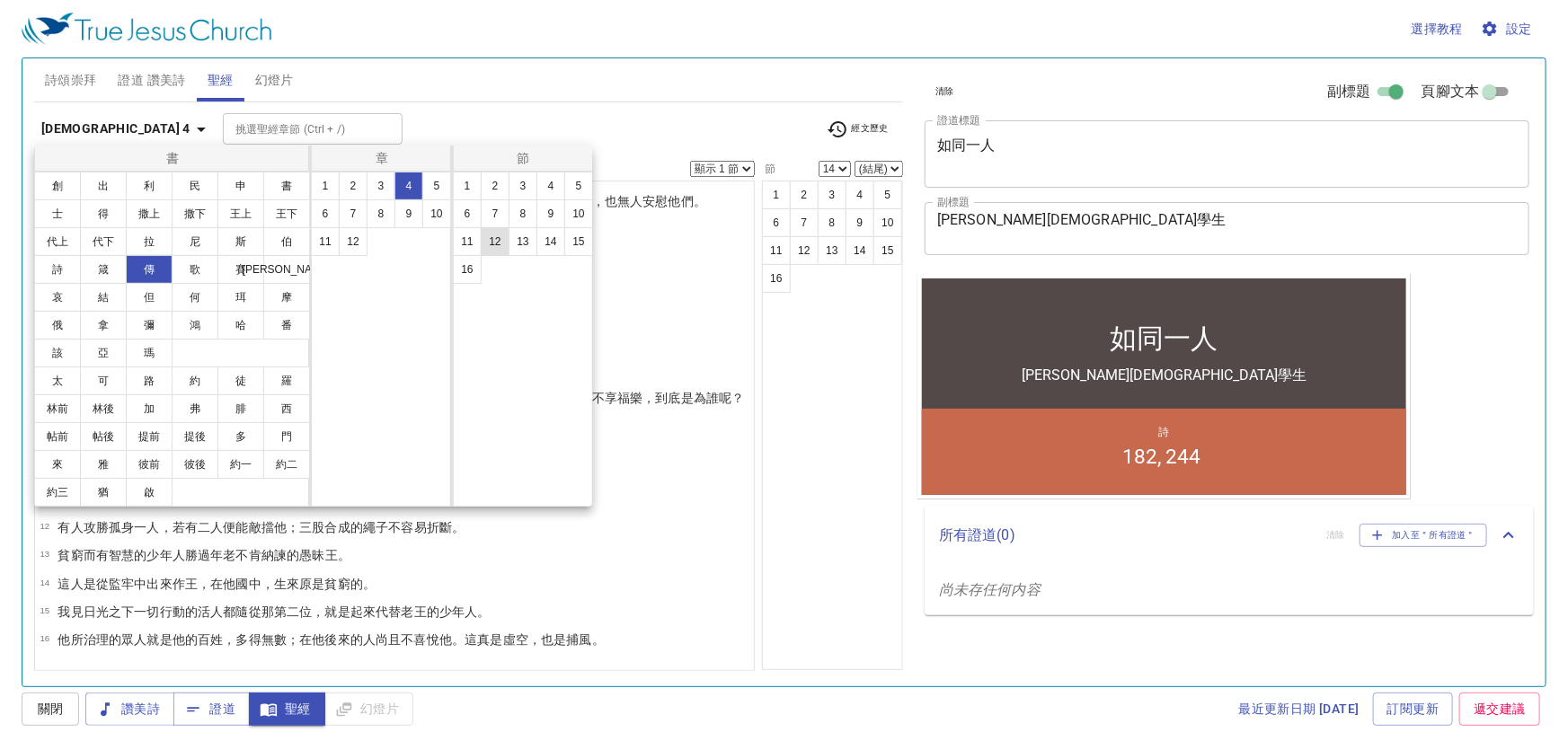
click at [495, 240] on button "12" at bounding box center [494, 241] width 28 height 28
select select "12"
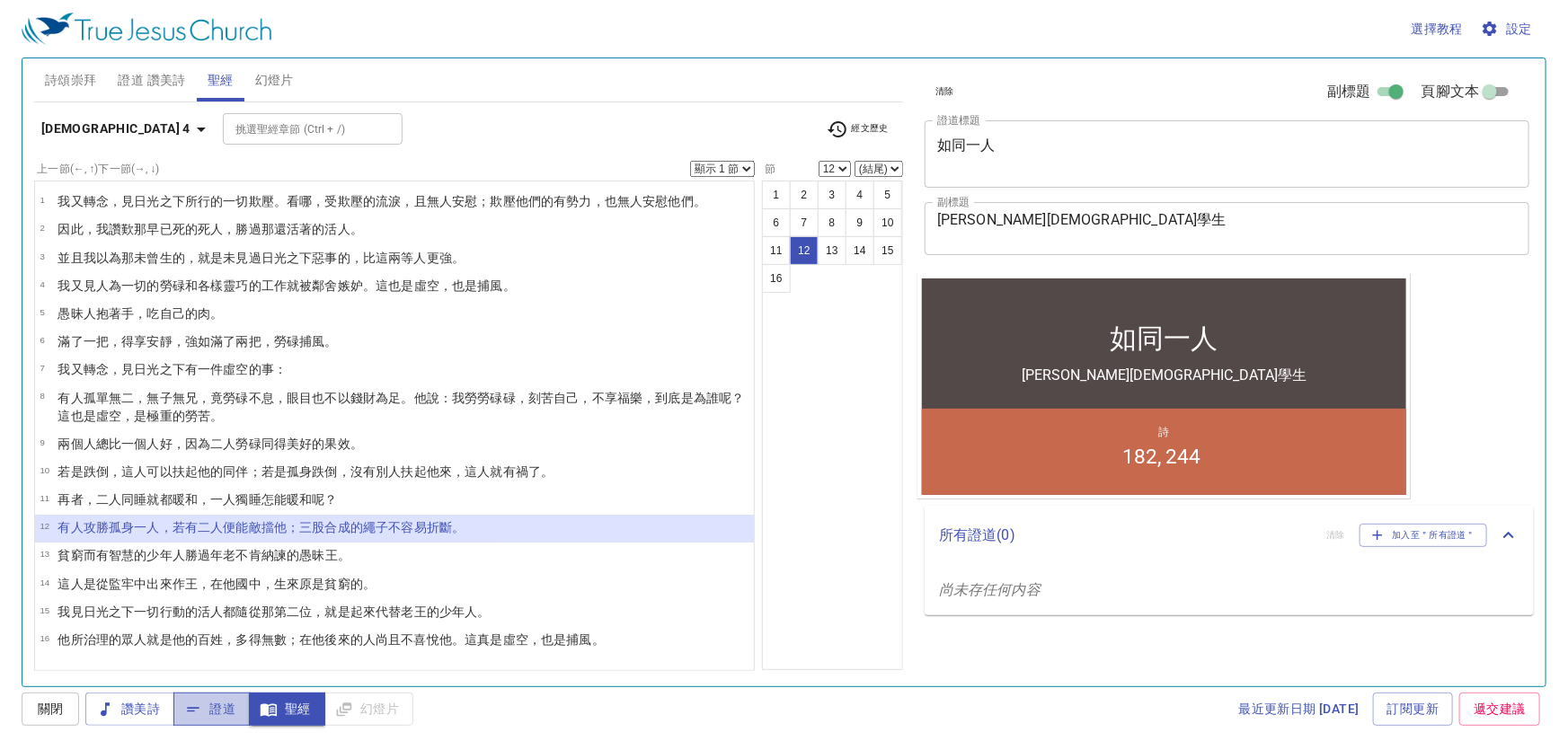
click at [218, 712] on span "證道" at bounding box center [212, 709] width 48 height 22
click at [167, 79] on span "證道 讚美詩" at bounding box center [151, 80] width 67 height 22
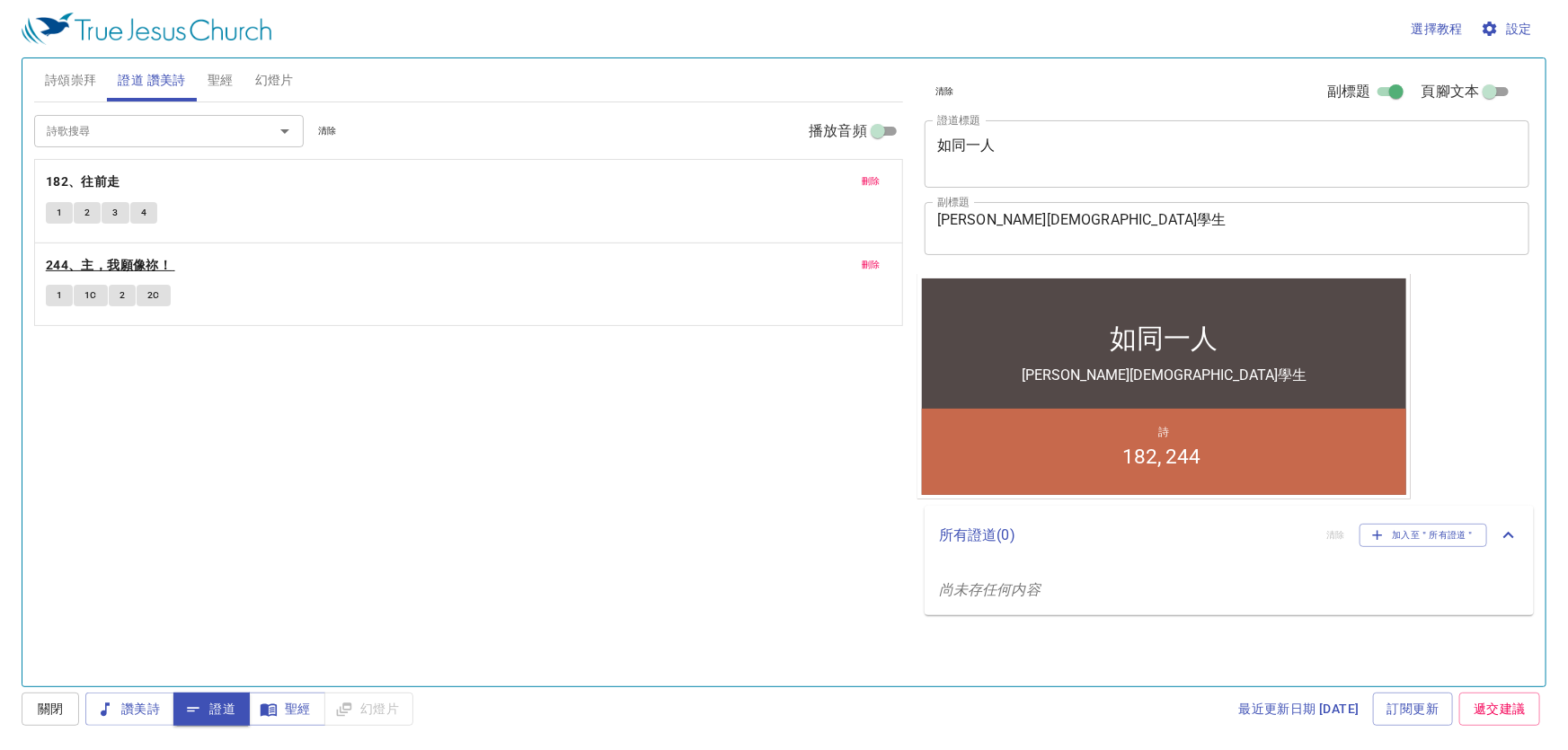
click at [88, 262] on b "244、主，我願像祢！" at bounding box center [108, 265] width 126 height 22
click at [59, 288] on span "1" at bounding box center [59, 296] width 6 height 17
click at [87, 298] on span "1C" at bounding box center [91, 296] width 13 height 17
click at [121, 294] on span "2" at bounding box center [123, 296] width 6 height 17
click at [155, 293] on span "2C" at bounding box center [153, 296] width 13 height 17
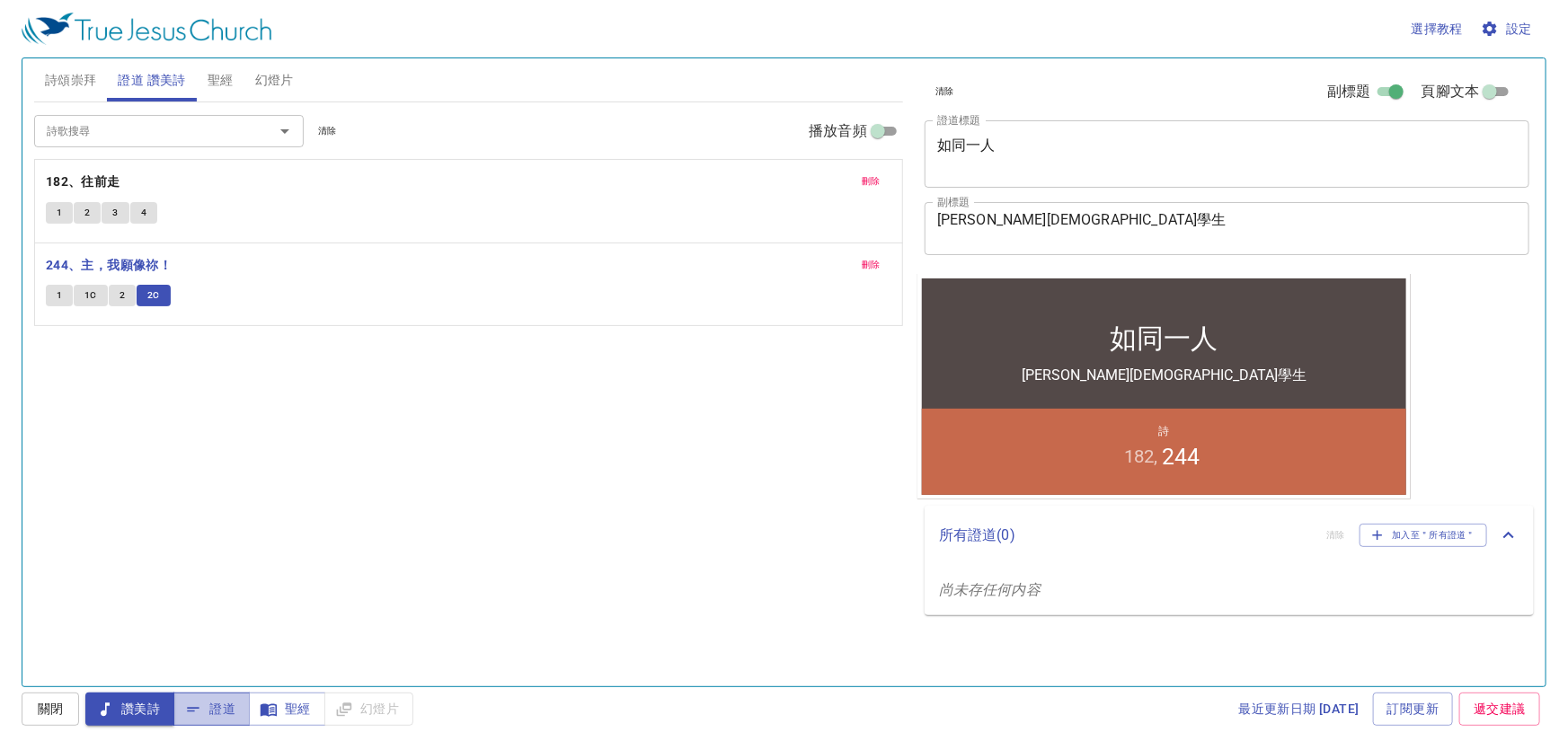
click at [207, 701] on span "證道" at bounding box center [212, 709] width 48 height 22
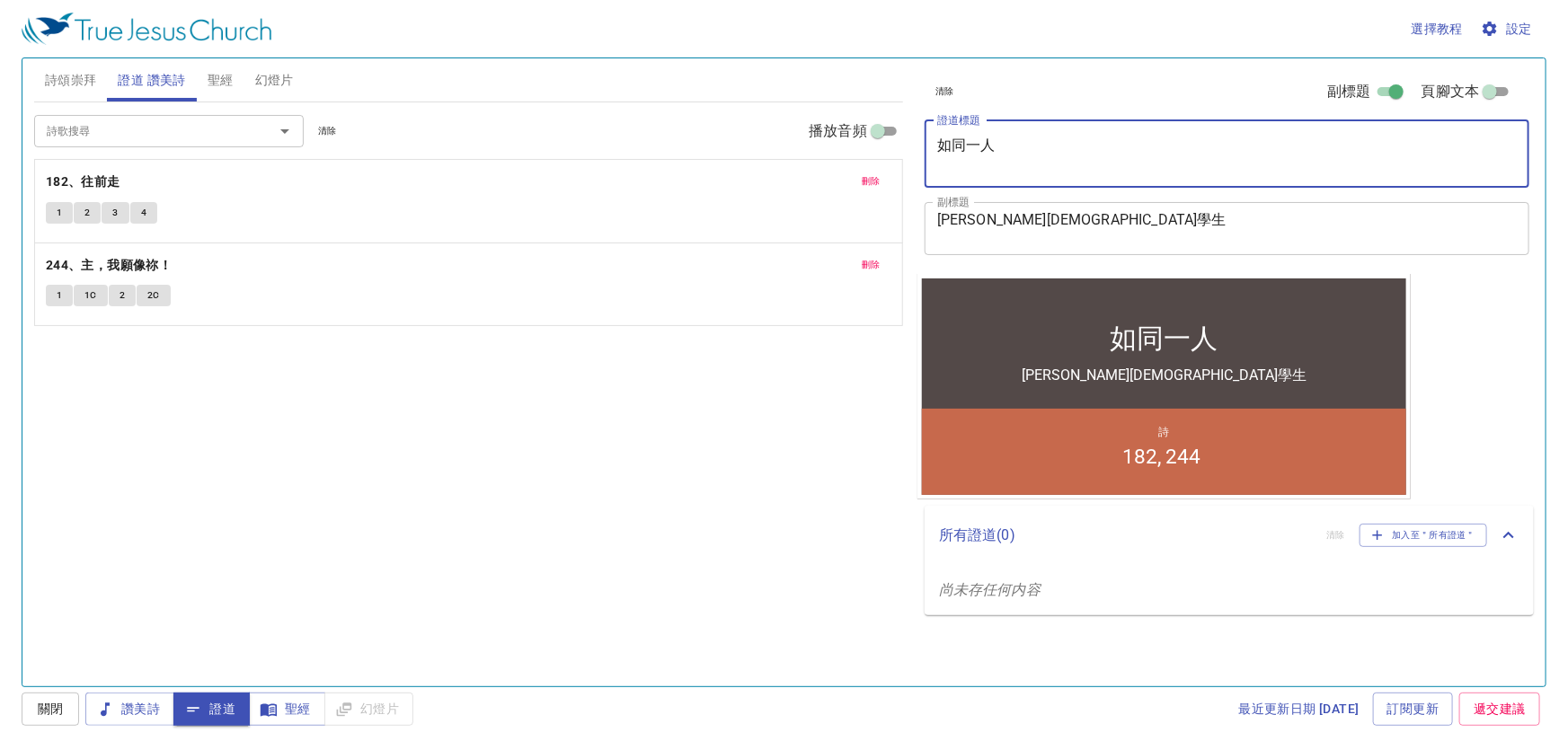
drag, startPoint x: 941, startPoint y: 143, endPoint x: 998, endPoint y: 137, distance: 57.3
click at [998, 137] on textarea "如同一人" at bounding box center [1227, 153] width 579 height 34
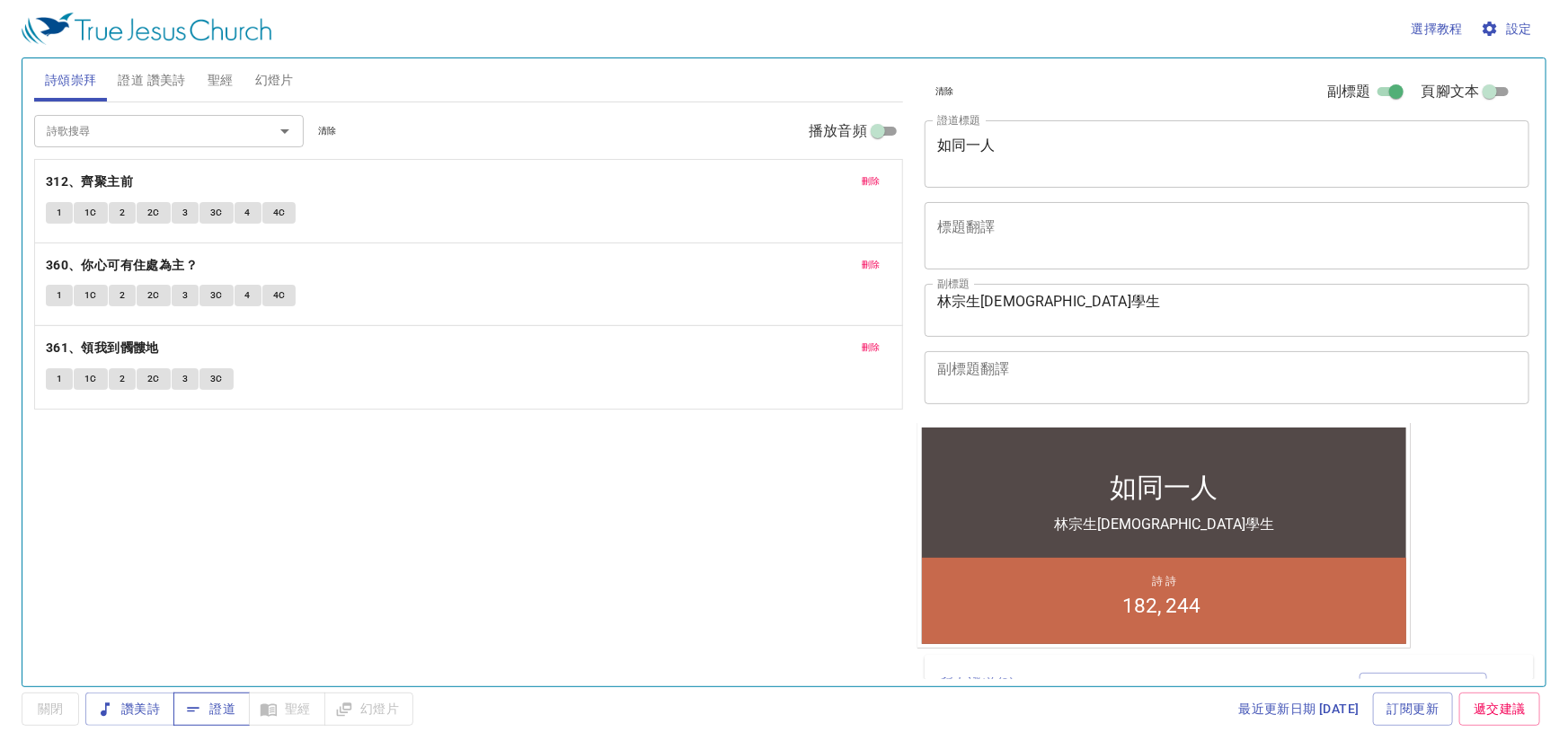
click at [227, 706] on span "證道" at bounding box center [212, 709] width 48 height 22
click at [626, 290] on div "1 1C 2 2C 3 3C 4 4C" at bounding box center [468, 297] width 845 height 26
